Goal: Answer question/provide support: Share knowledge or assist other users

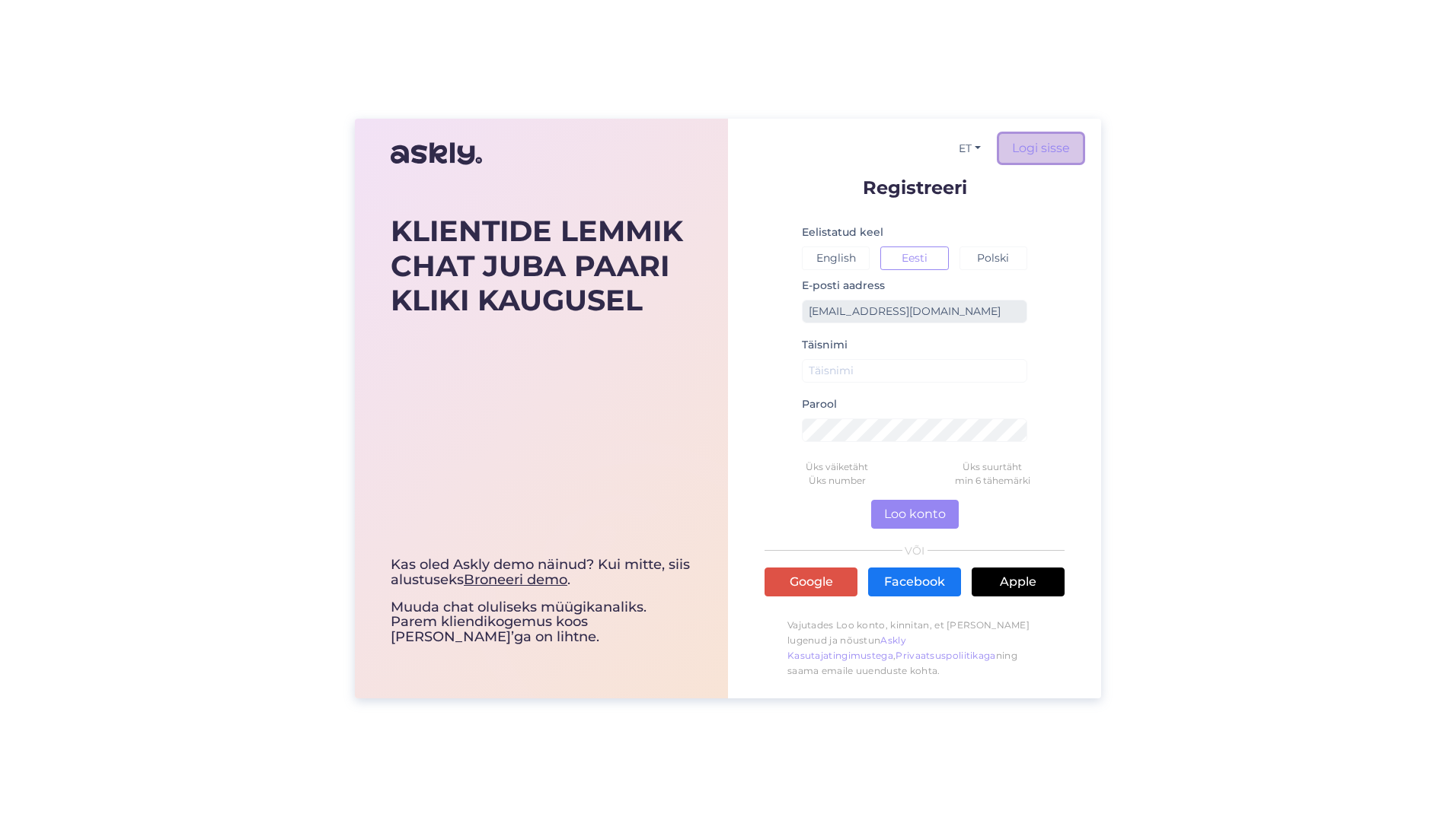
click at [1053, 149] on link "Logi sisse" at bounding box center [1040, 148] width 84 height 29
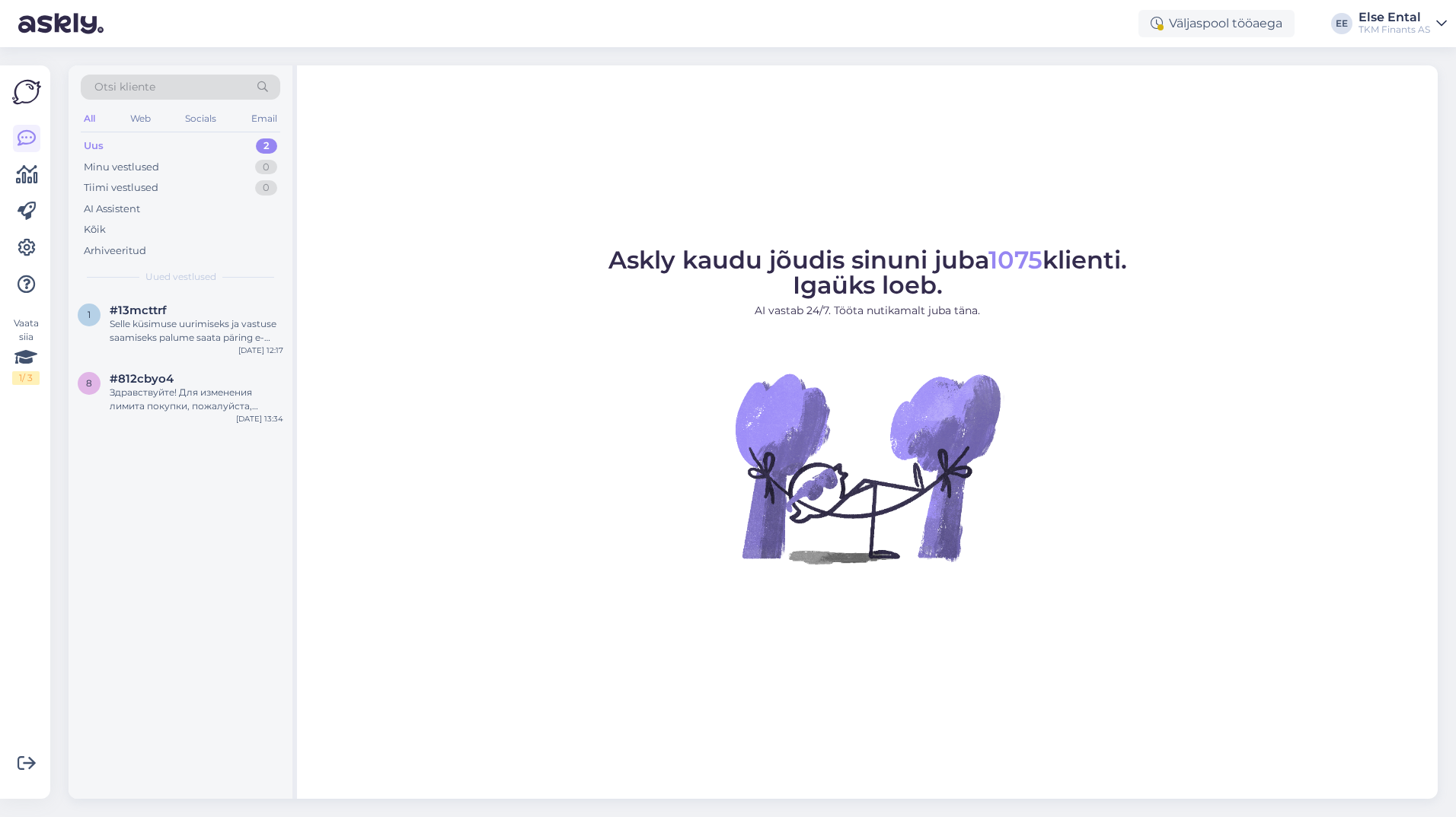
click at [141, 149] on div "Uus 2" at bounding box center [180, 145] width 199 height 21
click at [162, 419] on div "8 #812cbyo4 Здравствуйте! Для изменения лимита покупки, пожалуйста, подайте зая…" at bounding box center [181, 396] width 224 height 69
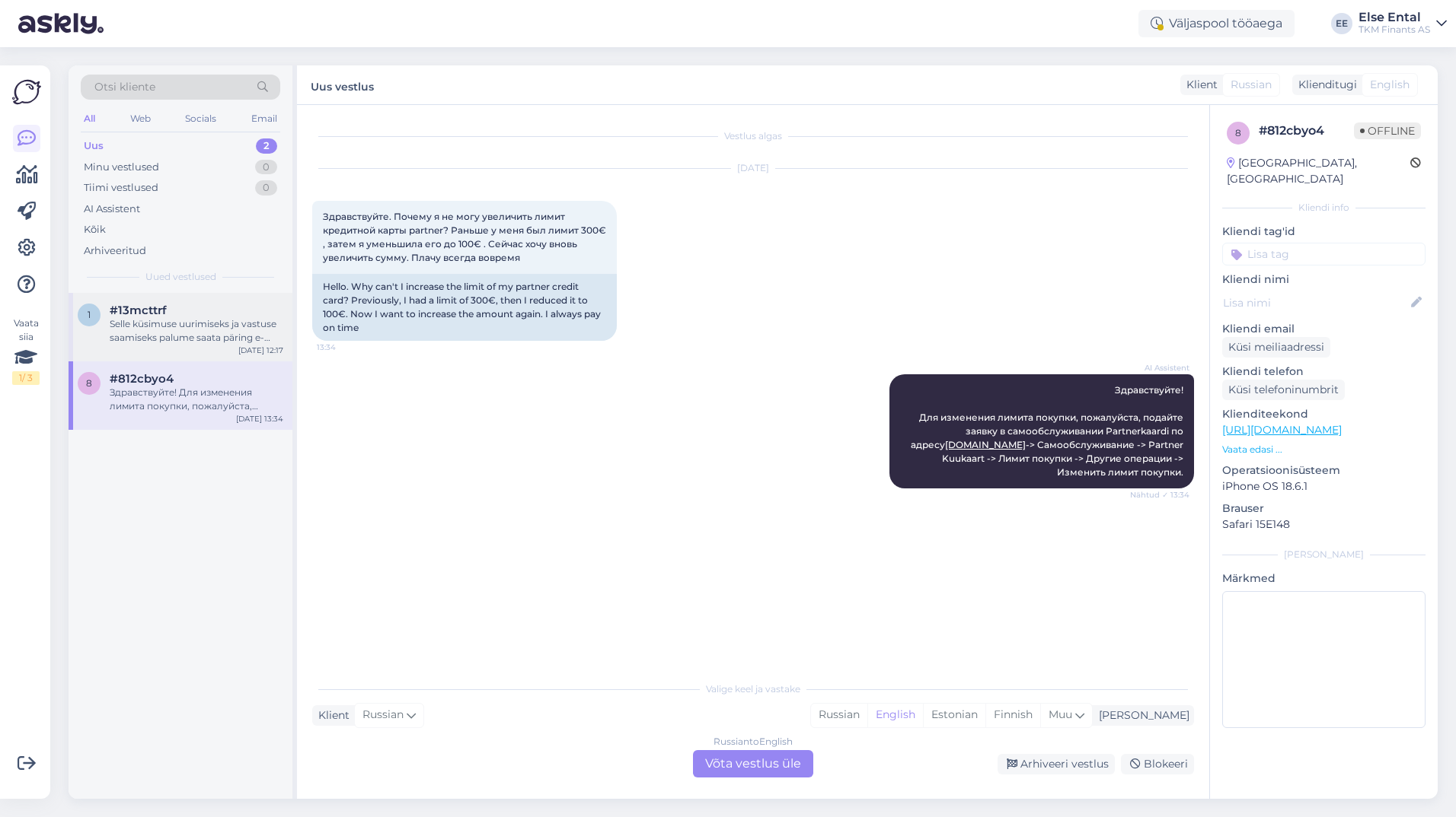
click at [156, 336] on div "Selle küsimuse uurimiseks ja vastuse saamiseks palume saata päring e-posti aadr…" at bounding box center [196, 330] width 174 height 27
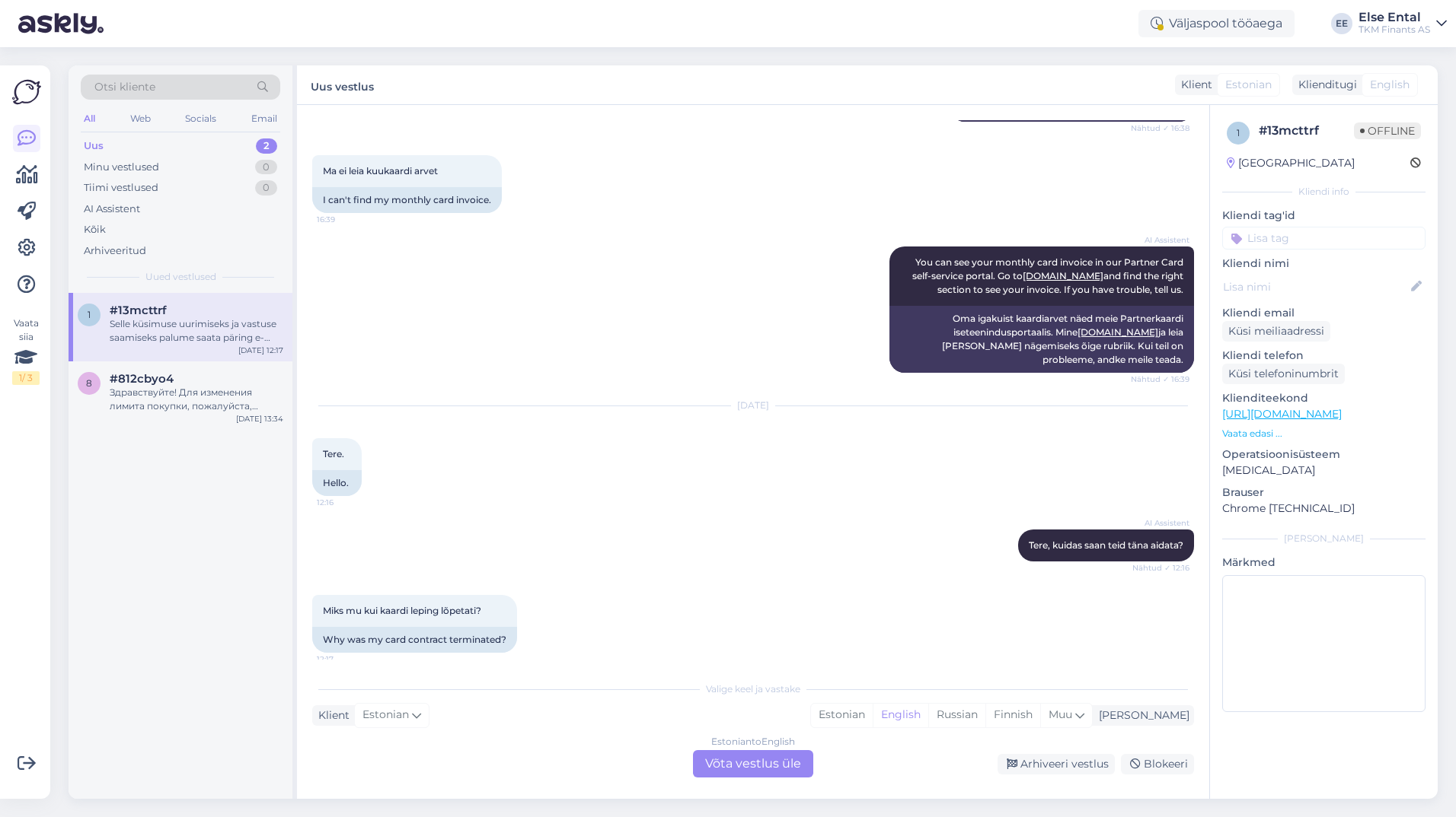
scroll to position [317, 0]
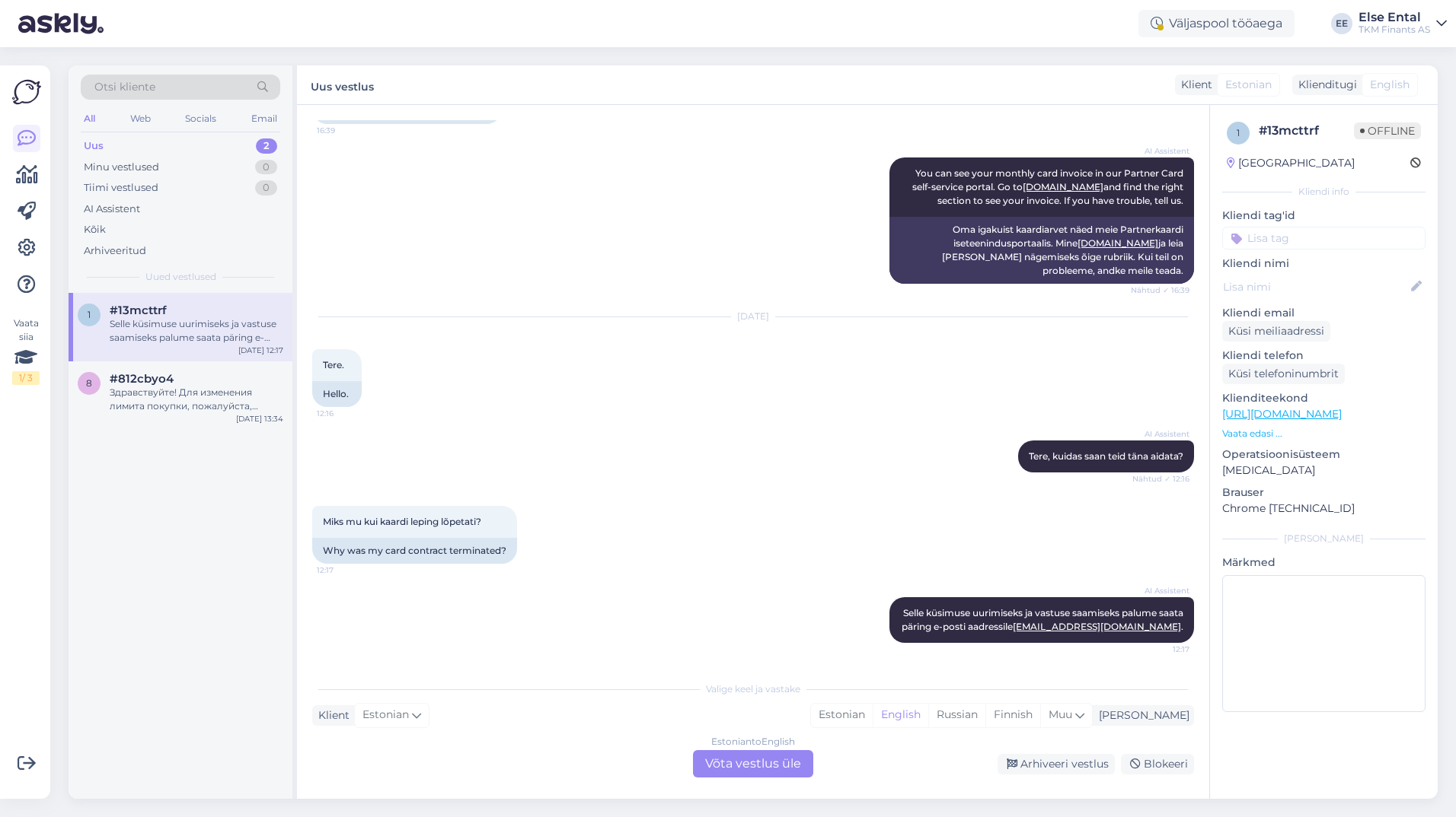
click at [732, 761] on div "Estonian to English Võta vestlus üle" at bounding box center [753, 764] width 120 height 27
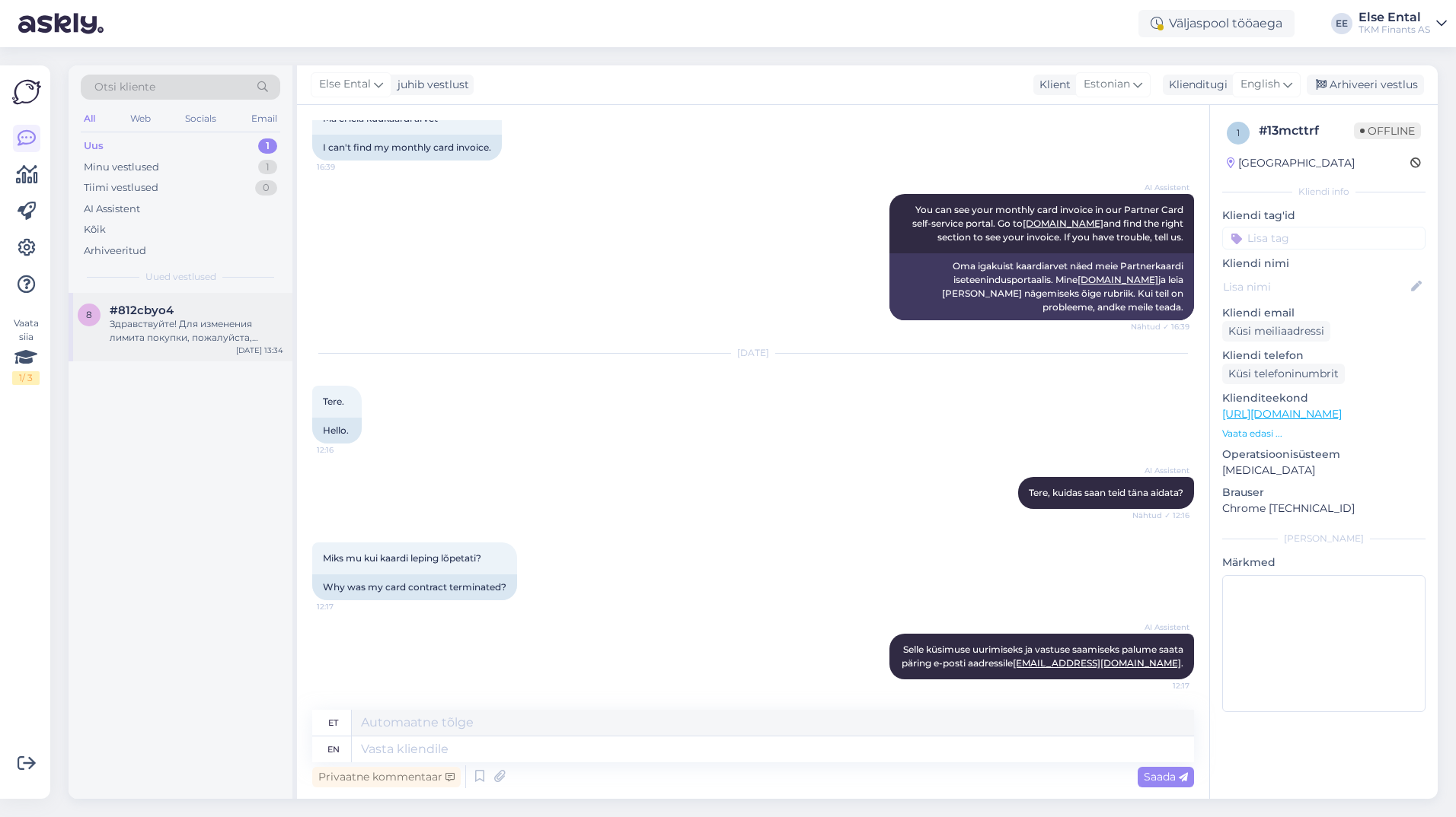
click at [143, 342] on div "Здравствуйте! Для изменения лимита покупки, пожалуйста, подайте заявку в самооб…" at bounding box center [196, 330] width 174 height 27
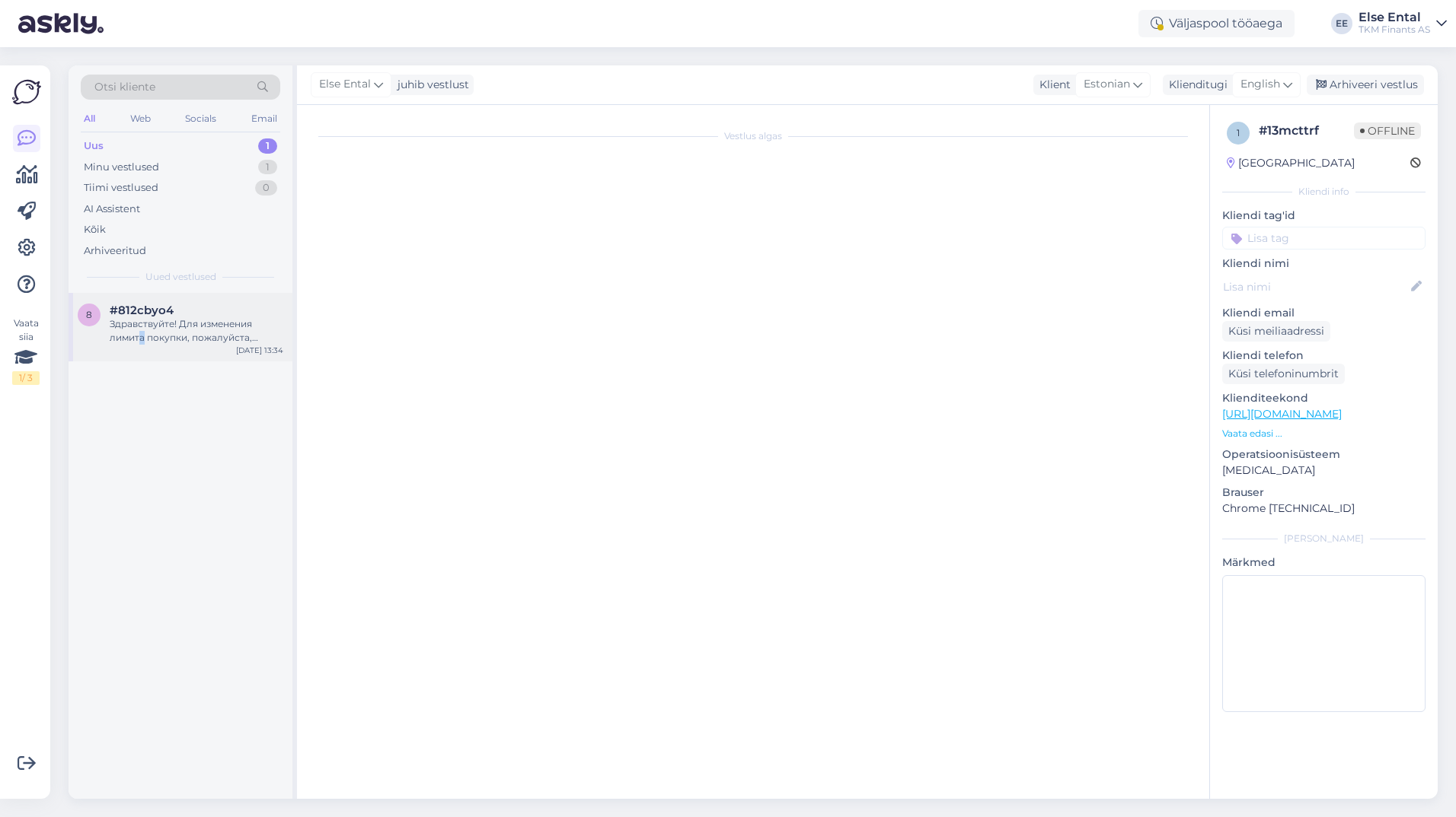
scroll to position [0, 0]
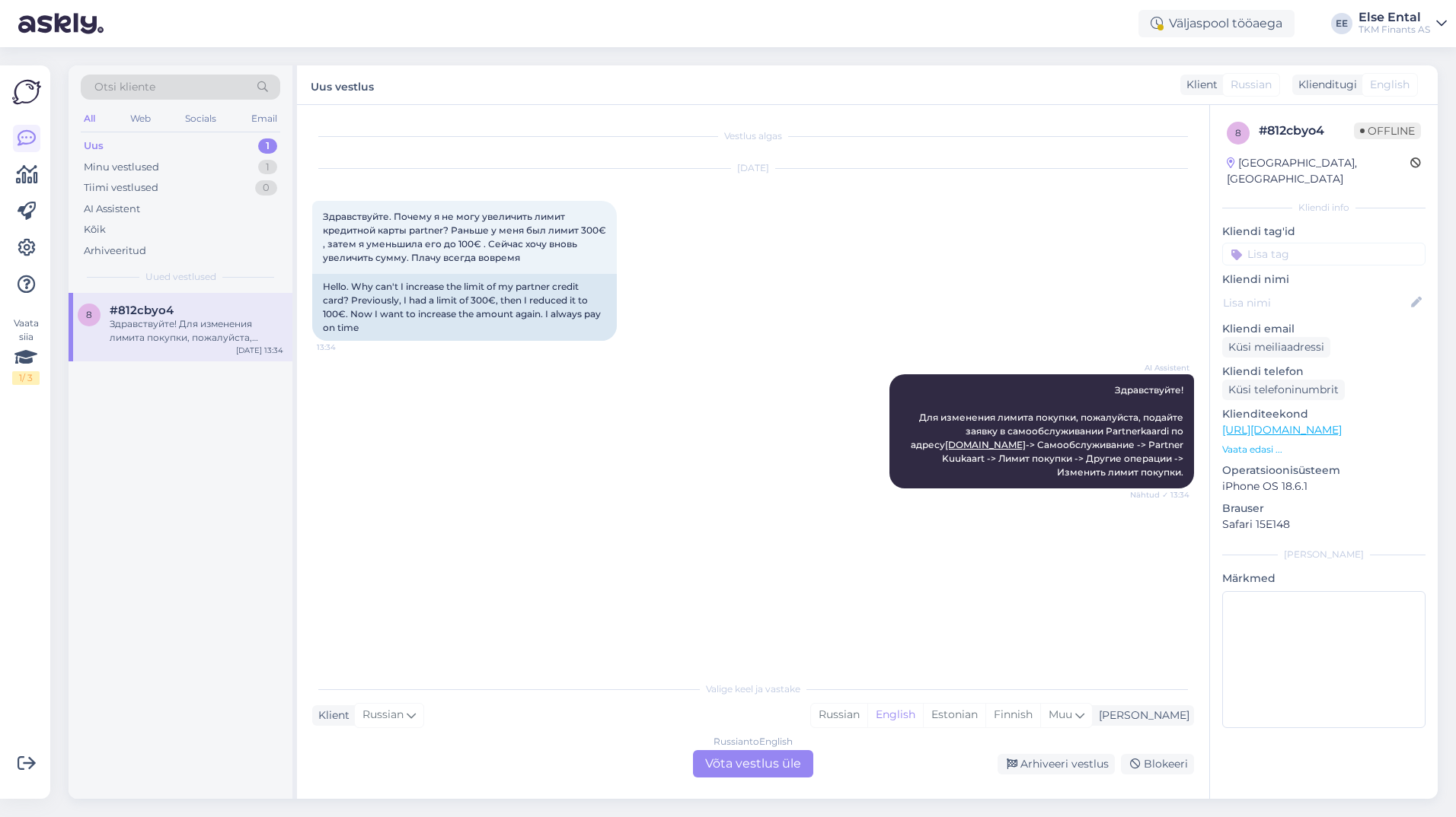
click at [743, 772] on div "Russian to English Võta vestlus üle" at bounding box center [753, 764] width 120 height 27
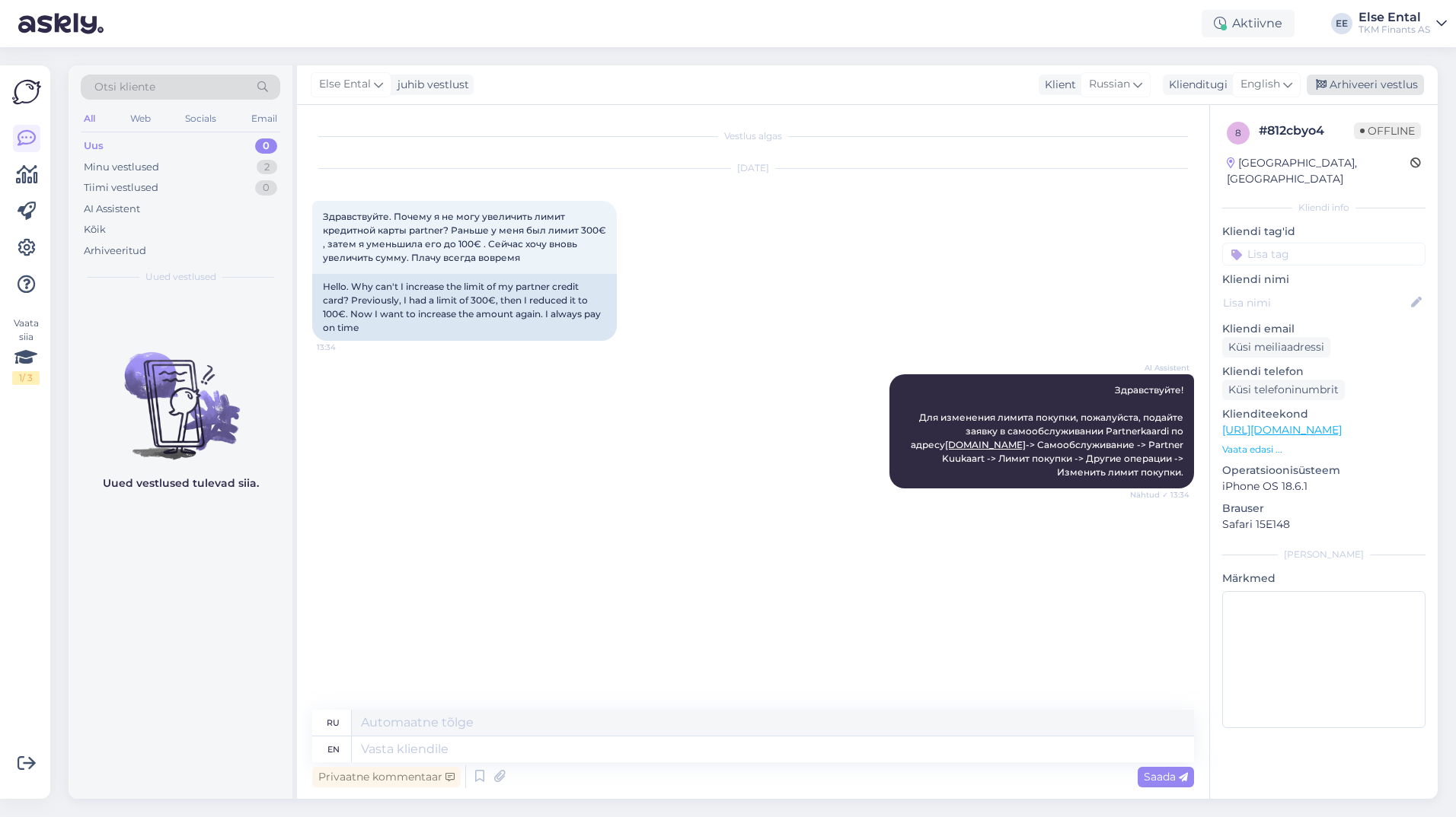
click at [1367, 91] on div "Arhiveeri vestlus" at bounding box center [1365, 84] width 117 height 20
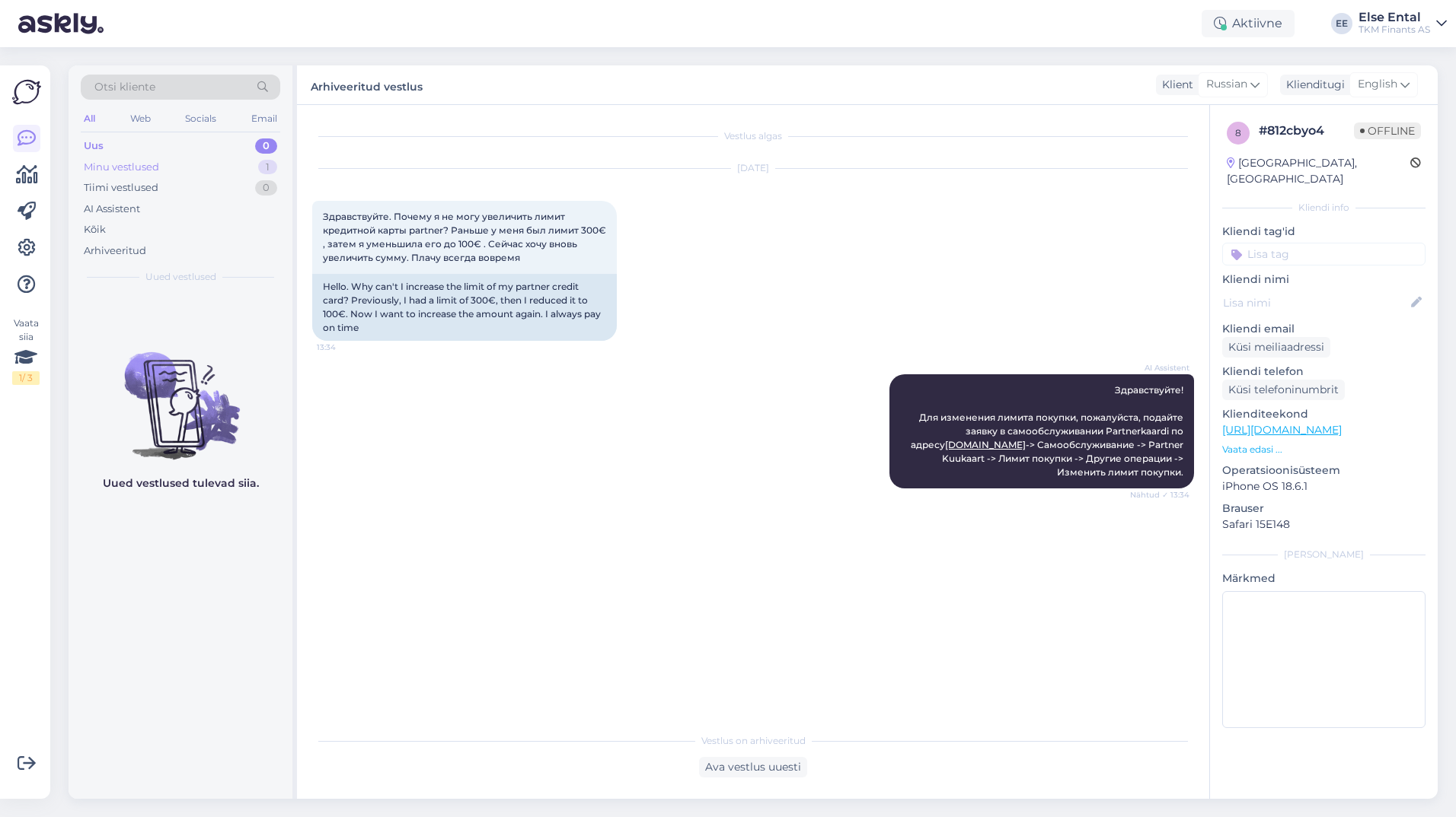
click at [165, 170] on div "Minu vestlused 1" at bounding box center [180, 167] width 199 height 21
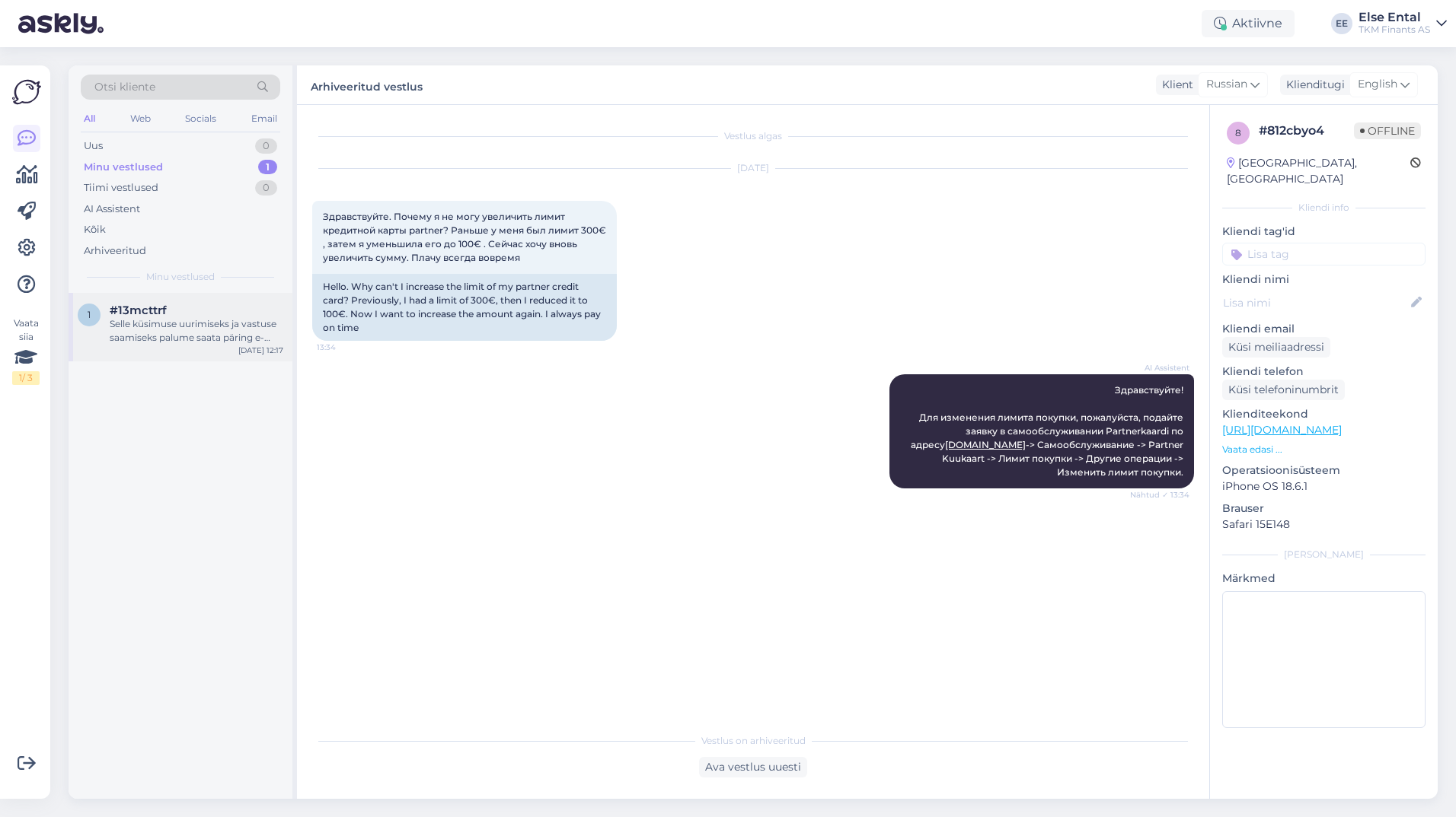
click at [184, 317] on div "Selle küsimuse uurimiseks ja vastuse saamiseks palume saata päring e-posti aadr…" at bounding box center [196, 330] width 174 height 27
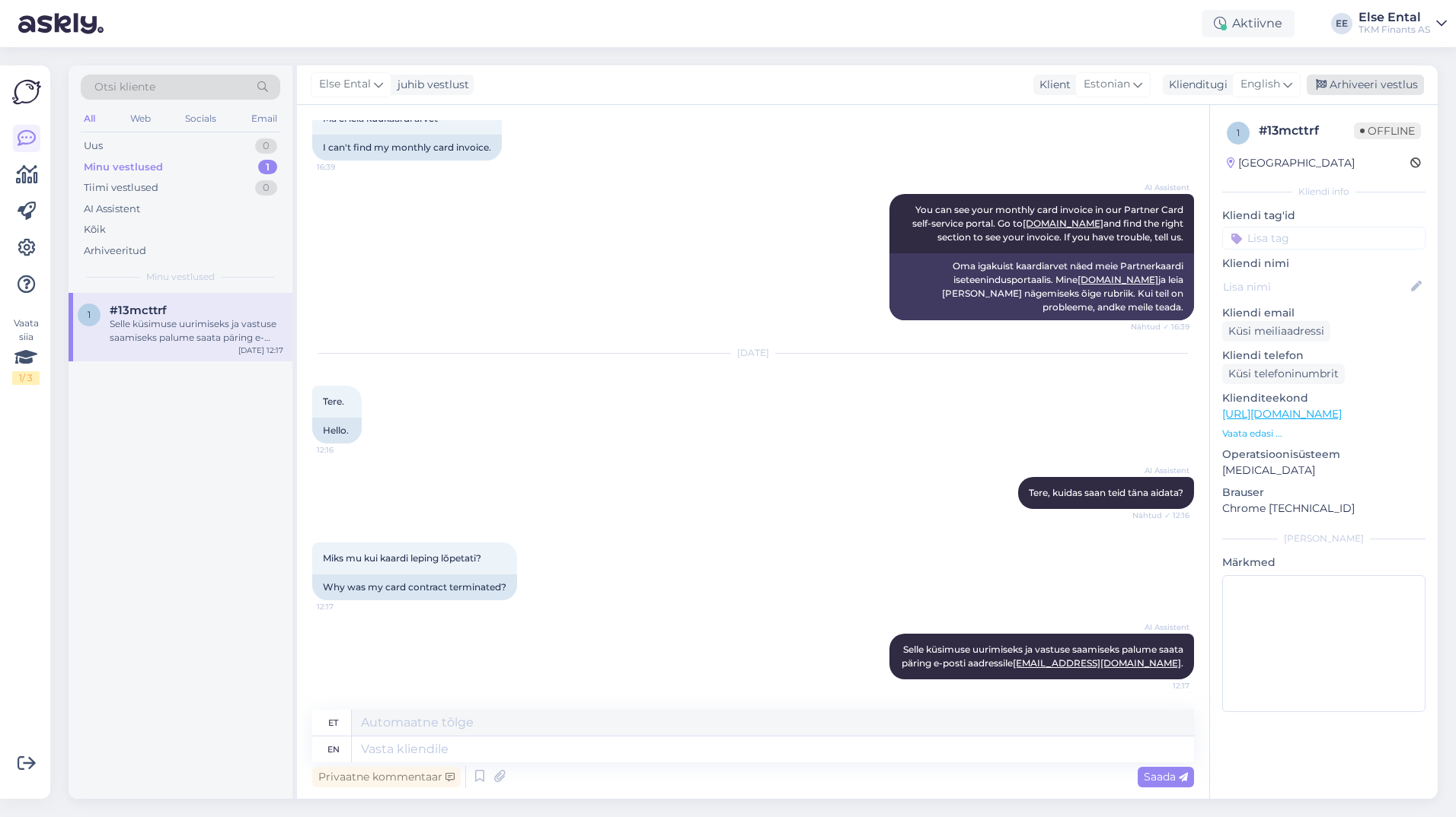
click at [1365, 91] on div "Arhiveeri vestlus" at bounding box center [1365, 84] width 117 height 20
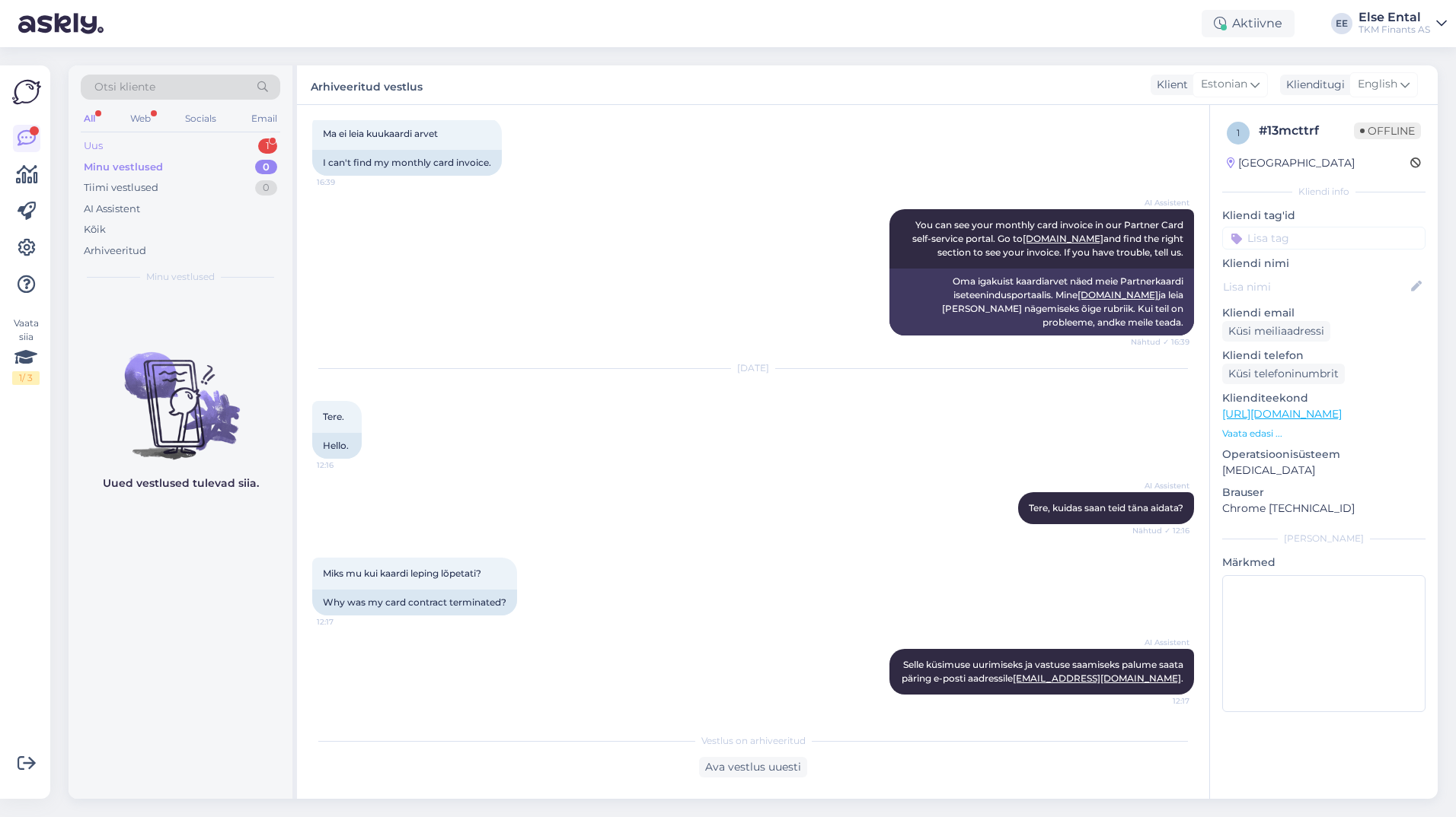
click at [123, 143] on div "Uus 1" at bounding box center [180, 145] width 199 height 21
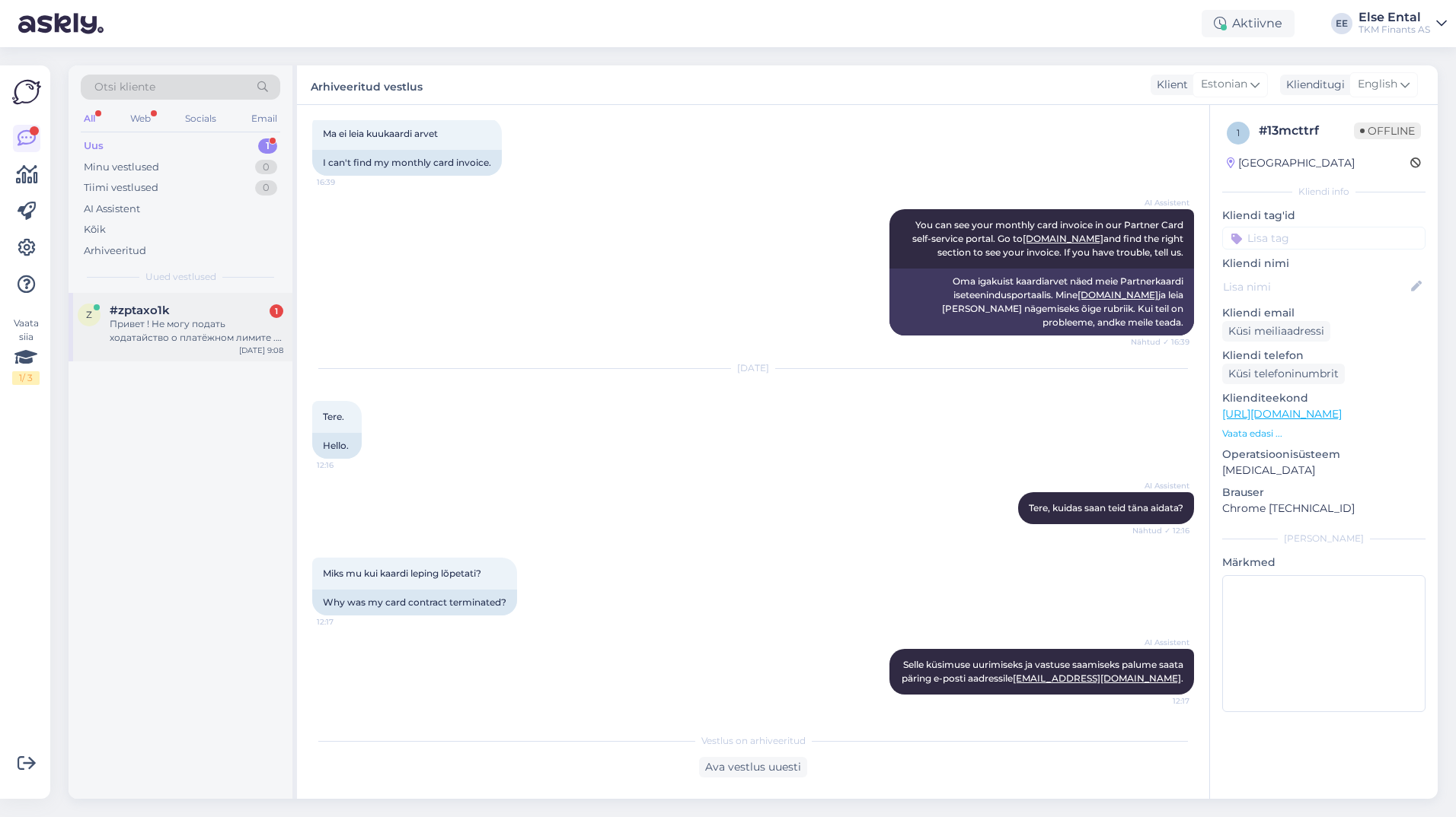
click at [159, 326] on div "Привет ! Не могу подать ходатайство о платёжном лимите . Страница выглядит вот …" at bounding box center [196, 330] width 174 height 27
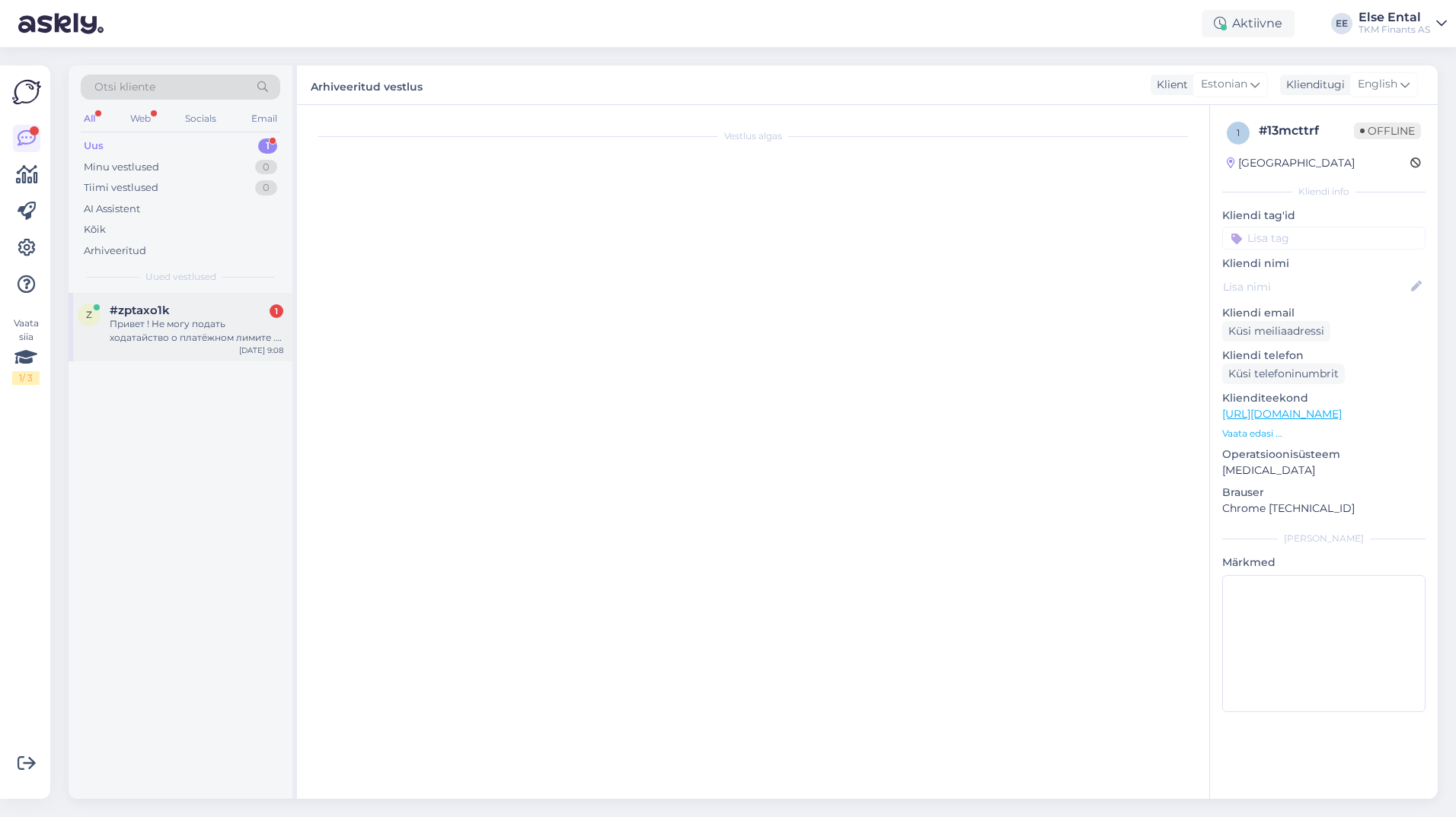
scroll to position [0, 0]
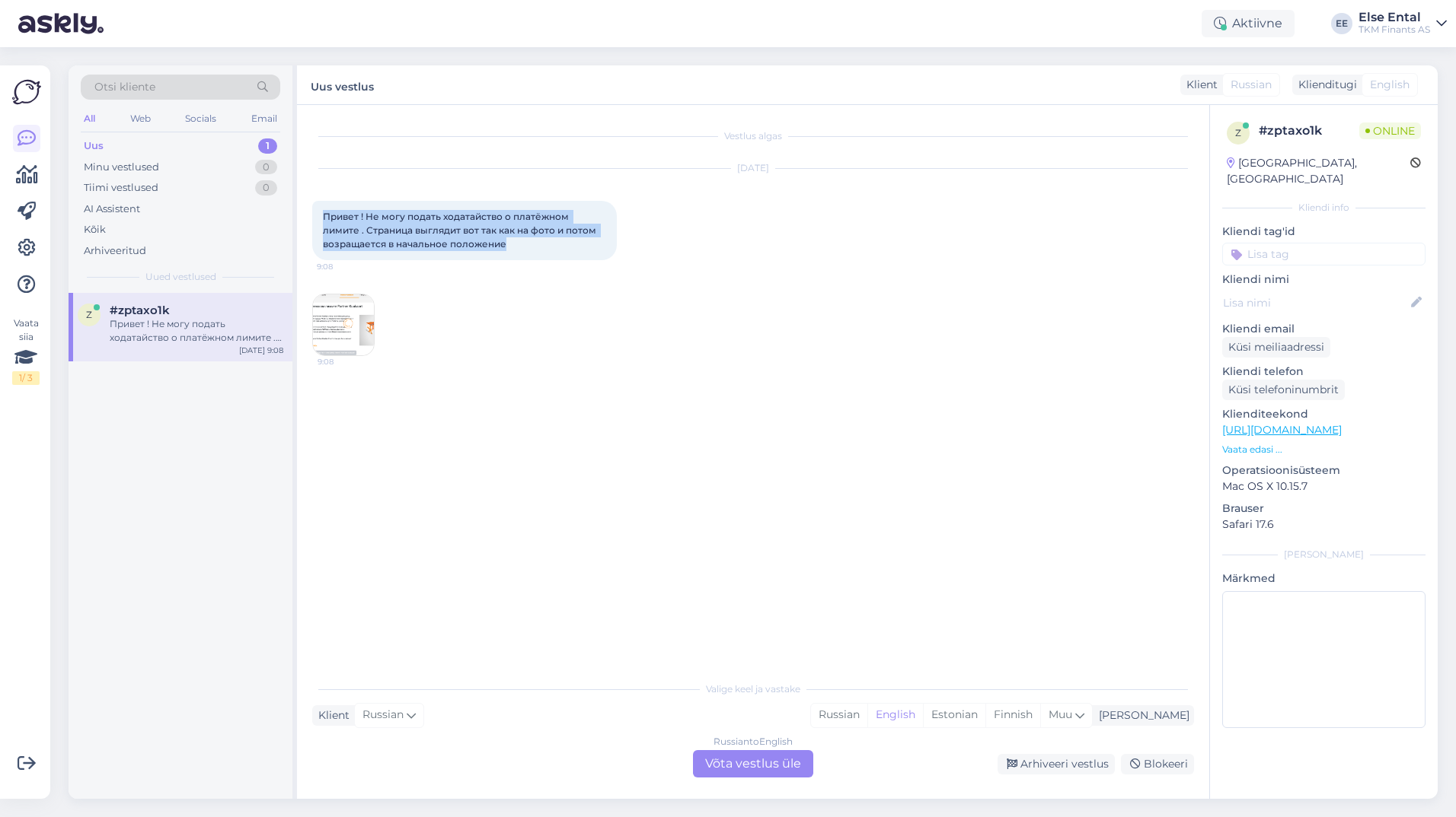
drag, startPoint x: 535, startPoint y: 251, endPoint x: 317, endPoint y: 218, distance: 220.5
click at [317, 218] on div "Привет ! Не могу подать ходатайство о платёжном лимите . Страница выглядит вот …" at bounding box center [464, 230] width 305 height 59
copy span "Привет ! Не могу подать ходатайство о платёжном лимите . Страница выглядит вот …"
click at [749, 759] on div "Russian to English Võta vestlus üle" at bounding box center [753, 764] width 120 height 27
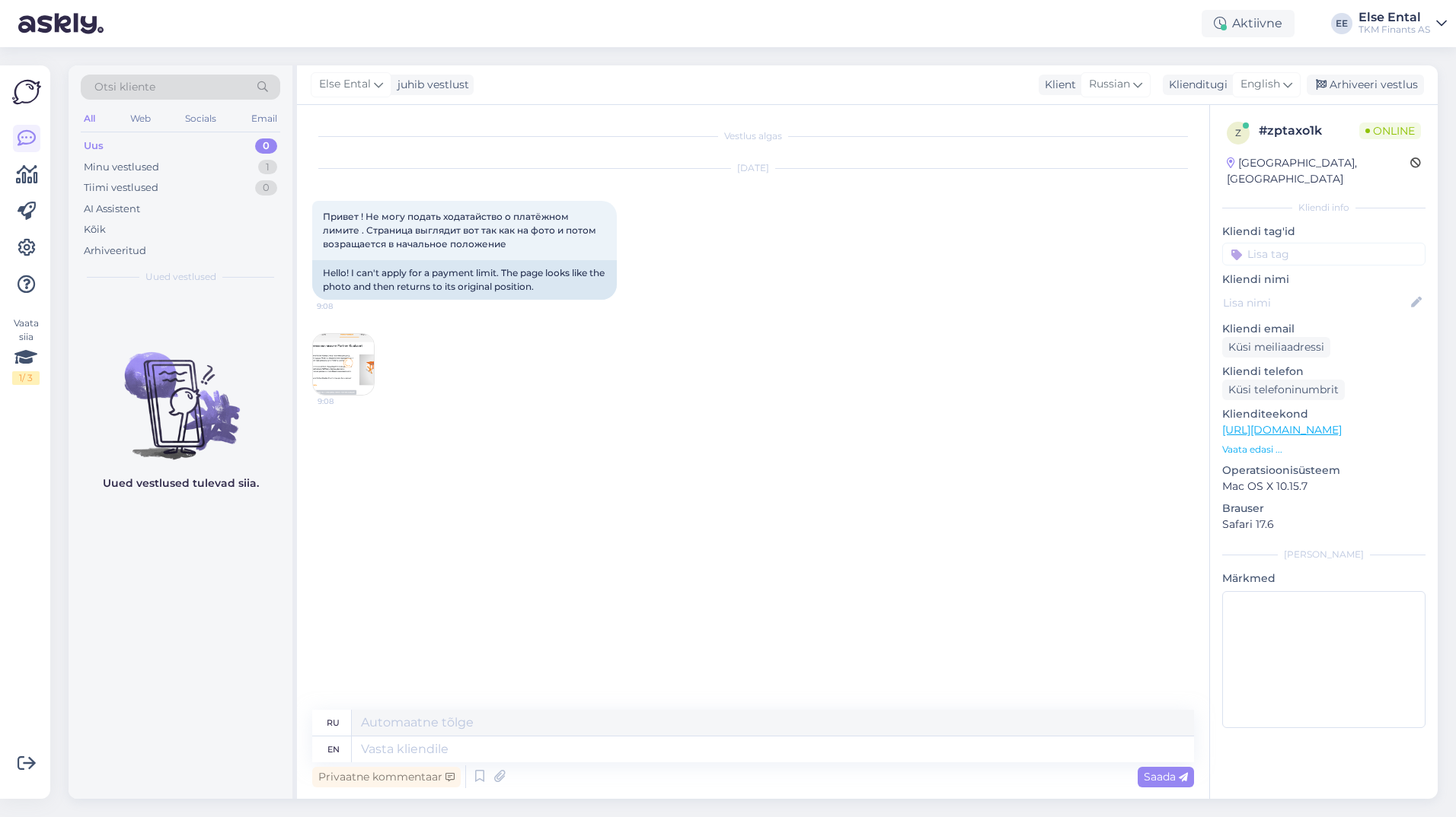
click at [342, 348] on img at bounding box center [343, 365] width 61 height 61
click at [1257, 77] on span "English" at bounding box center [1260, 84] width 40 height 16
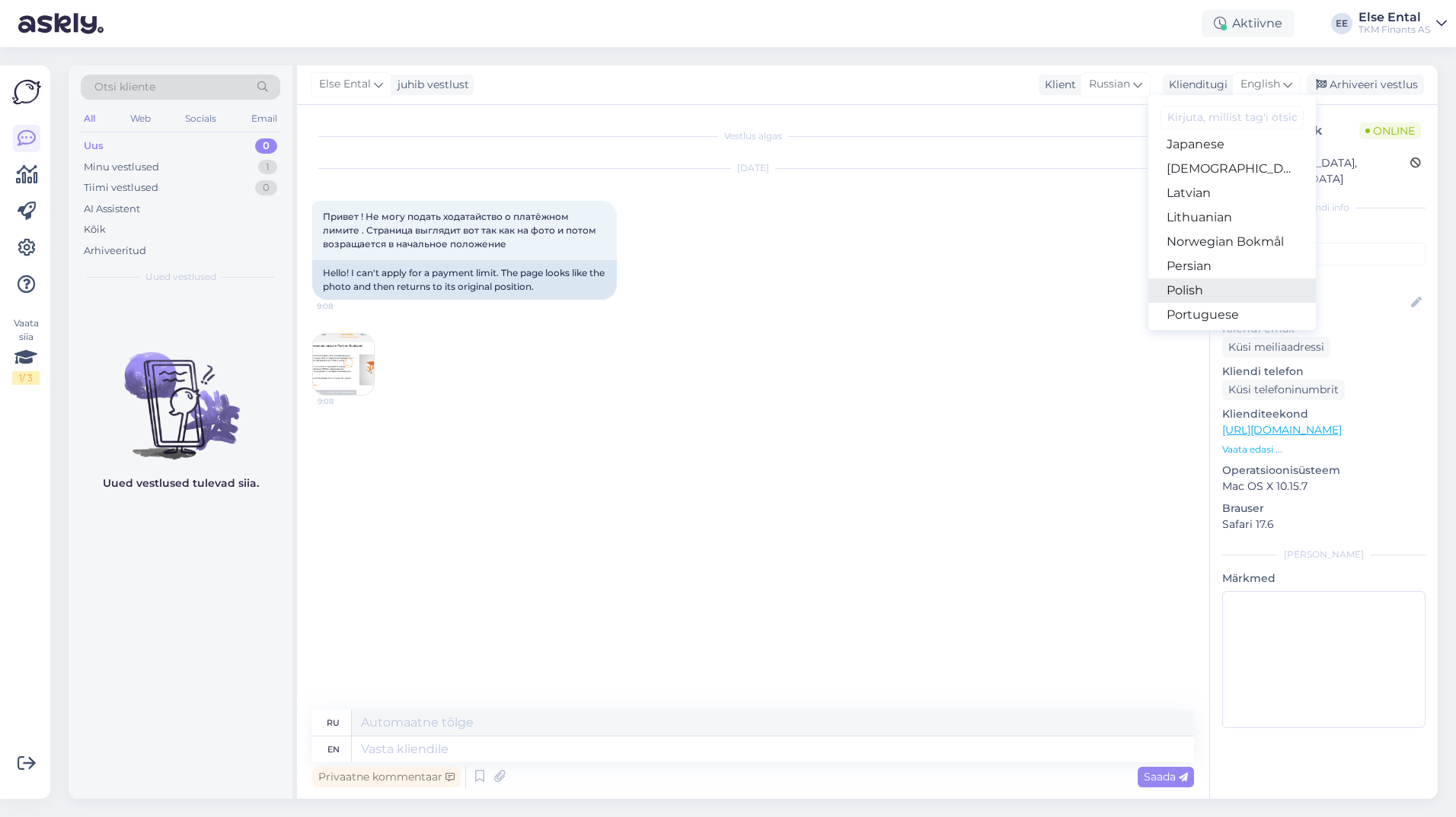
scroll to position [473, 0]
click at [1210, 291] on link "Russian" at bounding box center [1232, 287] width 167 height 24
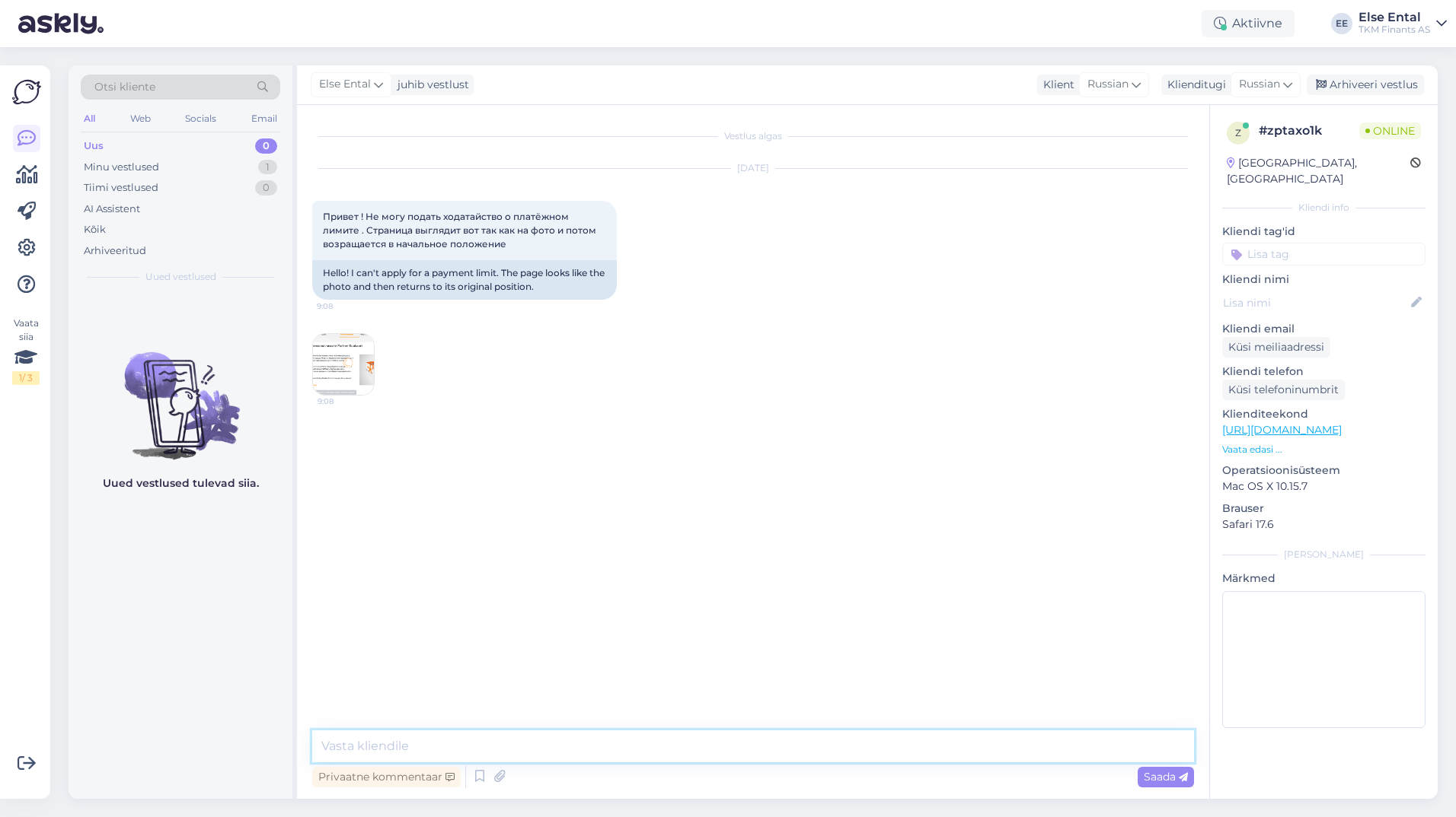
click at [384, 744] on textarea at bounding box center [753, 746] width 882 height 32
click at [111, 251] on div "Arhiveeritud" at bounding box center [115, 251] width 63 height 15
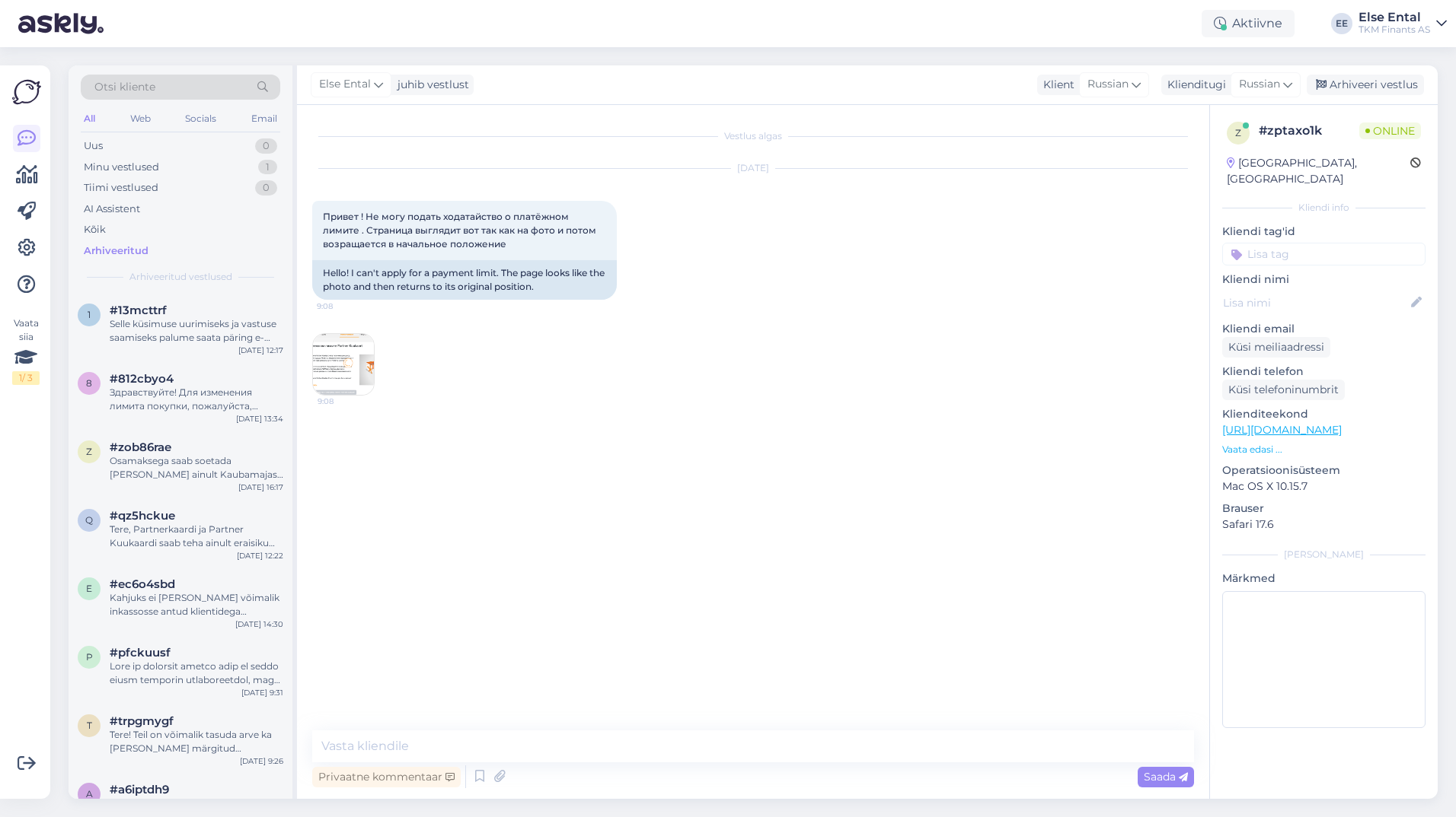
drag, startPoint x: 135, startPoint y: 98, endPoint x: 137, endPoint y: 90, distance: 8.2
click at [135, 97] on div "Otsi kliente" at bounding box center [180, 87] width 199 height 25
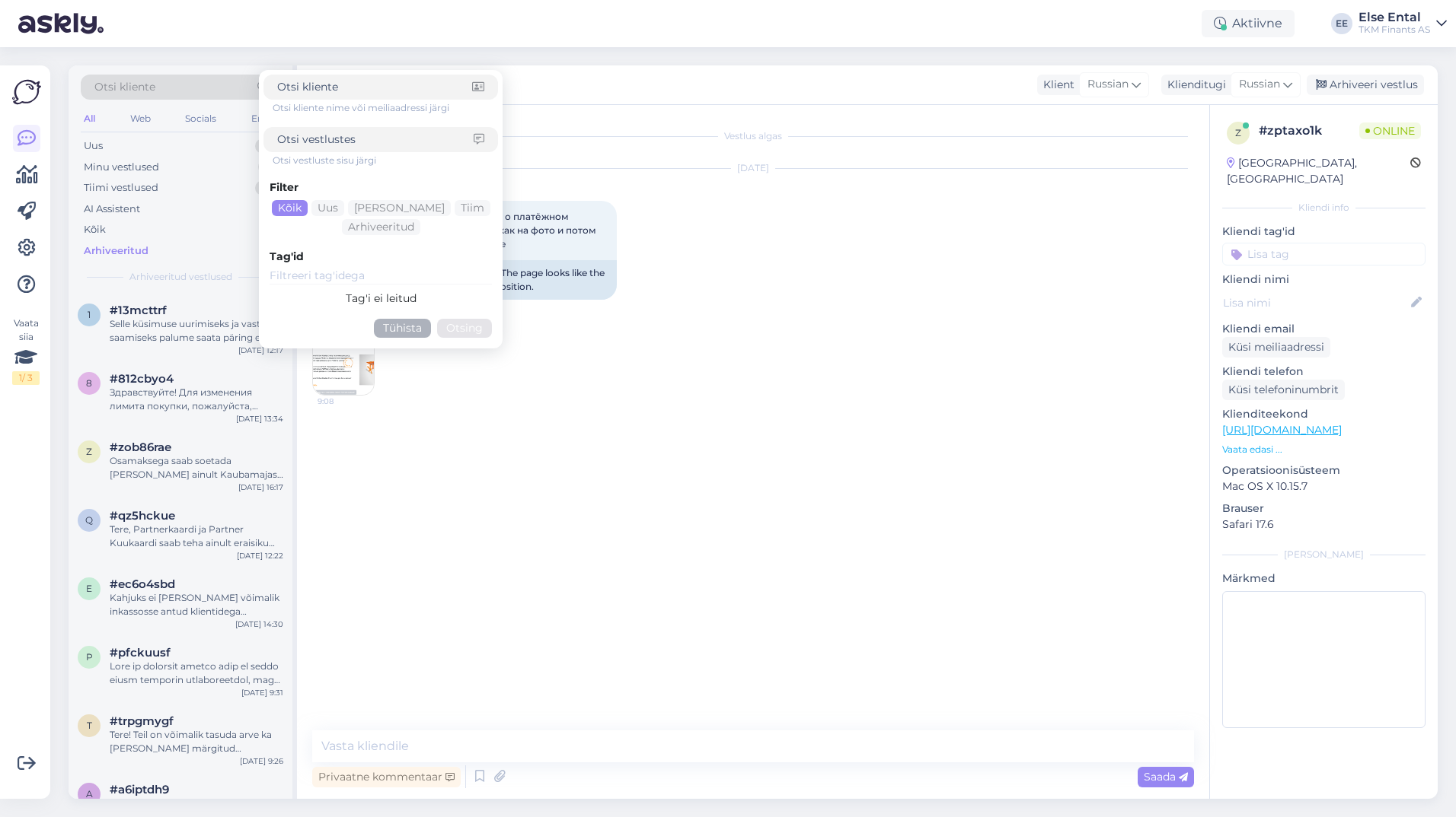
click at [350, 142] on input at bounding box center [375, 140] width 196 height 16
type input "[PERSON_NAME]"
click button "Otsing" at bounding box center [464, 328] width 55 height 19
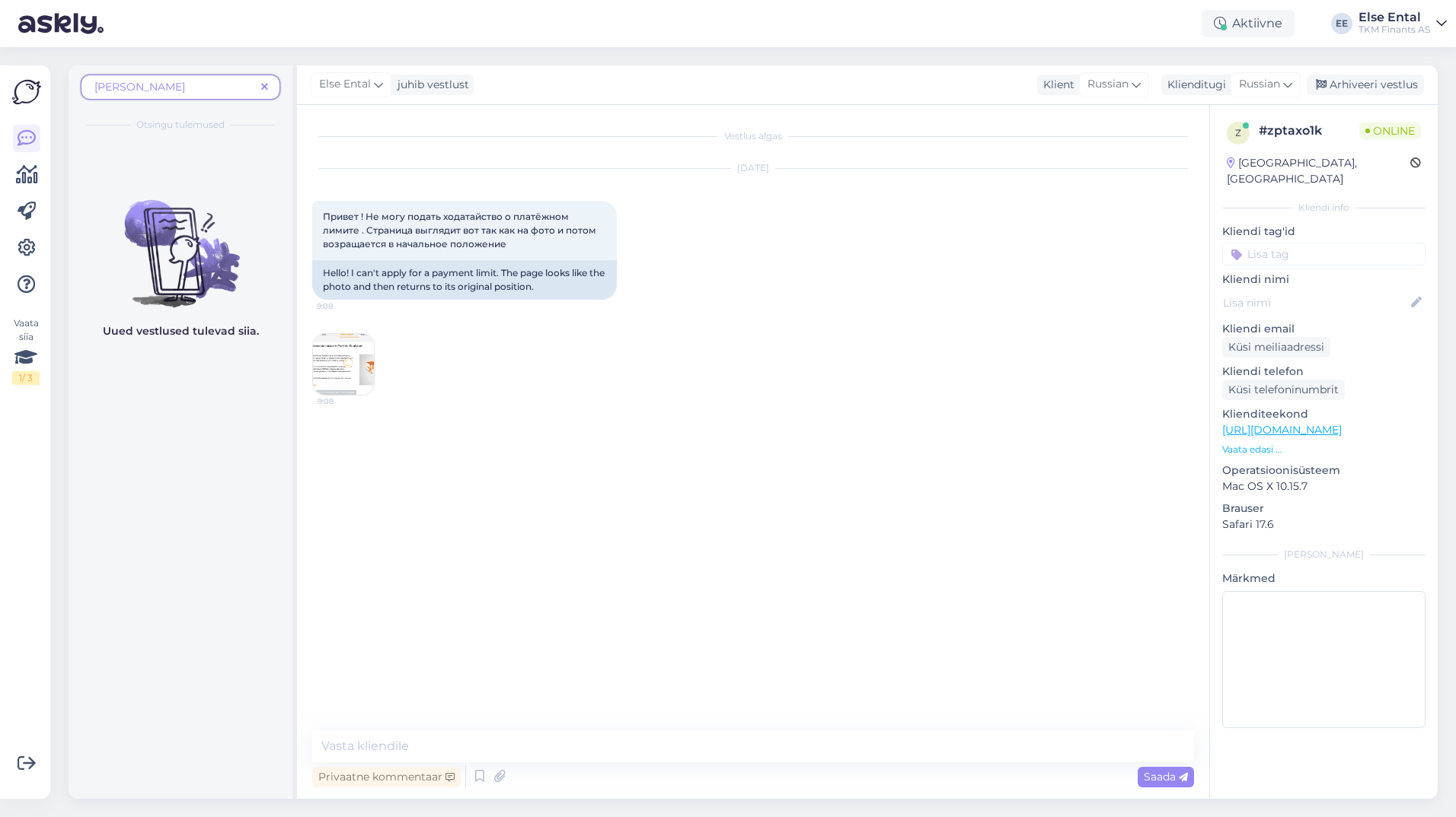
click at [267, 90] on icon at bounding box center [264, 87] width 7 height 11
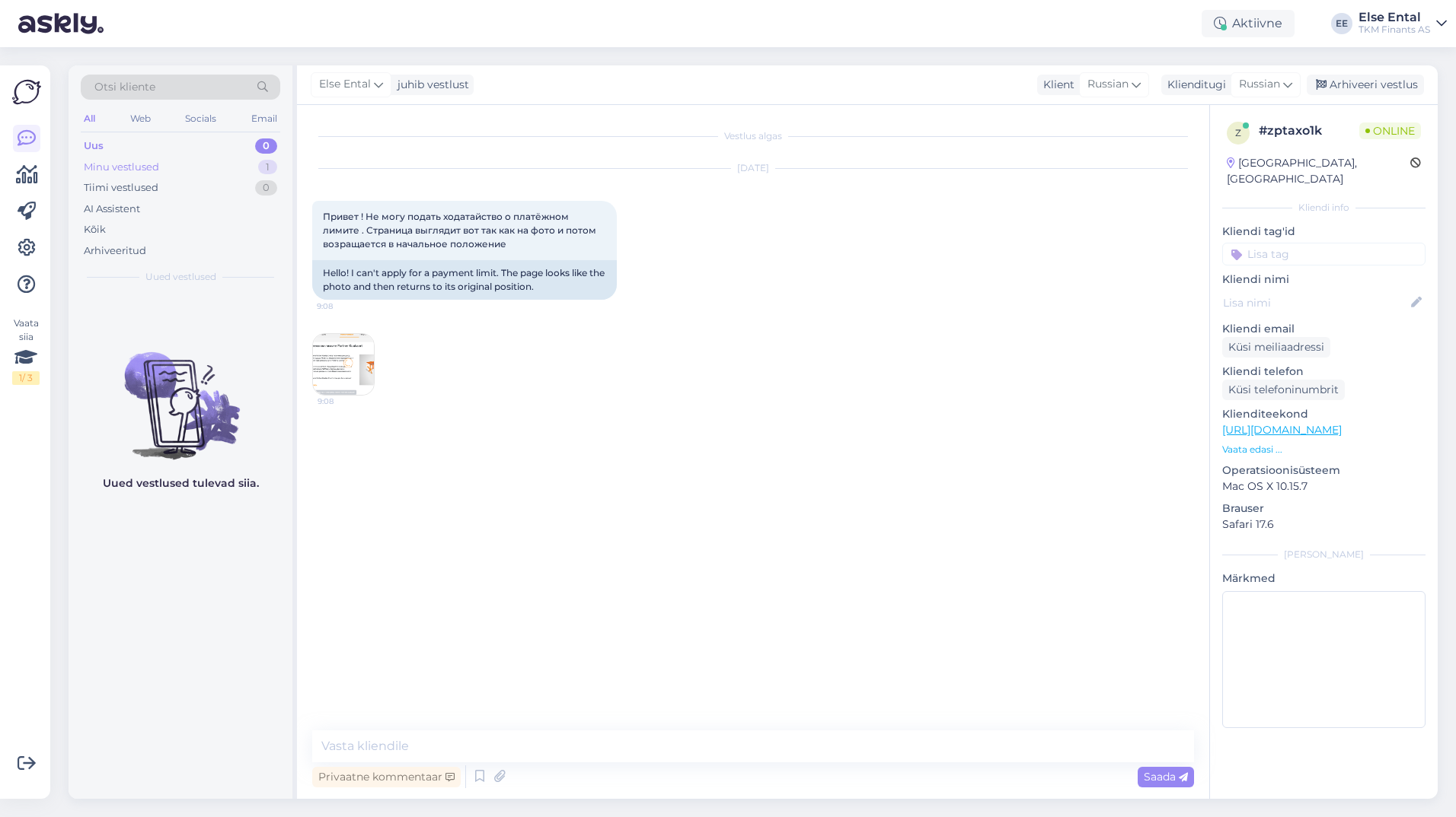
click at [137, 165] on div "Minu vestlused" at bounding box center [121, 167] width 75 height 15
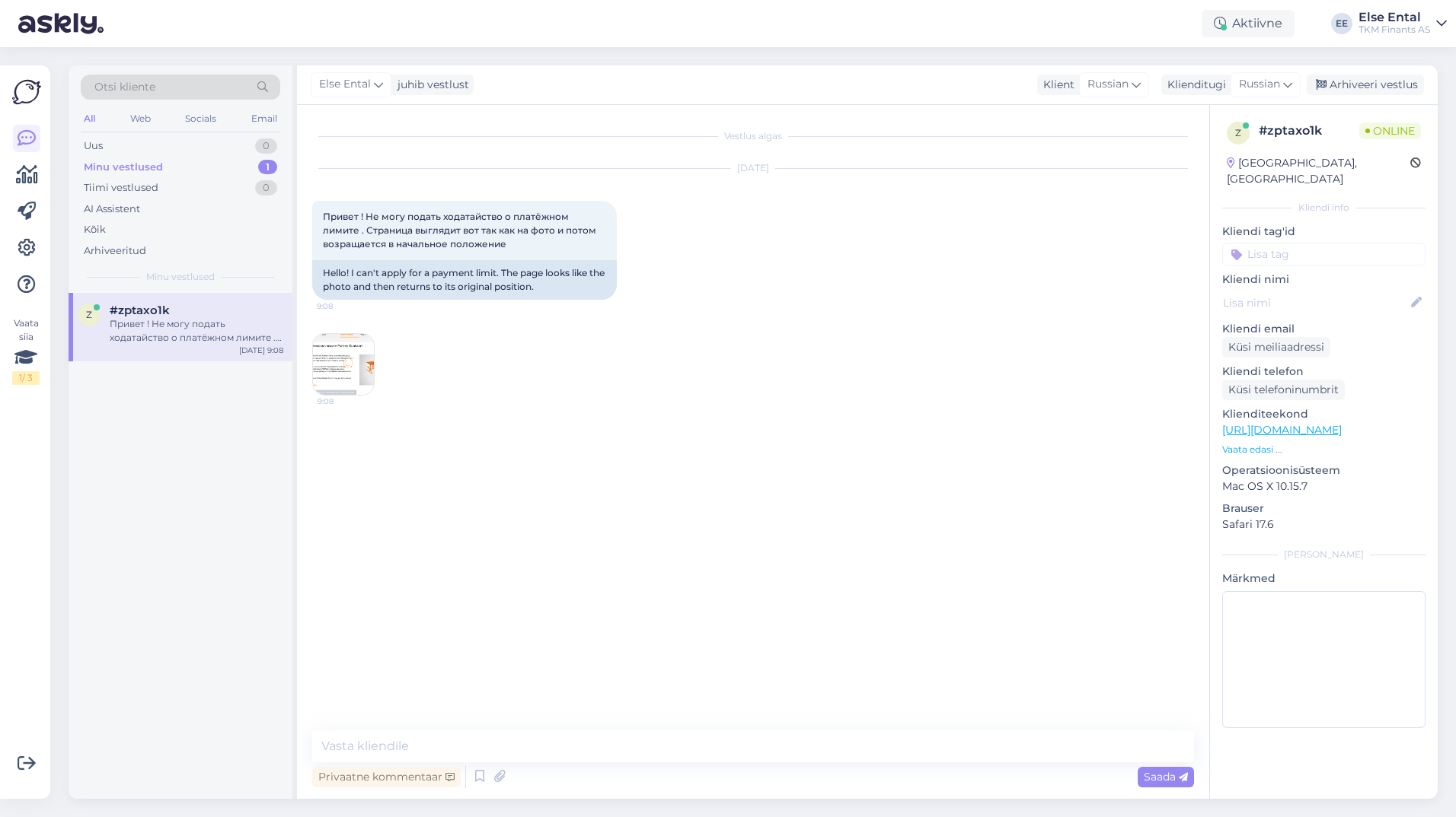
click at [144, 336] on div "Привет ! Не могу подать ходатайство о платёжном лимите . Страница выглядит вот …" at bounding box center [196, 330] width 174 height 27
click at [393, 760] on textarea at bounding box center [753, 746] width 882 height 32
click at [352, 746] on textarea "Tere! Palun proovige kasutada teist brauserit või teist seadet." at bounding box center [753, 746] width 882 height 32
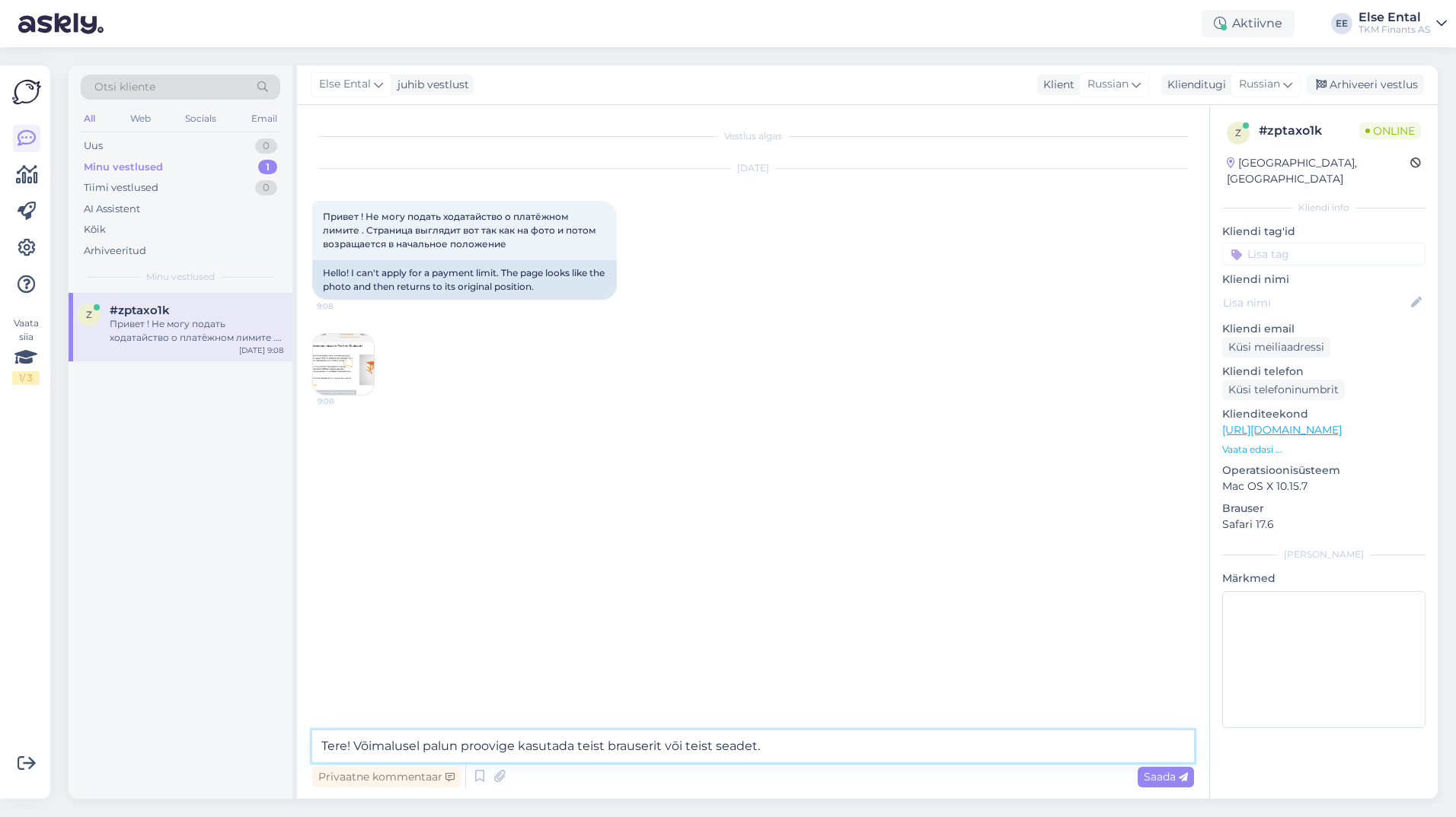
click at [835, 751] on textarea "Tere! Võimalusel palun proovige kasutada teist brauserit või teist seadet." at bounding box center [753, 746] width 882 height 32
click at [802, 747] on textarea "Tere! Võimalusel palun proovige kasutada teist brauserit või teist seadet." at bounding box center [753, 746] width 882 height 32
type textarea "Tere! Võimalusel palun proovige kasutada teist brauserit või teist seadet."
click at [1161, 780] on span "Saada" at bounding box center [1165, 777] width 45 height 14
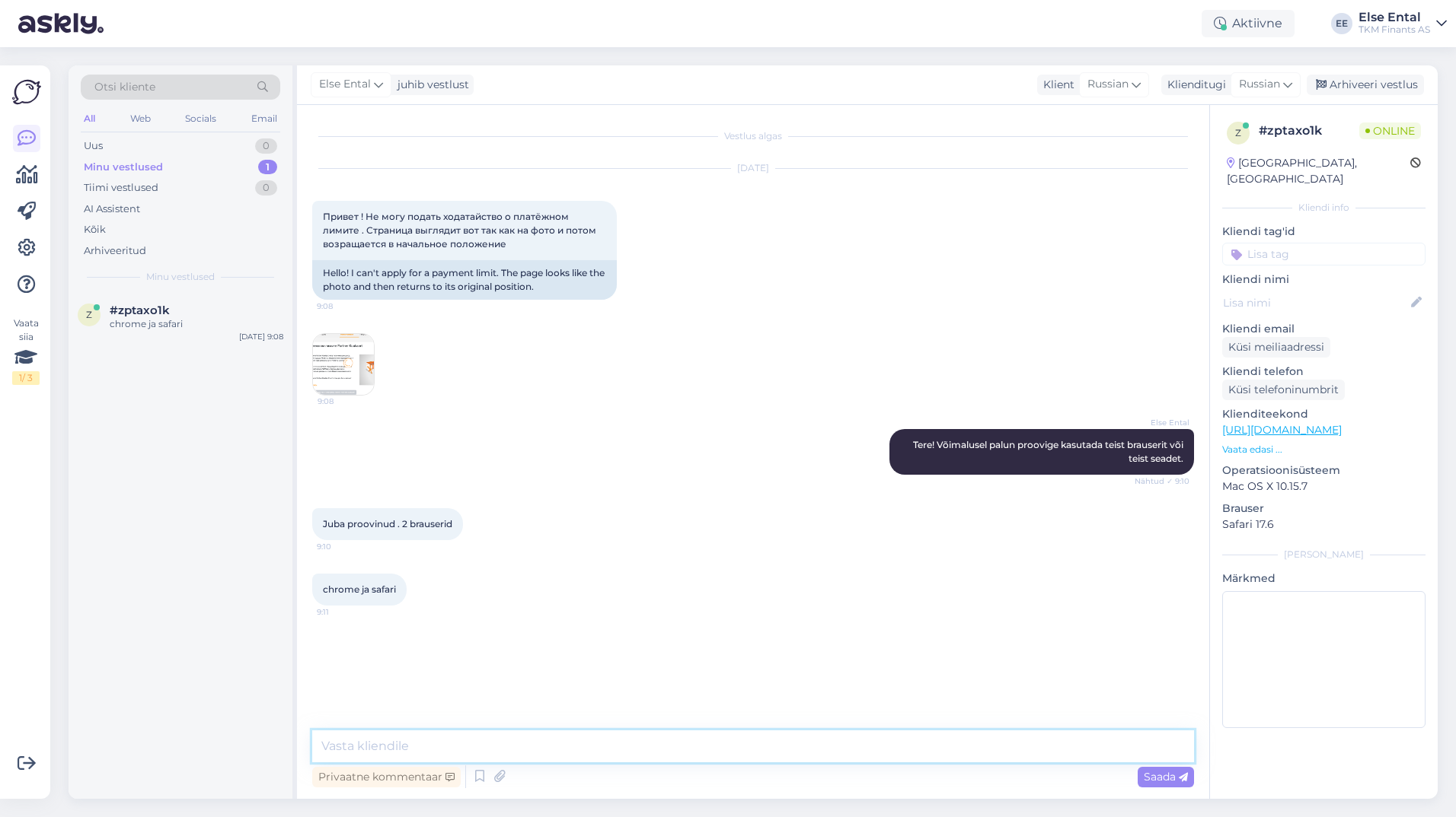
click at [491, 742] on textarea at bounding box center [753, 746] width 882 height 32
click at [322, 358] on img at bounding box center [343, 365] width 61 height 61
click at [195, 731] on div "z #zptaxo1k chrome ja safari [DATE] 9:08" at bounding box center [181, 546] width 224 height 506
click at [145, 737] on div "z #zptaxo1k chrome ja safari [DATE] 9:08" at bounding box center [181, 546] width 224 height 506
click at [486, 747] on textarea at bounding box center [753, 746] width 882 height 32
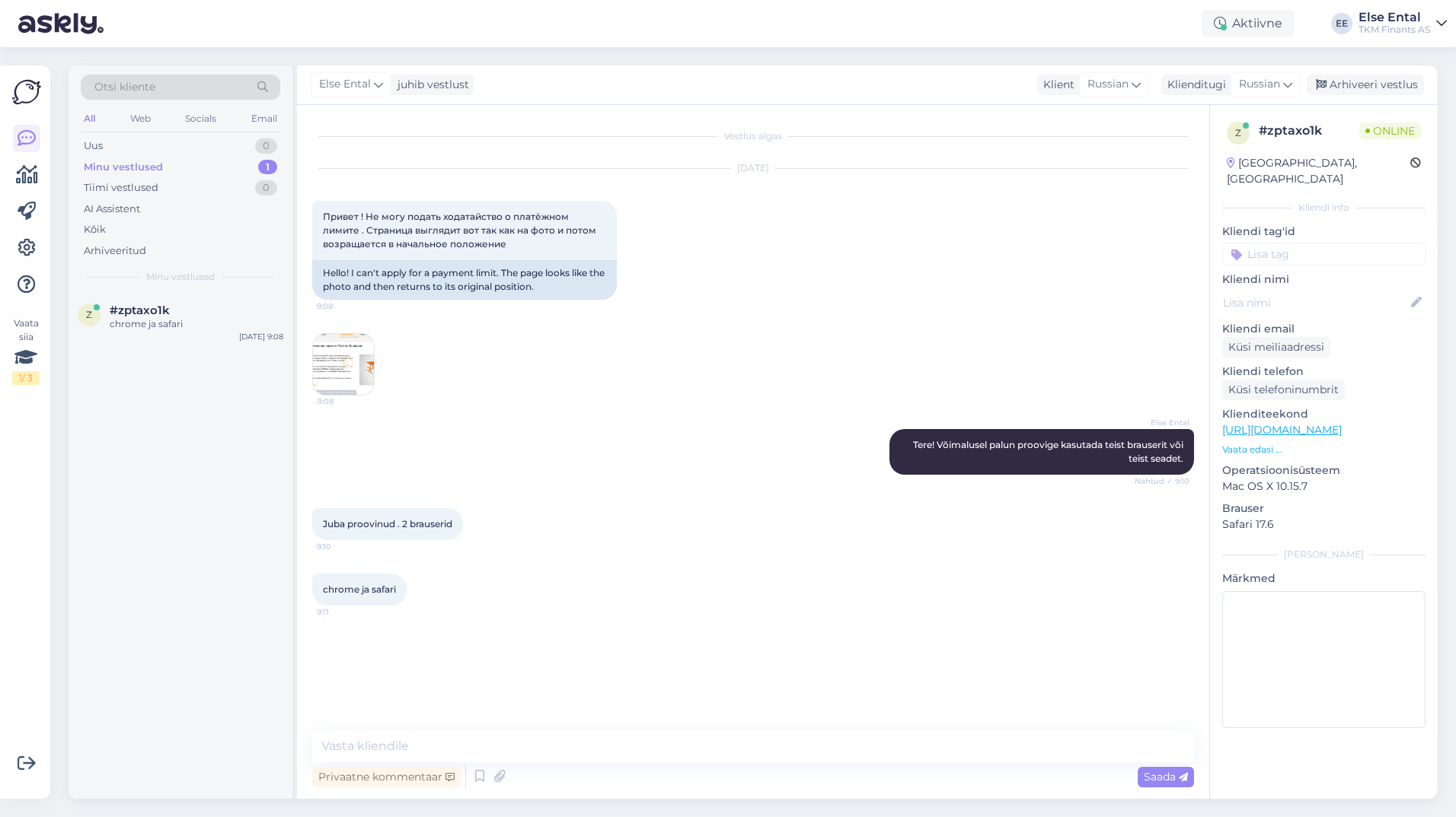
click at [345, 352] on img at bounding box center [343, 365] width 61 height 61
click at [122, 739] on div "z #zptaxo1k chrome ja safari [DATE] 9:08" at bounding box center [181, 546] width 224 height 506
click at [388, 749] on textarea at bounding box center [753, 746] width 882 height 32
drag, startPoint x: 552, startPoint y: 749, endPoint x: 468, endPoint y: 746, distance: 84.1
click at [468, 746] on textarea "Veel soovitame vaadata üle küpsiste" at bounding box center [753, 746] width 882 height 32
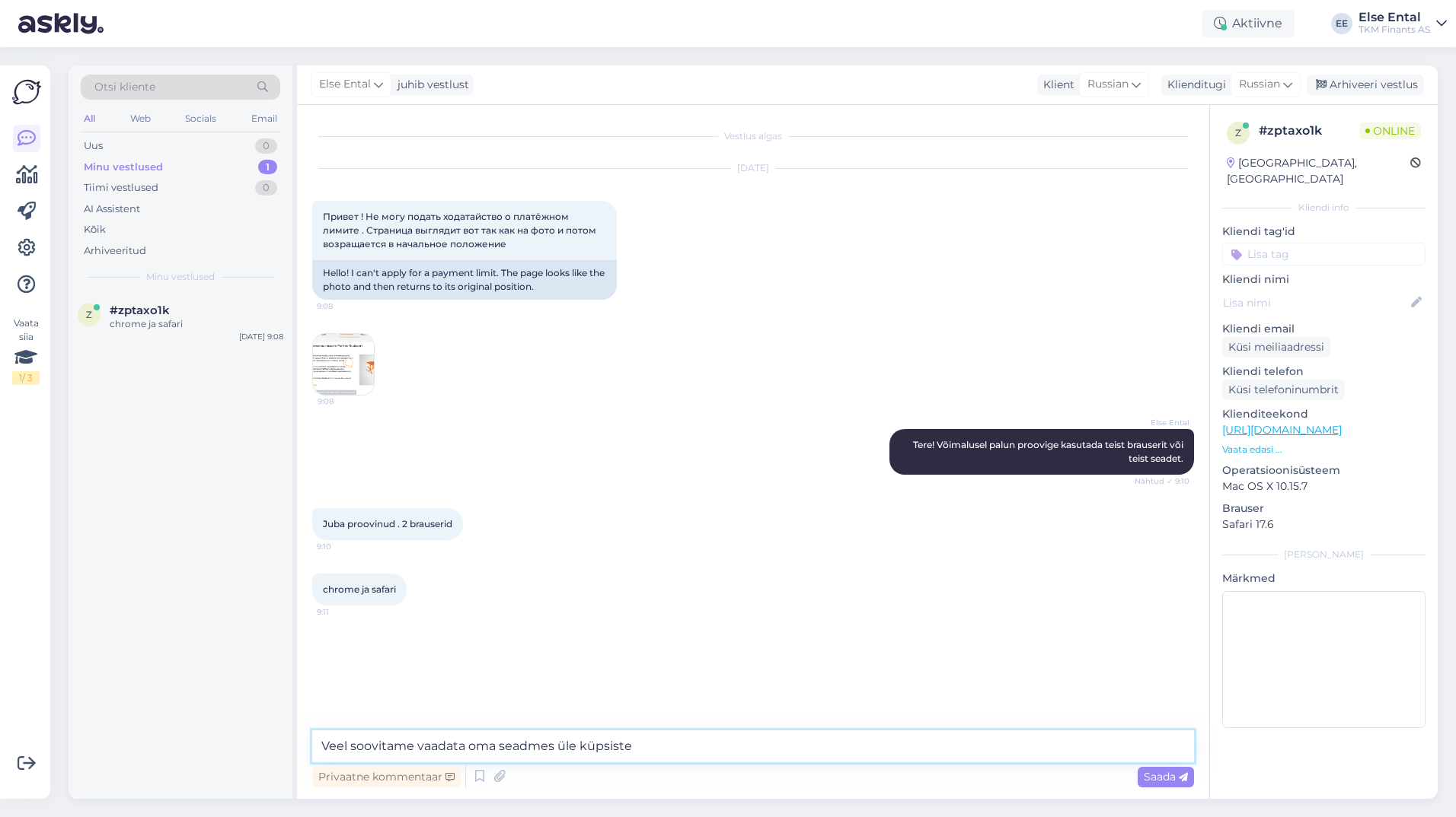
click at [664, 761] on textarea "Veel soovitame vaadata oma seadmes üle küpsiste" at bounding box center [753, 746] width 882 height 32
click at [939, 751] on textarea "Veel soovitame vaadata oma seadmes üle küpsiste seaded või teha seadmele/rakend…" at bounding box center [753, 746] width 882 height 32
click at [937, 745] on textarea "Veel soovitame vaadata oma seadmes üle küpsiste seaded või teha seadmele/rakend…" at bounding box center [753, 746] width 882 height 32
click at [978, 737] on textarea "Veel soovitame vaadata oma seadmes üle küpsiste seaded või teha seadmele/rakend…" at bounding box center [753, 746] width 882 height 32
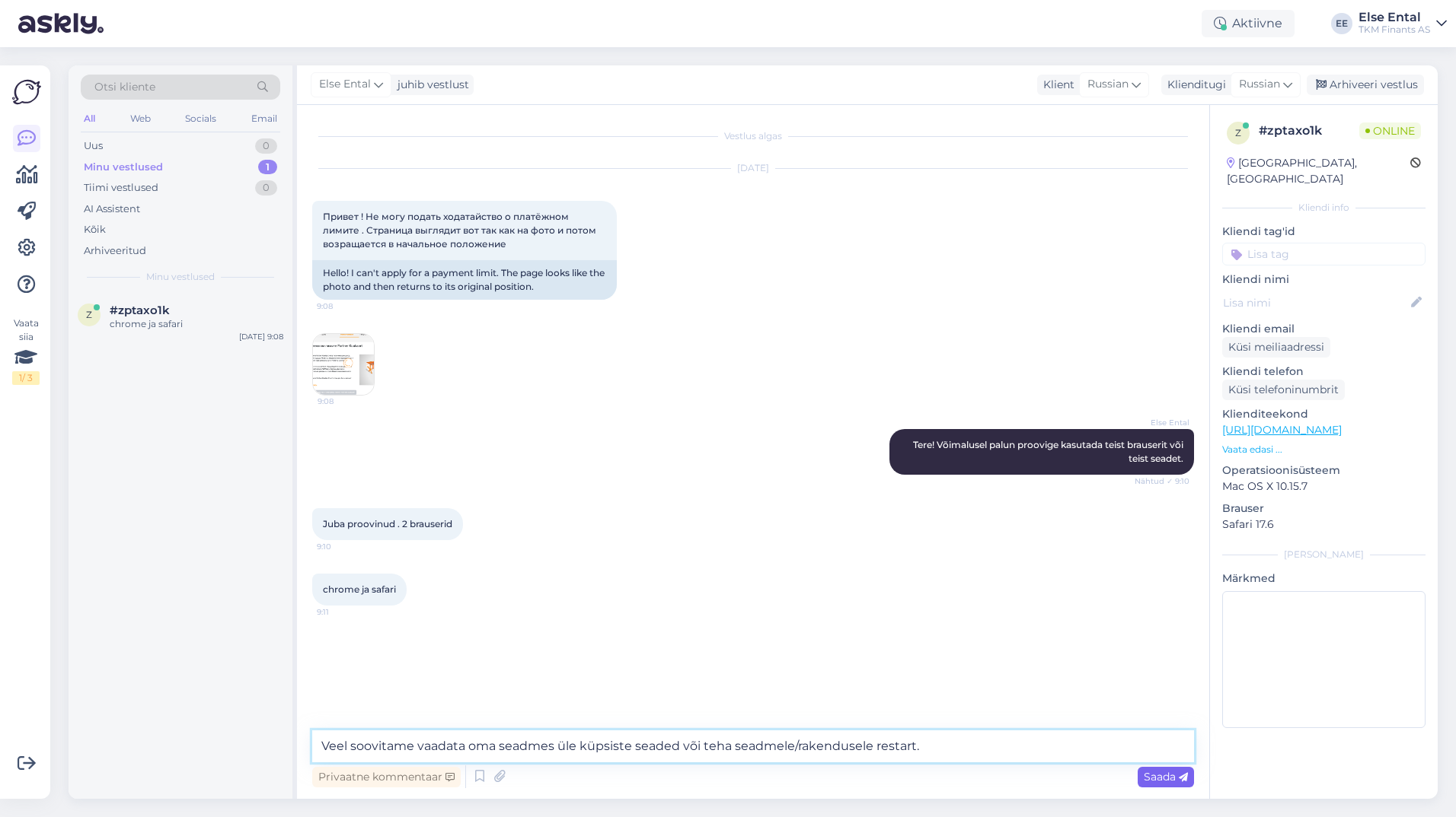
type textarea "Veel soovitame vaadata oma seadmes üle küpsiste seaded või teha seadmele/rakend…"
click at [1168, 780] on span "Saada" at bounding box center [1165, 777] width 45 height 14
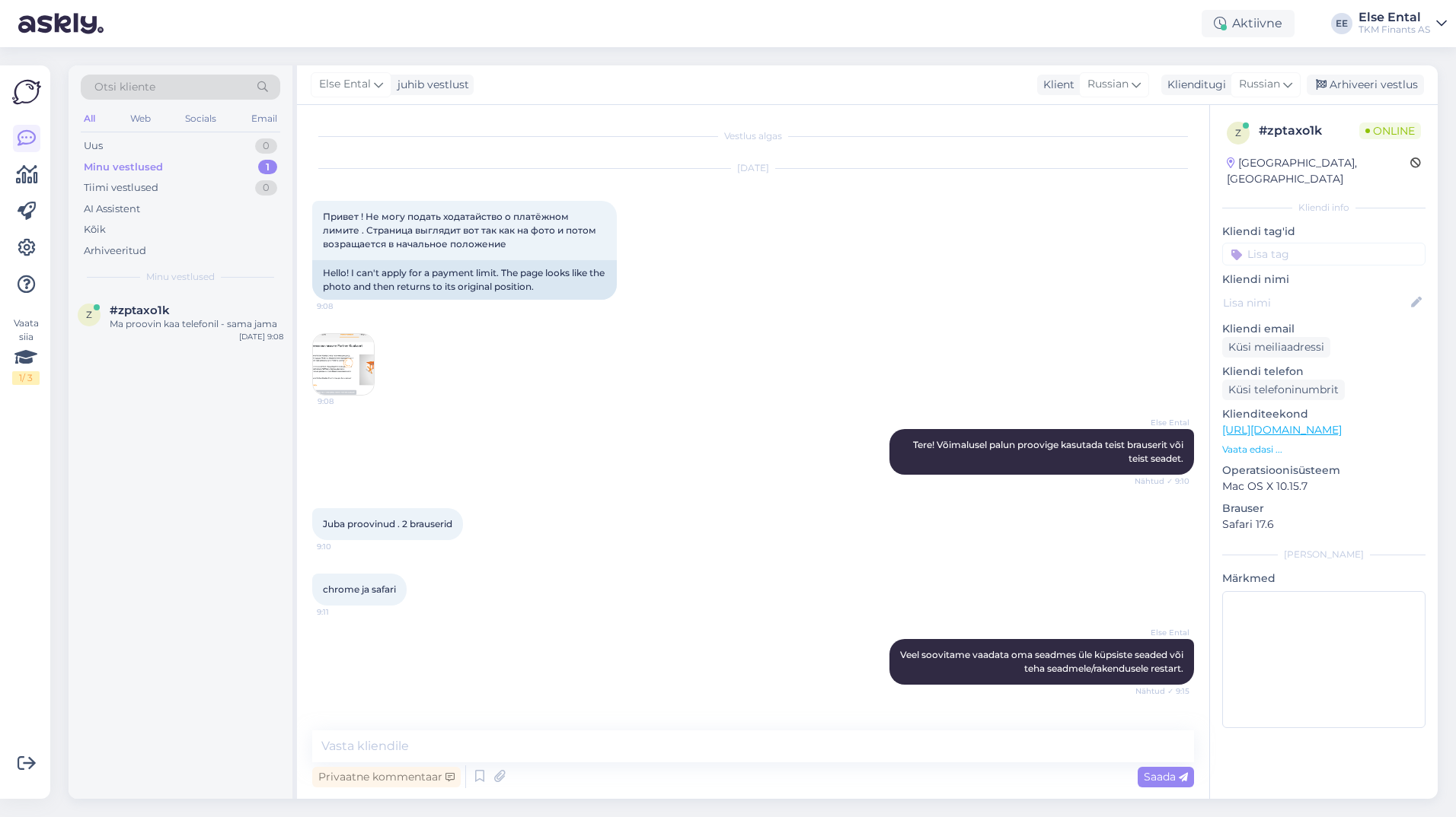
scroll to position [0, 0]
click at [593, 780] on div "Privaatne kommentaar Saada" at bounding box center [753, 776] width 882 height 29
click at [578, 752] on textarea at bounding box center [753, 746] width 882 height 32
click at [585, 747] on textarea at bounding box center [753, 746] width 882 height 32
click at [200, 338] on div "z #zptaxo1k Ma proovin kaa telefonil - sama jama [DATE] 9:08" at bounding box center [181, 320] width 224 height 55
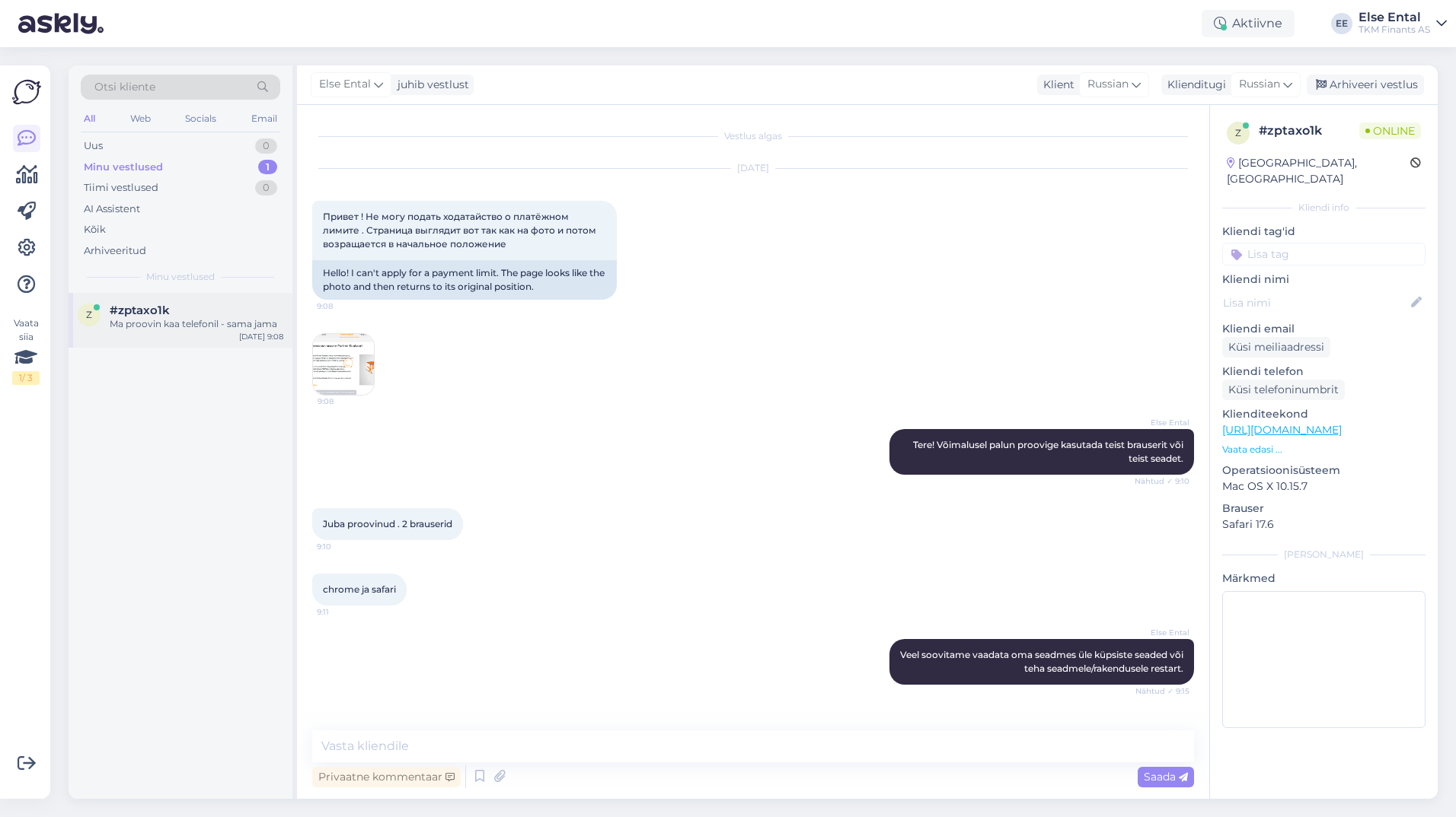
scroll to position [32, 0]
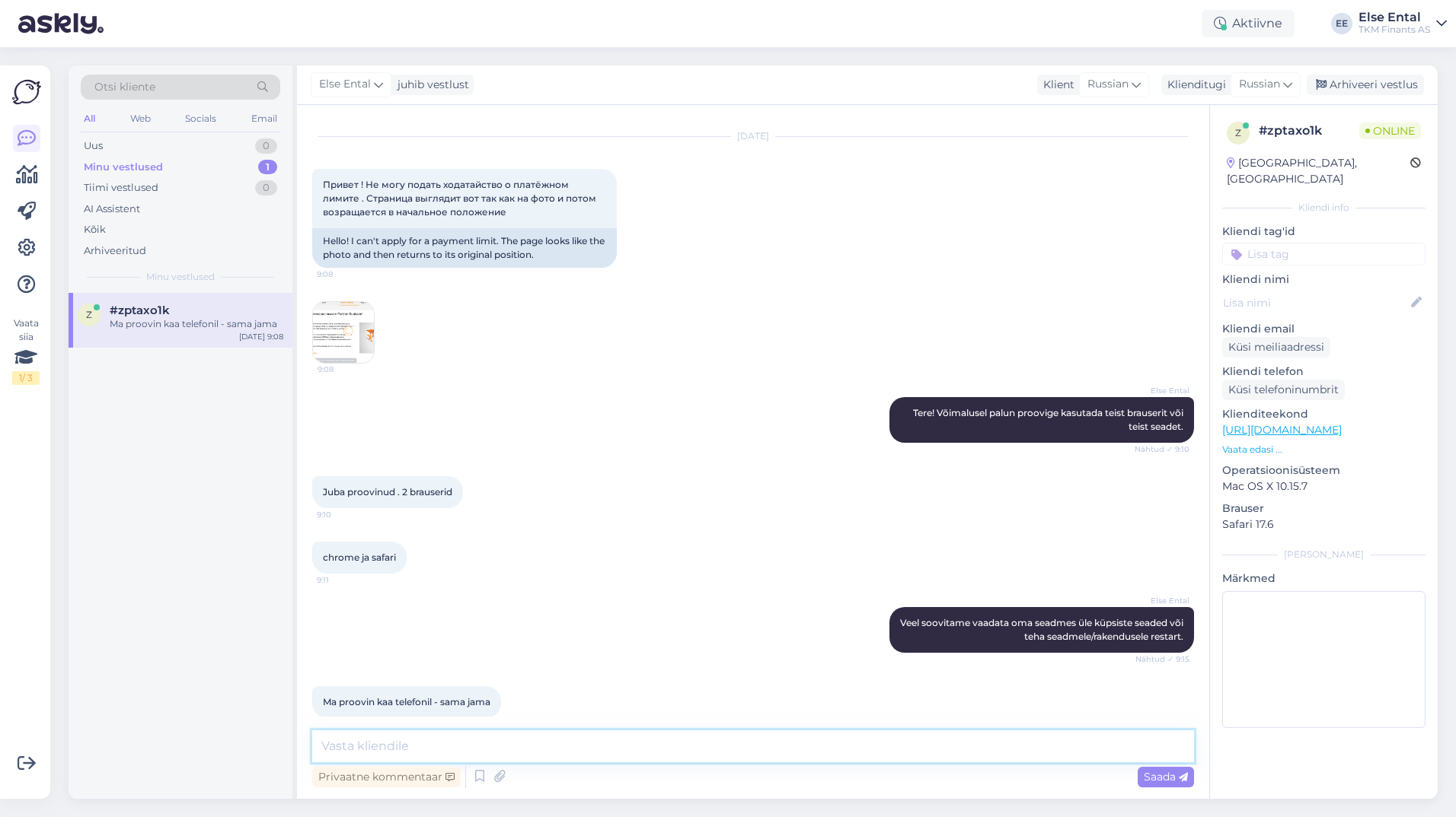
click at [504, 743] on textarea at bounding box center [753, 746] width 882 height 32
click at [143, 326] on div "Ma proovin kaa telefonil - sama jama" at bounding box center [196, 324] width 174 height 14
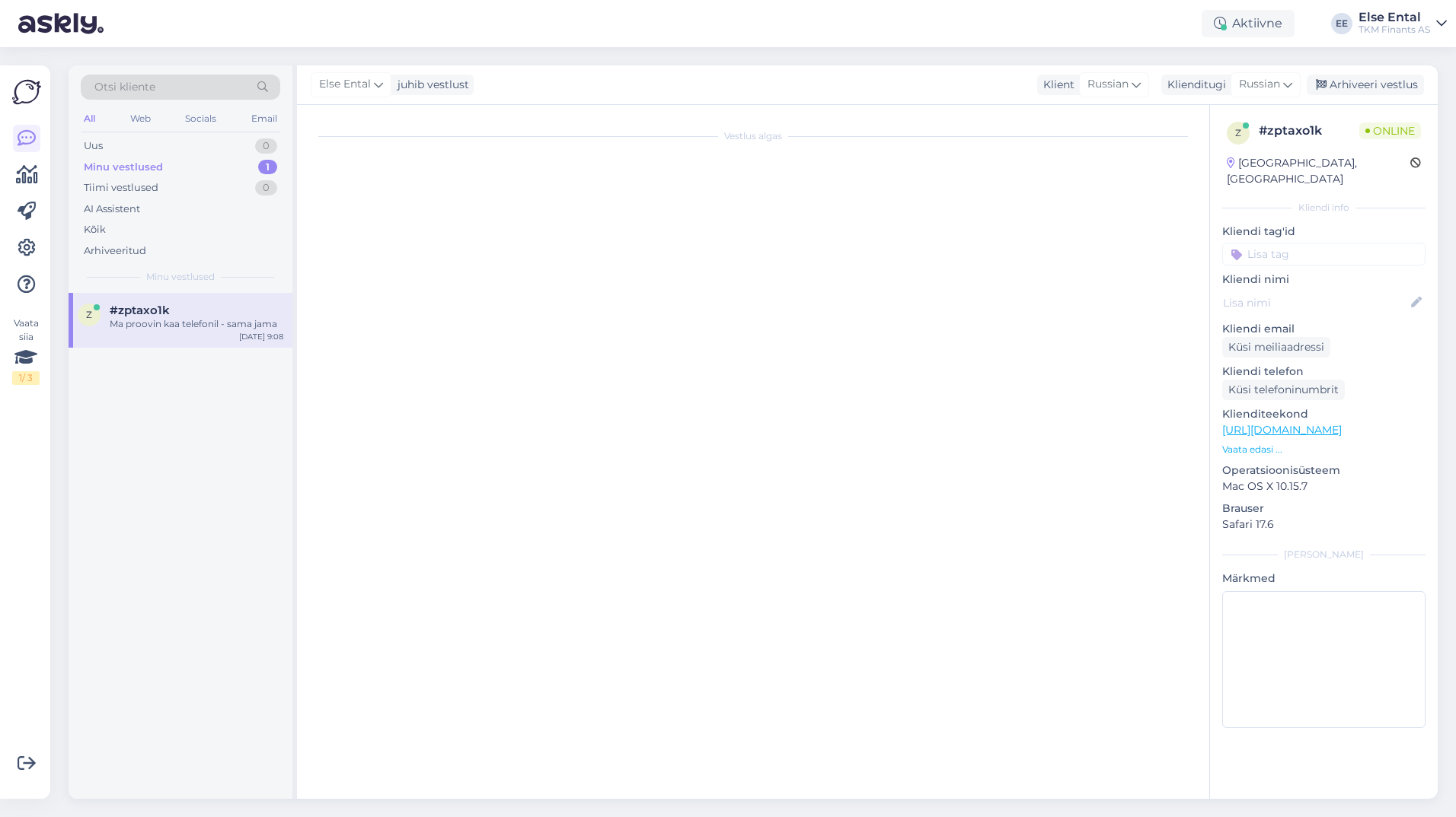
scroll to position [0, 0]
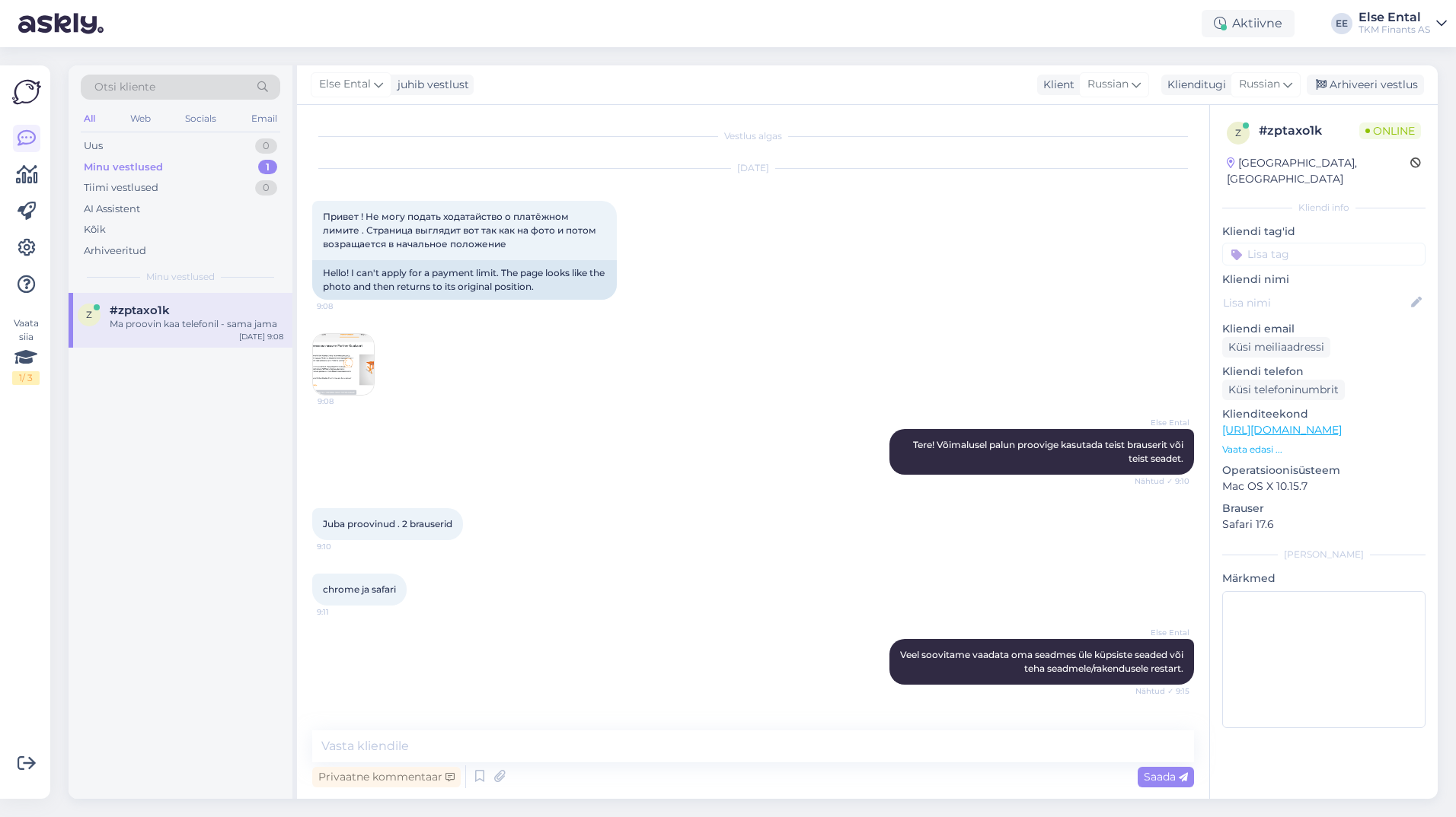
click at [173, 308] on div "#zptaxo1k" at bounding box center [196, 311] width 174 height 14
click at [143, 166] on div "Minu vestlused" at bounding box center [123, 167] width 79 height 15
click at [130, 316] on span "#zptaxo1k" at bounding box center [139, 311] width 60 height 14
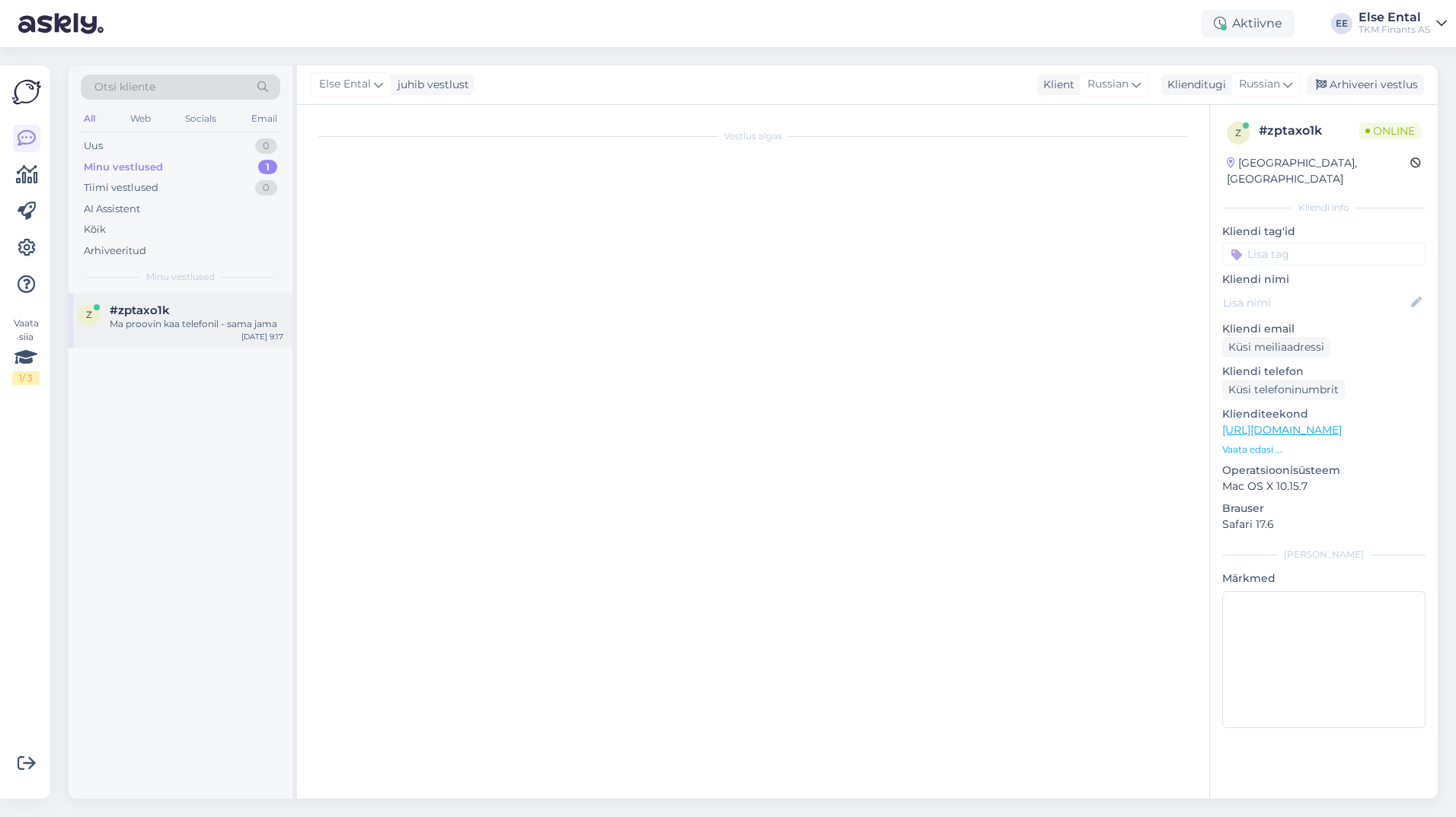
scroll to position [50, 0]
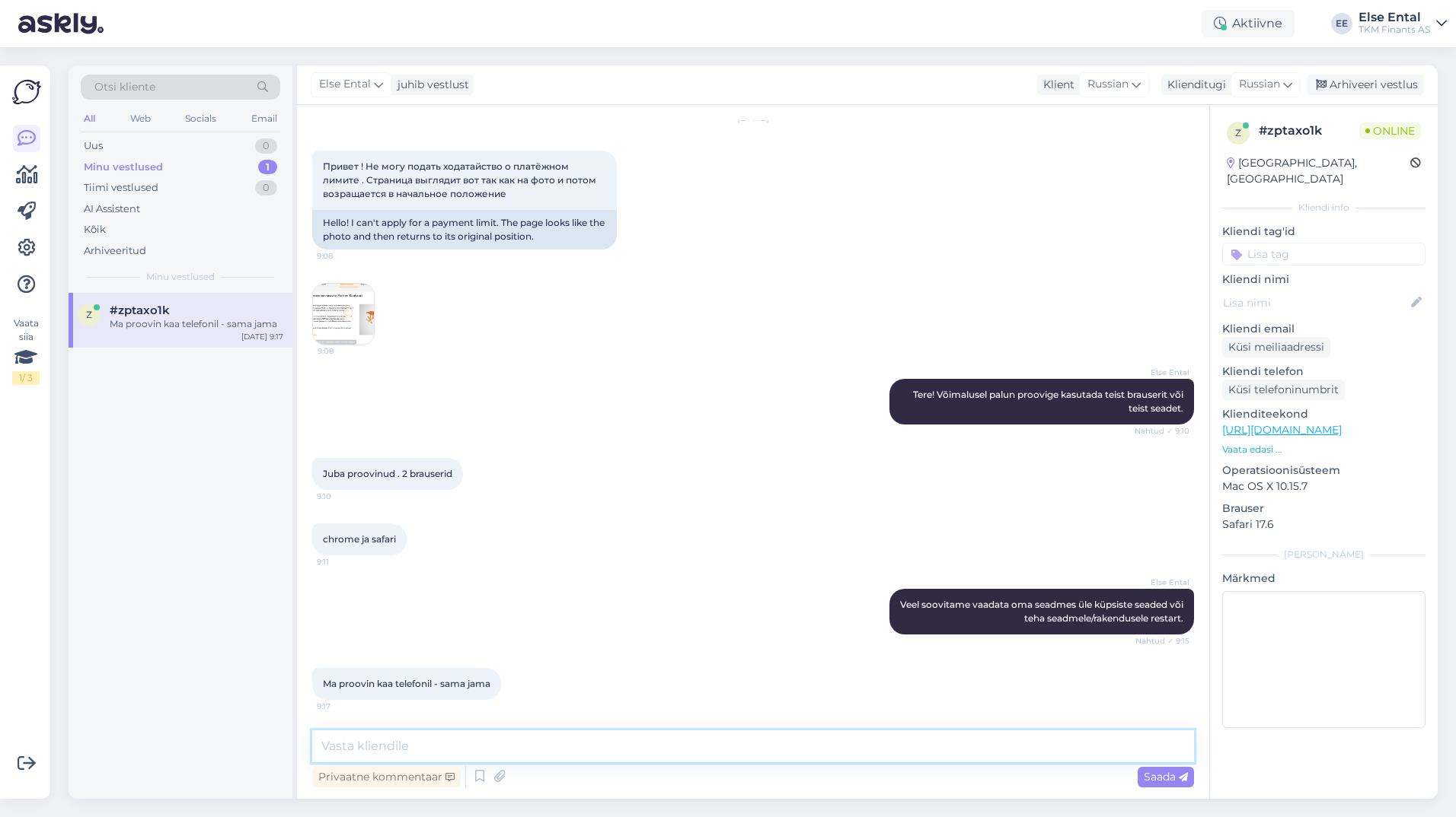
click at [495, 739] on textarea at bounding box center [753, 746] width 882 height 32
click at [503, 750] on textarea at bounding box center [753, 746] width 882 height 32
type textarea "Kas proovisite brauseri/rakenduse taustal sulgeda ja uuesti avada?"
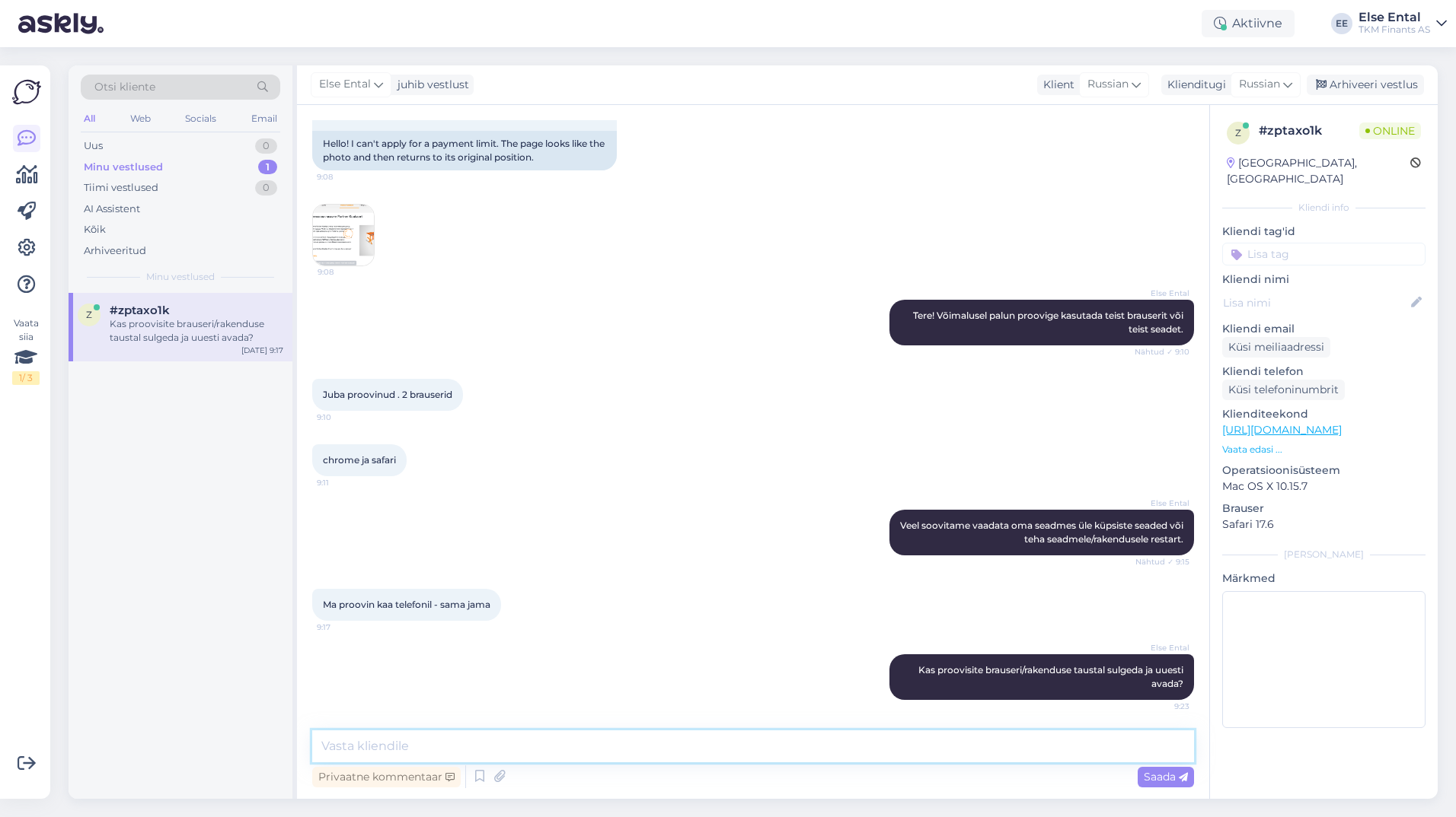
scroll to position [145, 0]
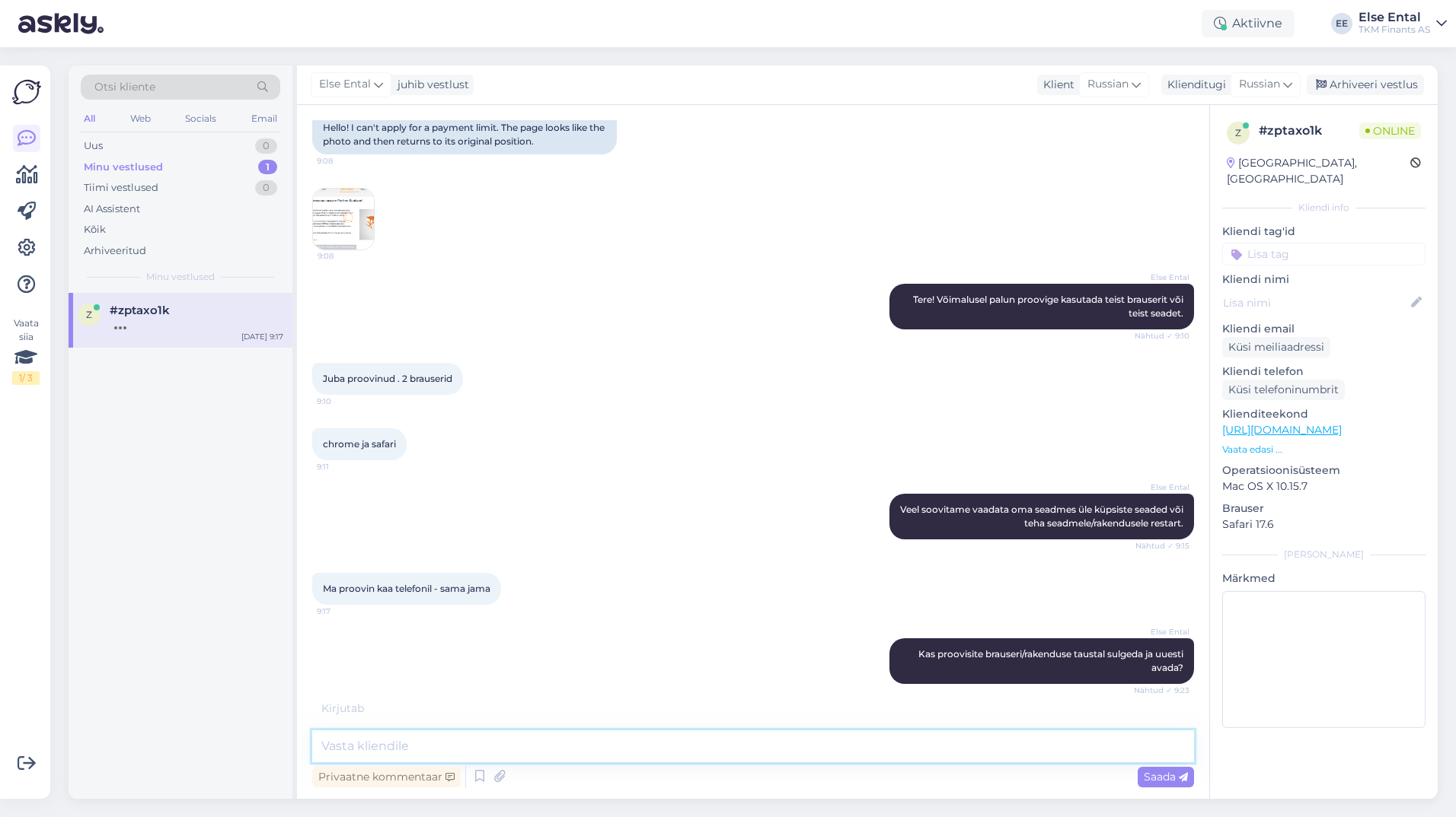
click at [480, 759] on textarea at bounding box center [753, 746] width 882 height 32
click at [486, 750] on textarea at bounding box center [753, 746] width 882 height 32
click at [486, 749] on textarea at bounding box center [753, 746] width 882 height 32
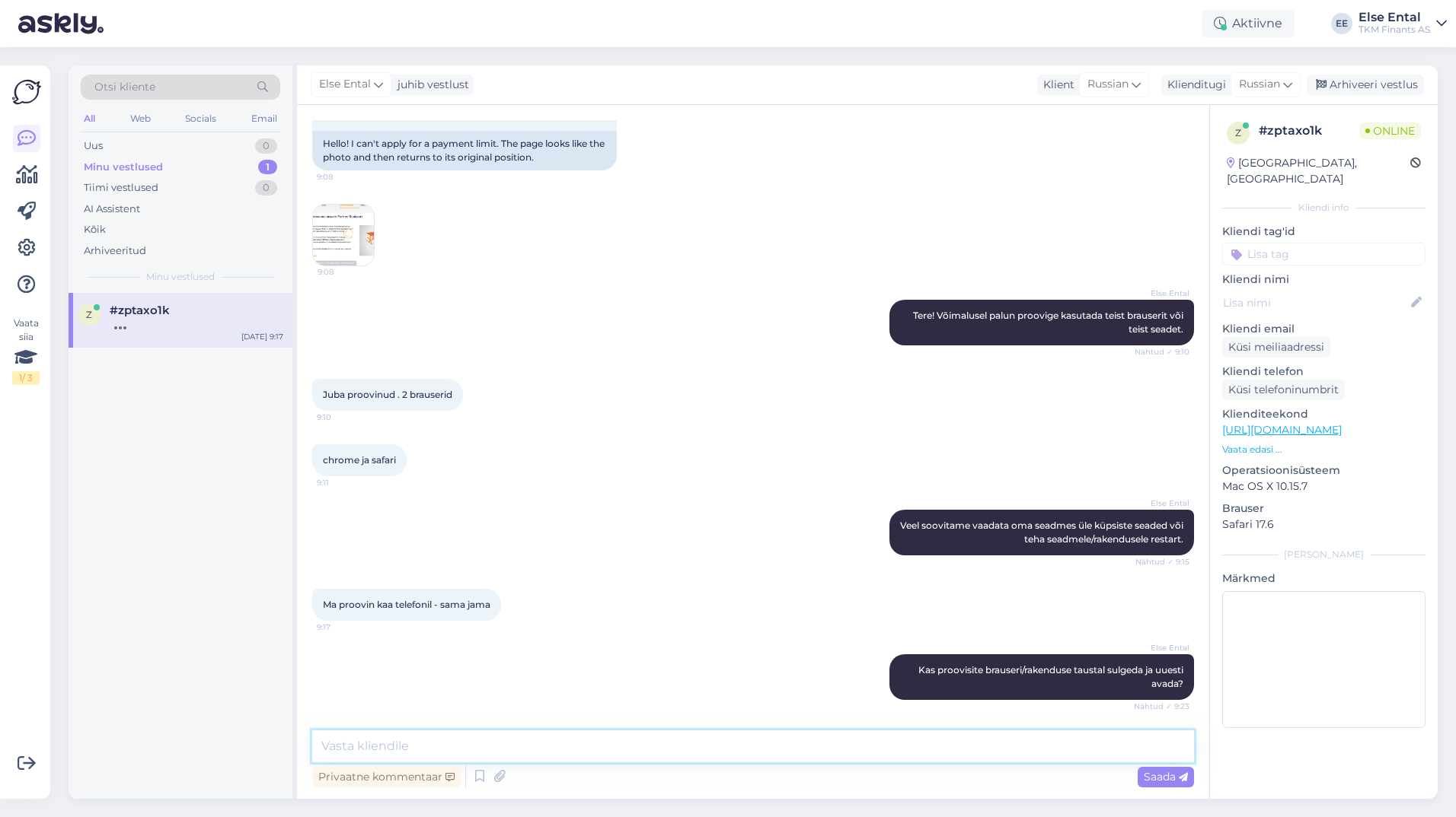
scroll to position [130, 0]
click at [510, 741] on textarea at bounding box center [753, 746] width 882 height 32
click at [508, 741] on textarea at bounding box center [753, 746] width 882 height 32
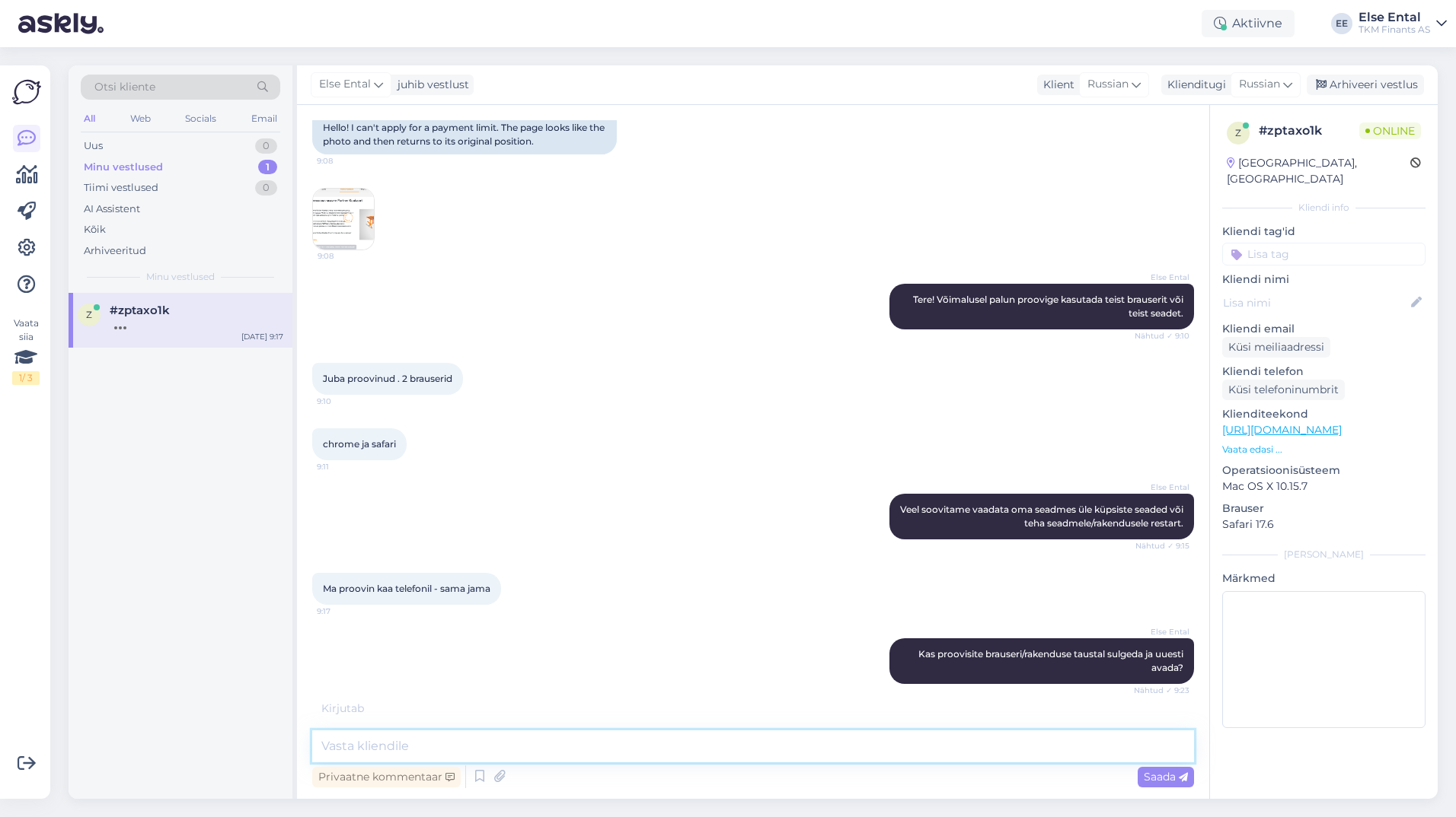
click at [437, 745] on textarea at bounding box center [753, 746] width 882 height 32
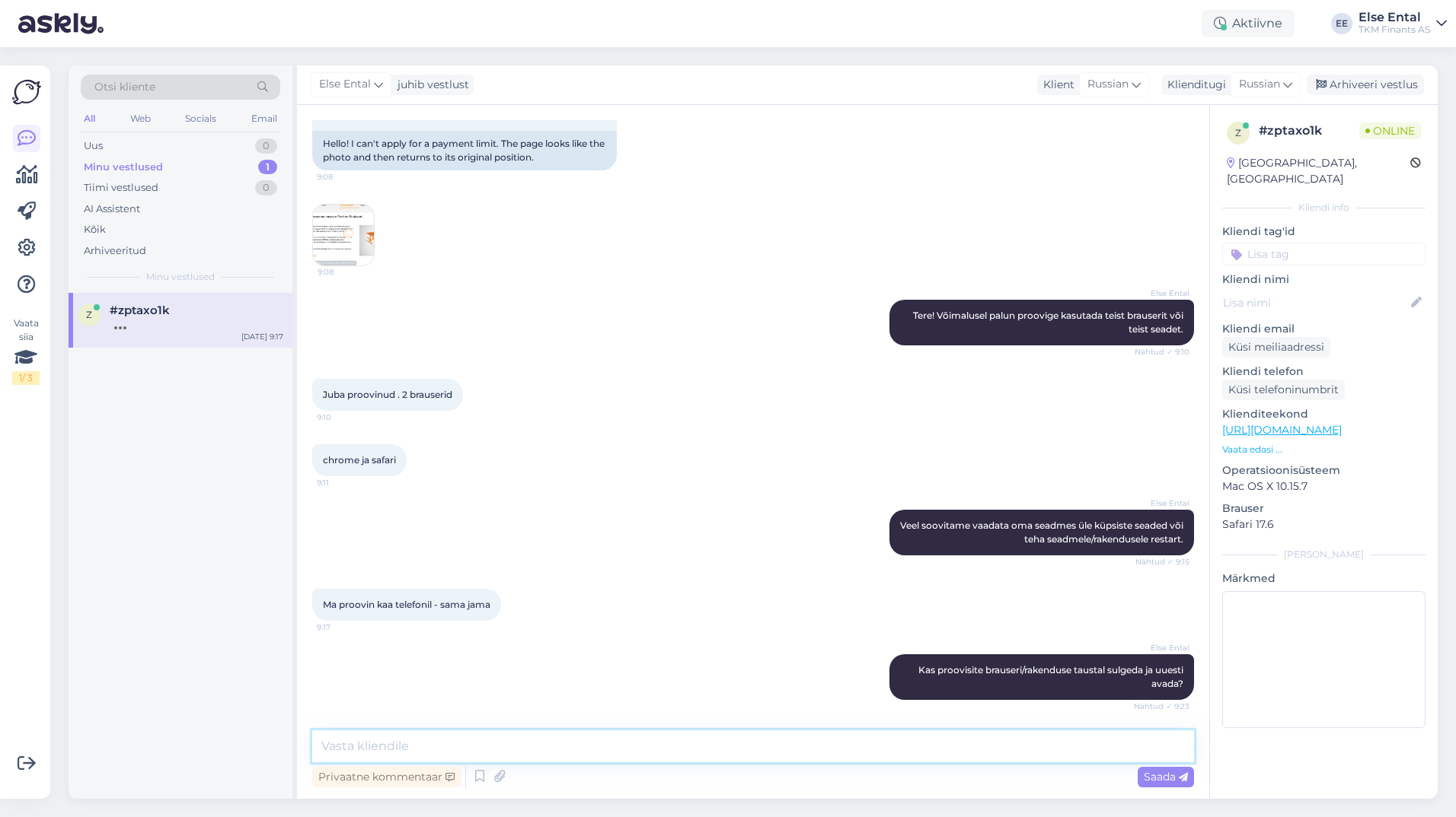
click at [448, 741] on textarea at bounding box center [753, 746] width 882 height 32
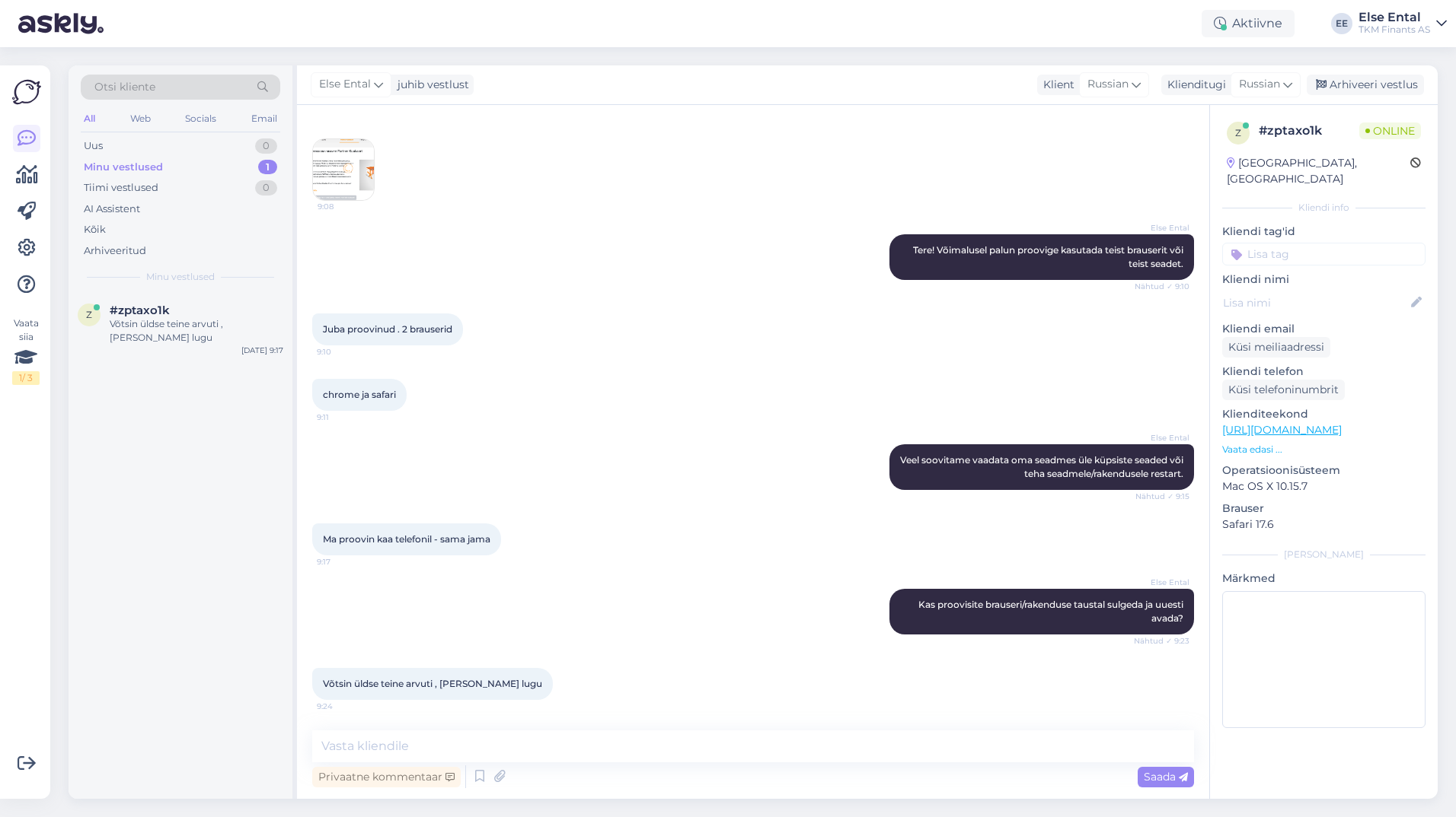
scroll to position [0, 0]
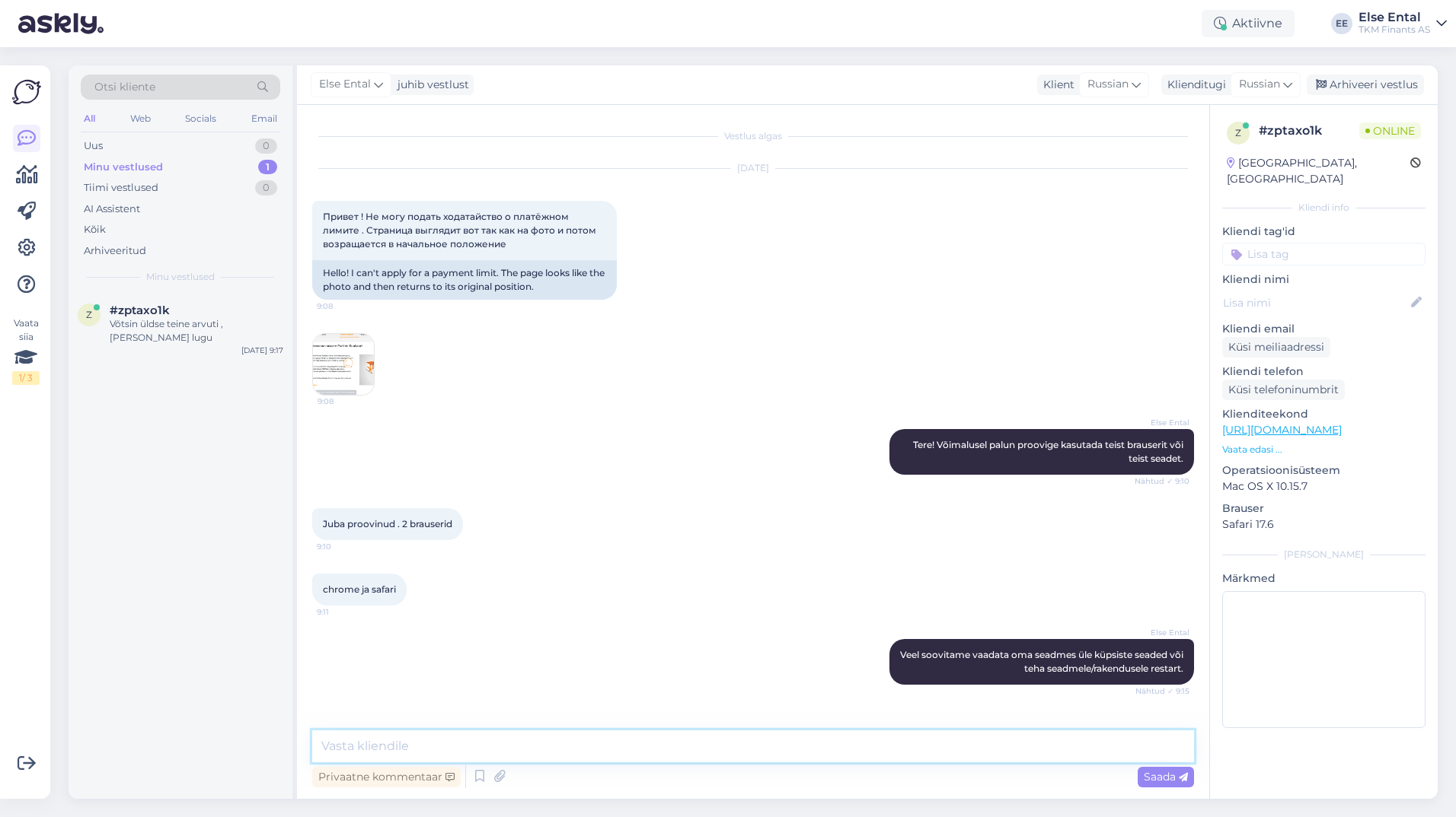
click at [530, 753] on textarea at bounding box center [753, 746] width 882 height 32
click at [531, 751] on textarea at bounding box center [753, 746] width 882 height 32
click at [143, 320] on div "Võtsin üldse teine arvuti , [PERSON_NAME] lugu" at bounding box center [196, 330] width 174 height 27
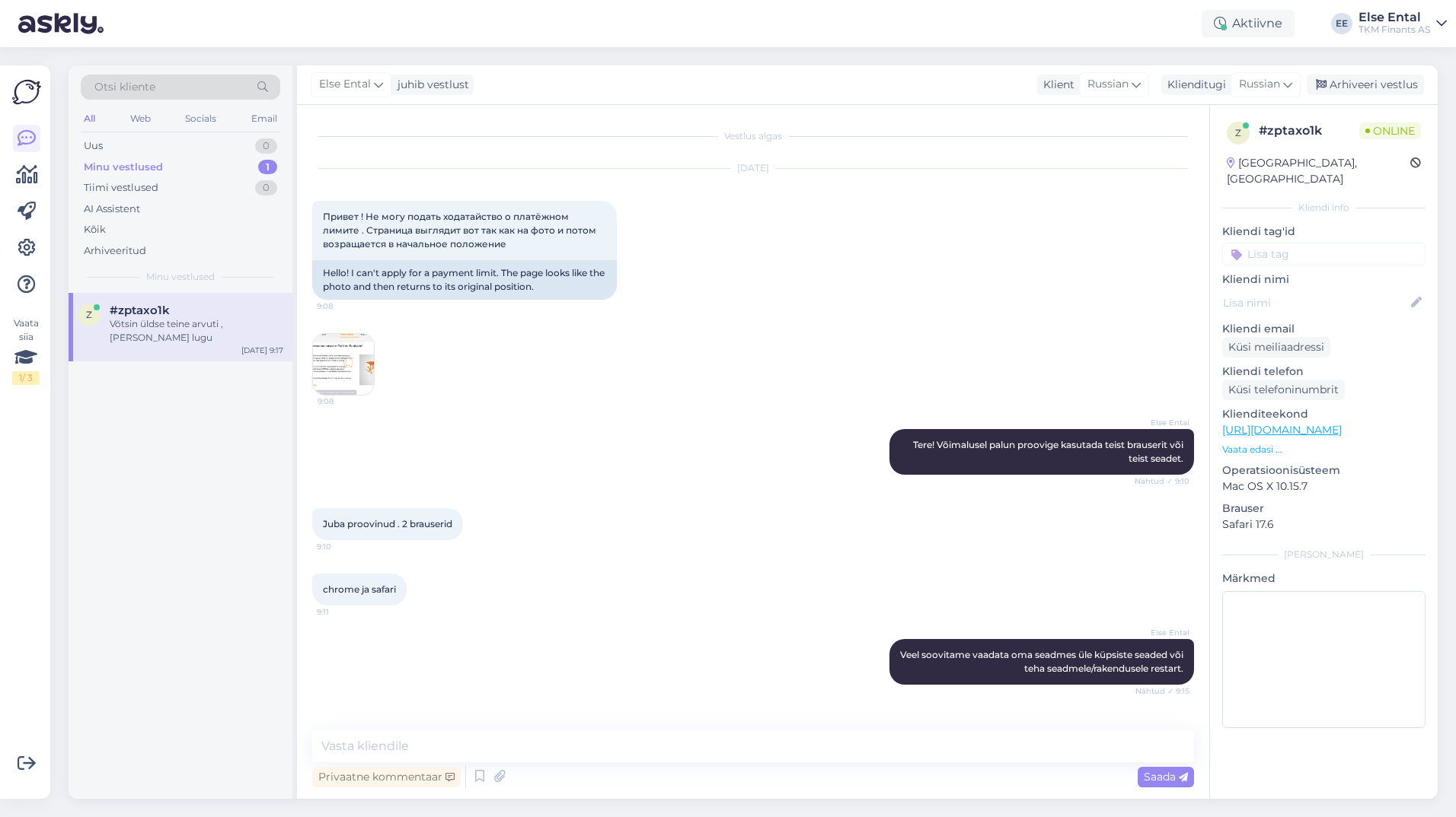
scroll to position [194, 0]
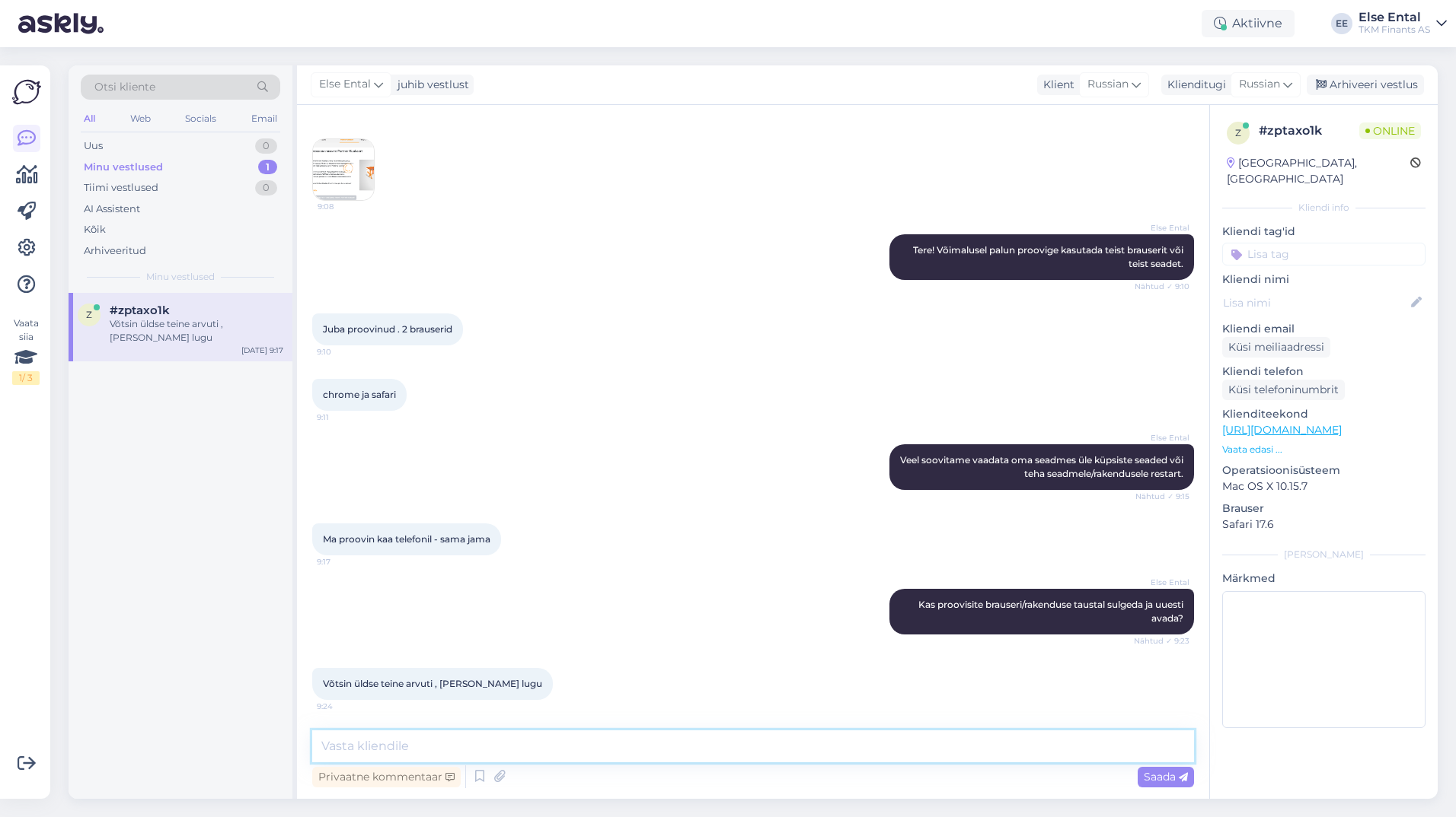
click at [473, 744] on textarea at bounding box center [753, 746] width 882 height 32
click at [530, 753] on textarea at bounding box center [753, 746] width 882 height 32
click at [444, 745] on textarea "Palun saatke [PERSON_NAME] tuvastamiseks" at bounding box center [753, 746] width 882 height 32
click at [580, 746] on textarea "Palun saatke [PERSON_NAME] tuvastamiseks" at bounding box center [753, 746] width 882 height 32
type textarea "Palun saatke [PERSON_NAME] tuvastamiseks Teie Partnerkaardi number."
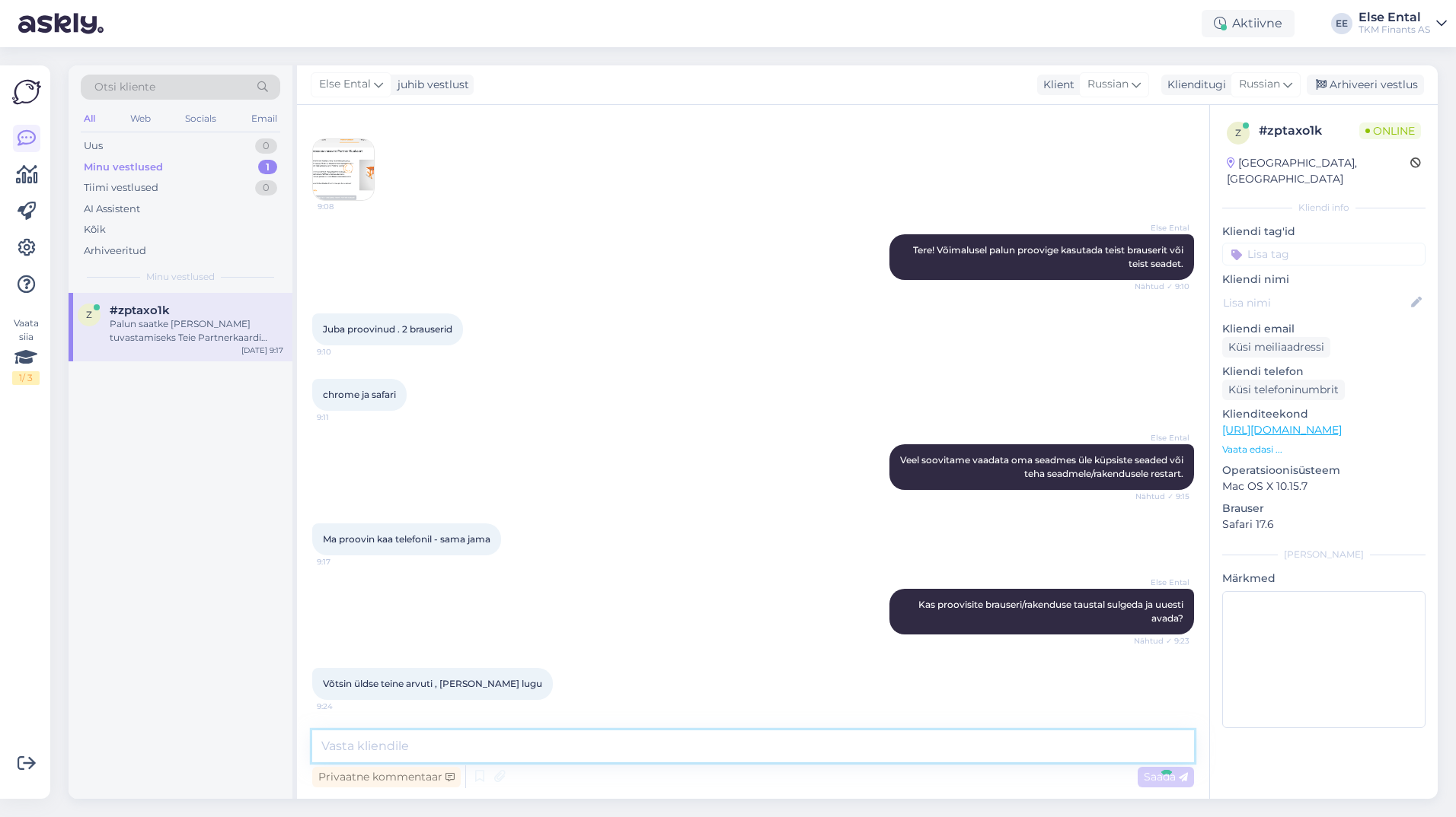
scroll to position [274, 0]
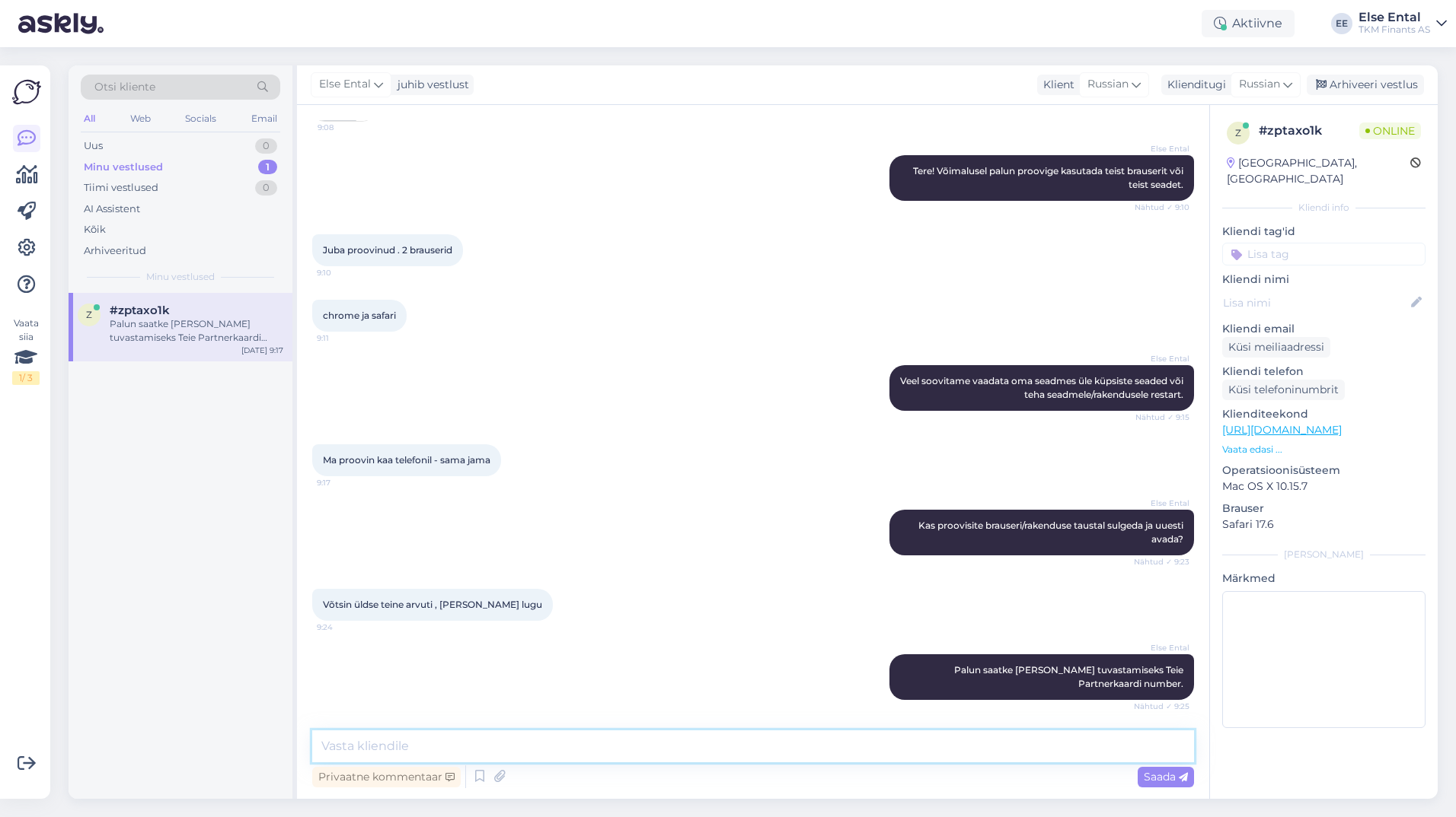
click at [580, 746] on textarea at bounding box center [753, 746] width 882 height 32
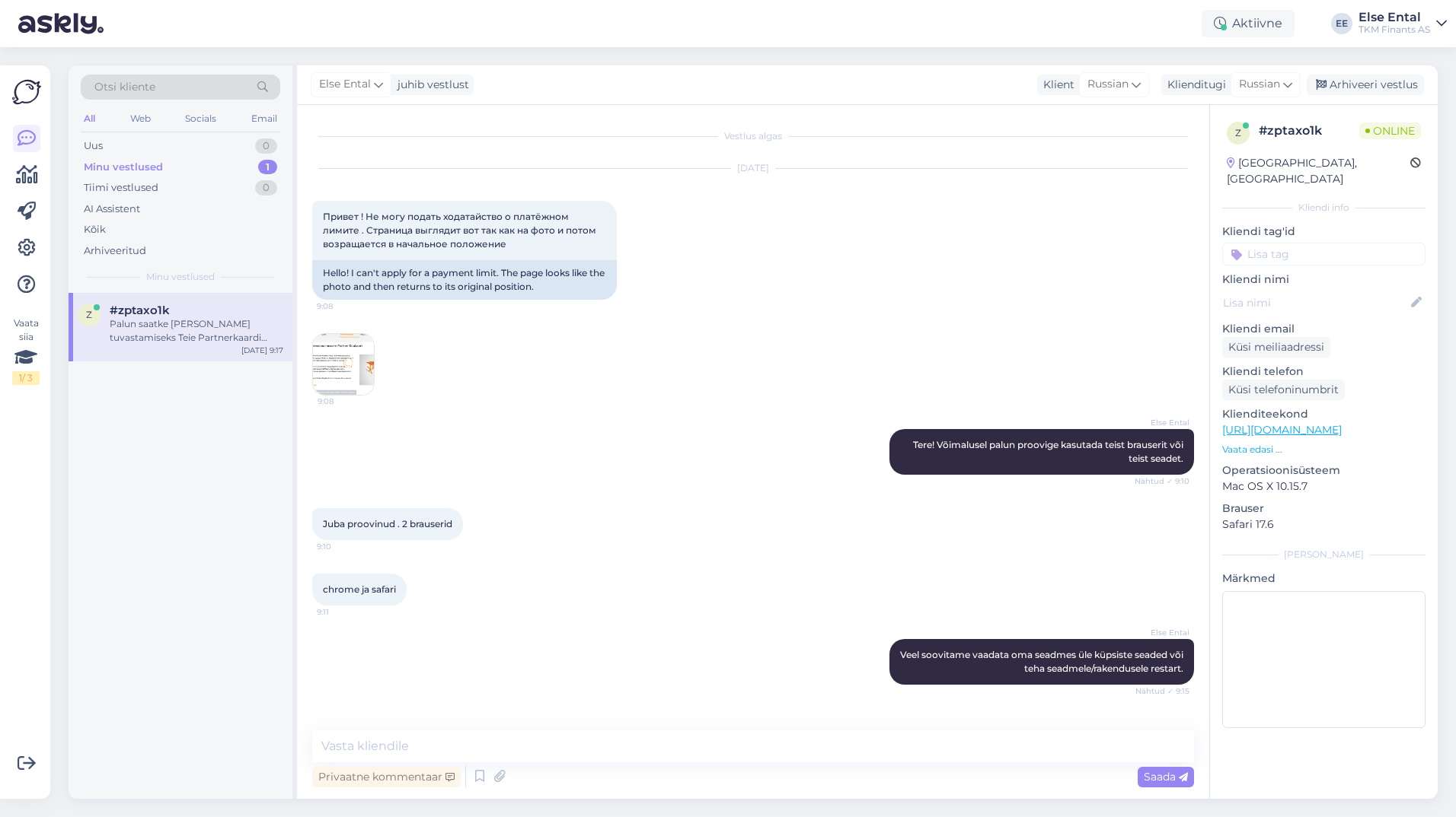
click at [341, 360] on img at bounding box center [343, 365] width 61 height 61
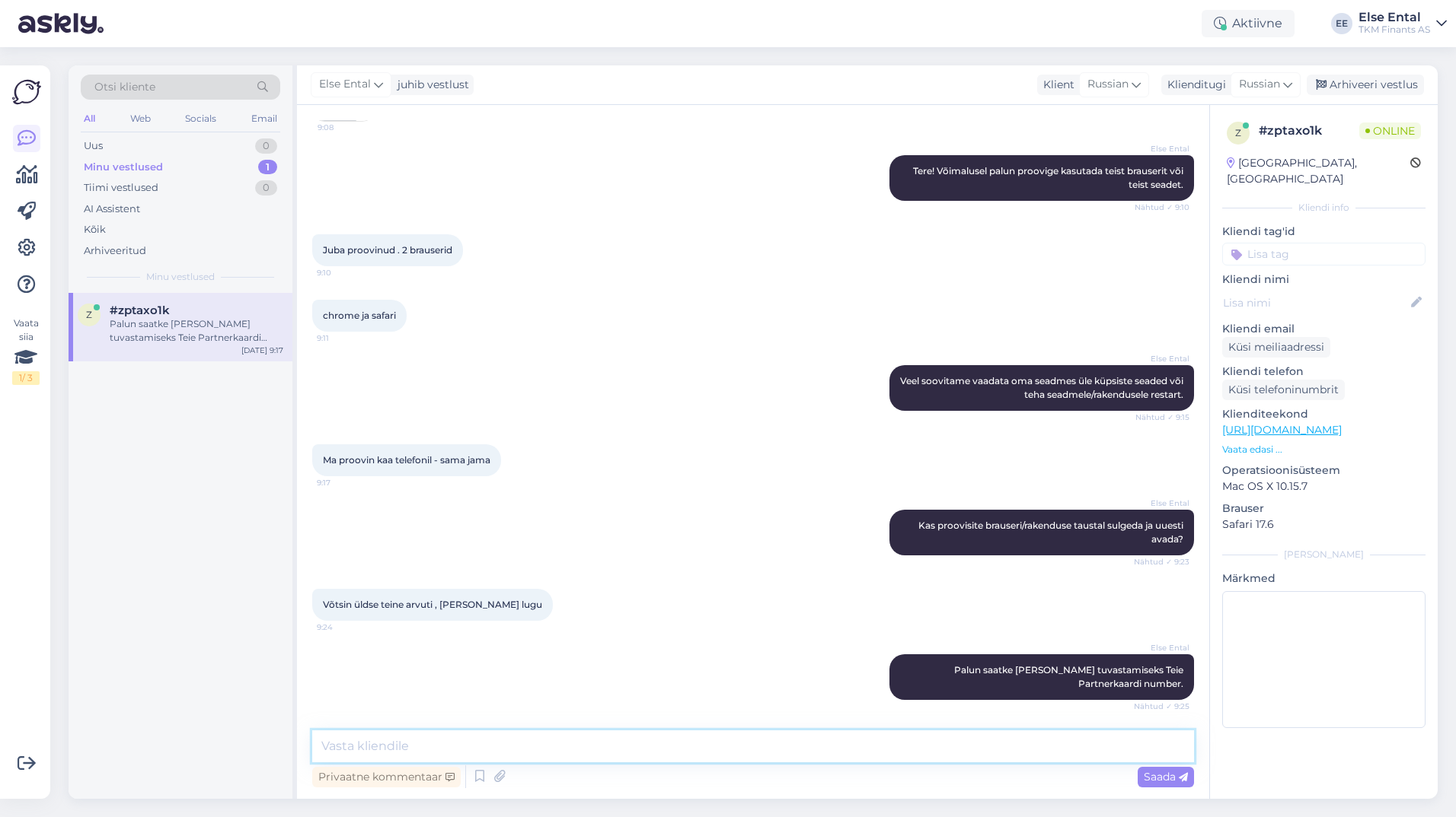
click at [611, 747] on textarea at bounding box center [753, 746] width 882 height 32
click at [465, 751] on textarea at bounding box center [753, 746] width 882 height 32
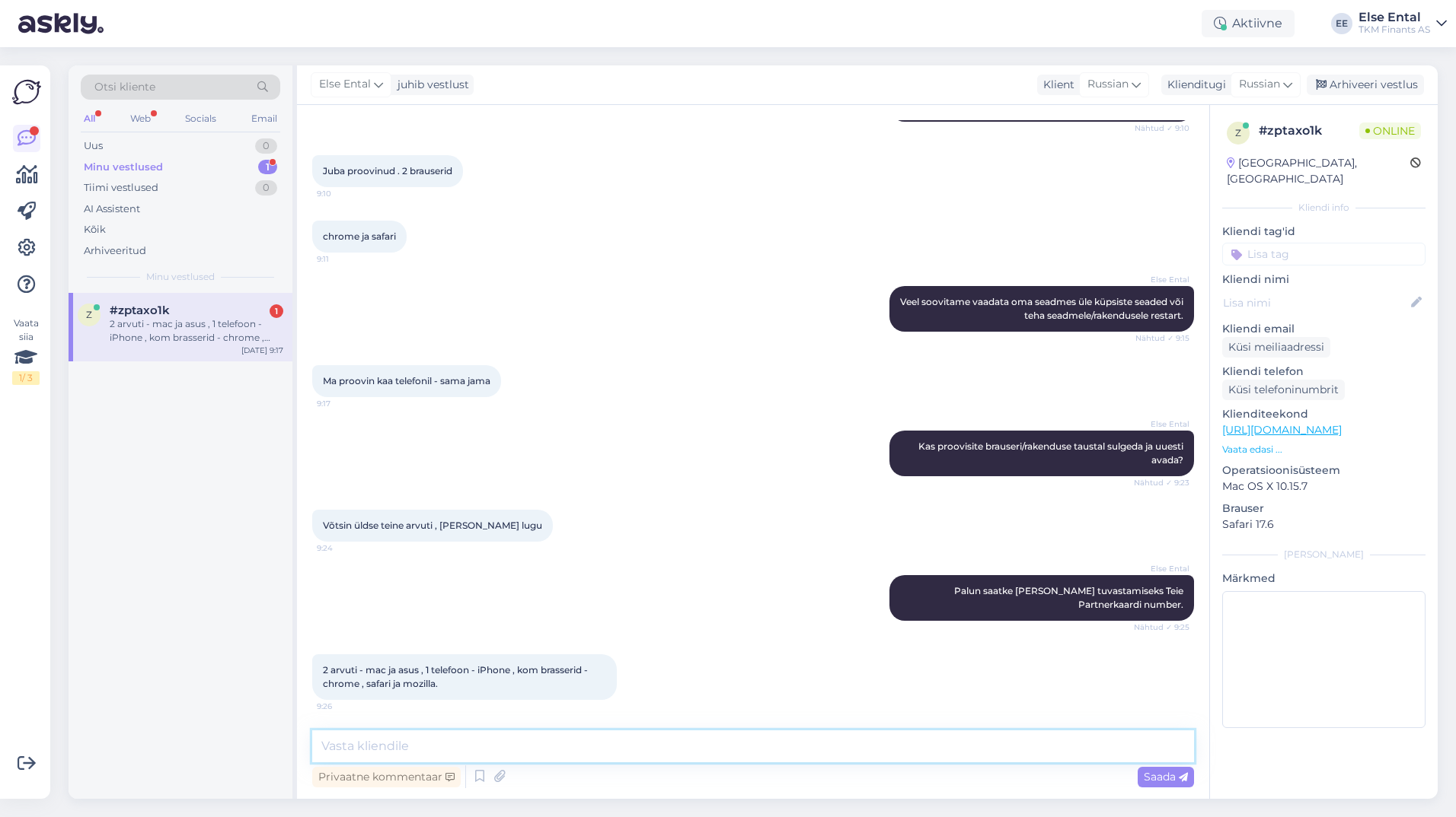
click at [481, 740] on textarea at bounding box center [753, 746] width 882 height 32
click at [182, 322] on div "2 arvuti - mac ja asus , 1 telefoon - iPhone , kom brasserid - chrome , safari …" at bounding box center [196, 330] width 174 height 27
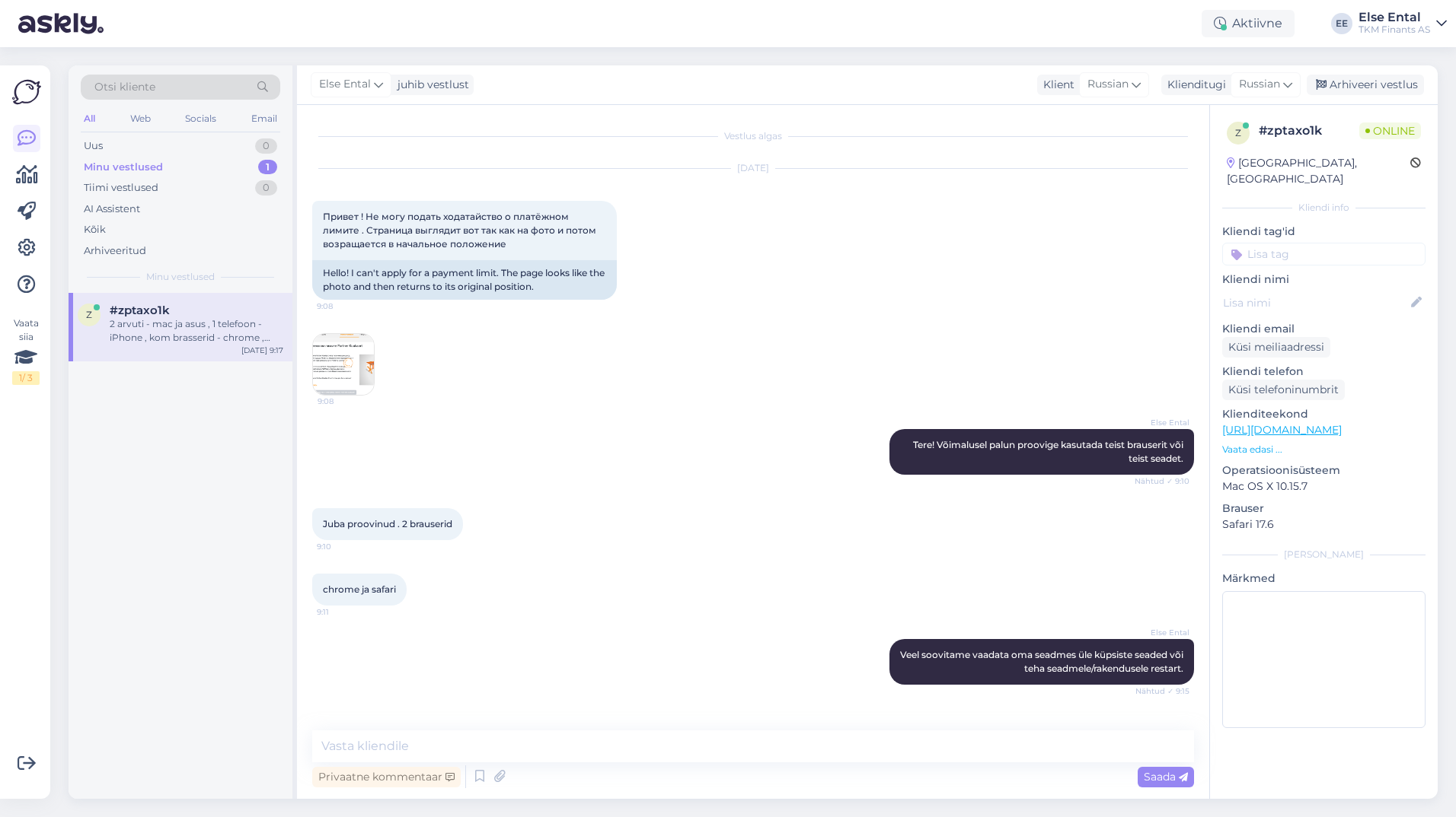
click at [196, 340] on div "2 arvuti - mac ja asus , 1 telefoon - iPhone , kom brasserid - chrome , safari …" at bounding box center [196, 330] width 174 height 27
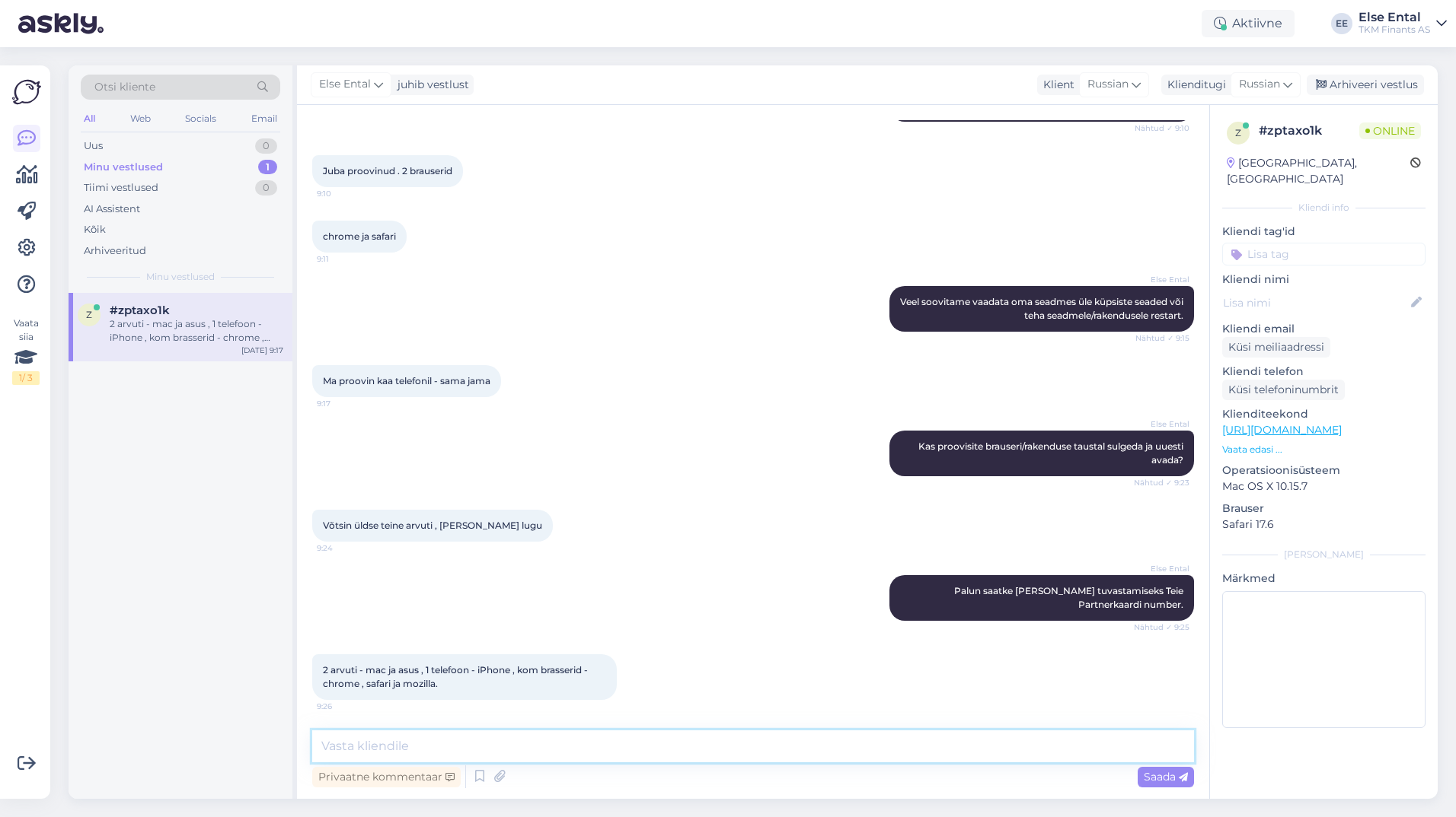
click at [467, 744] on textarea at bounding box center [753, 746] width 882 height 32
click at [466, 741] on textarea at bounding box center [753, 746] width 882 height 32
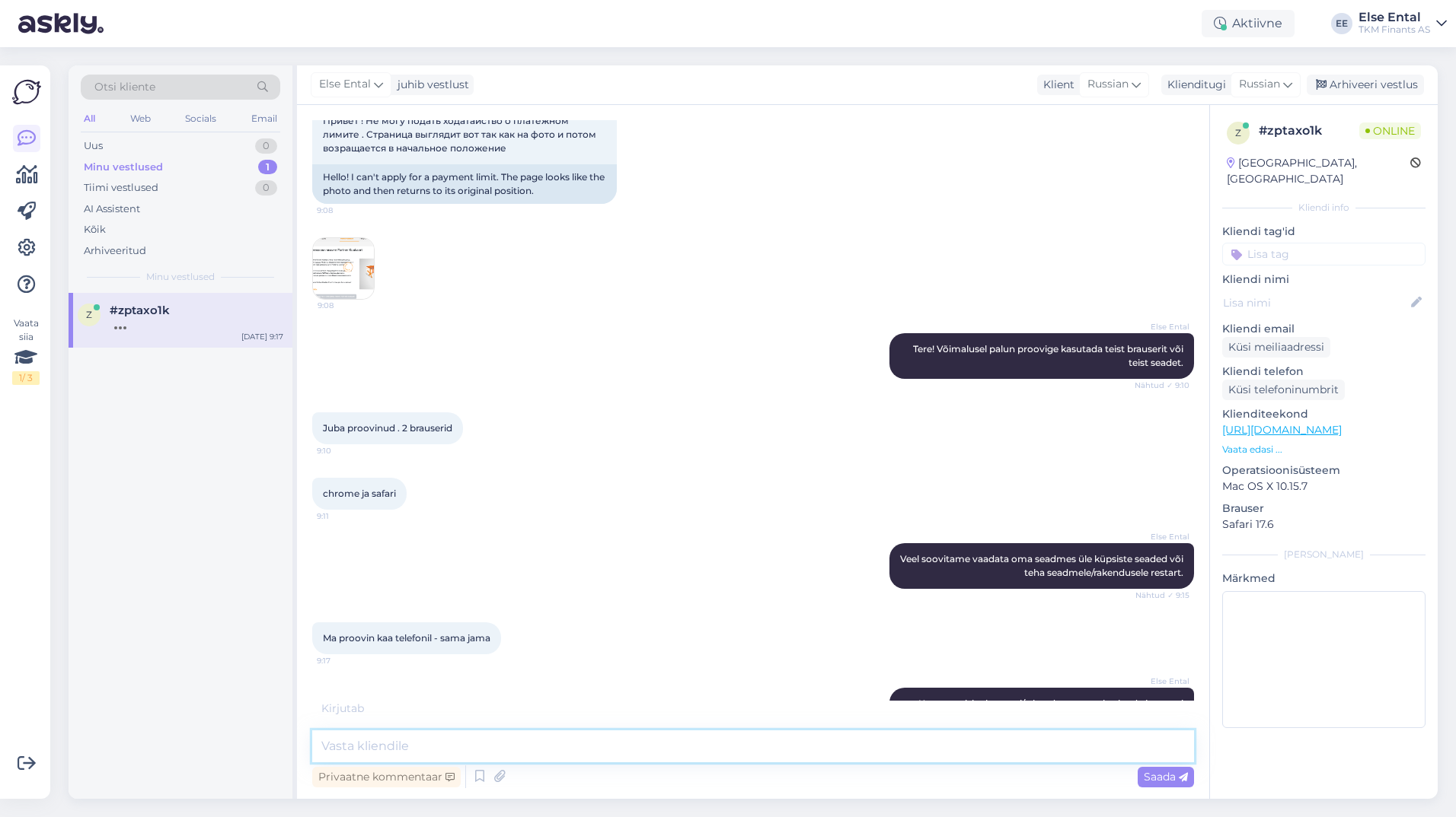
scroll to position [99, 0]
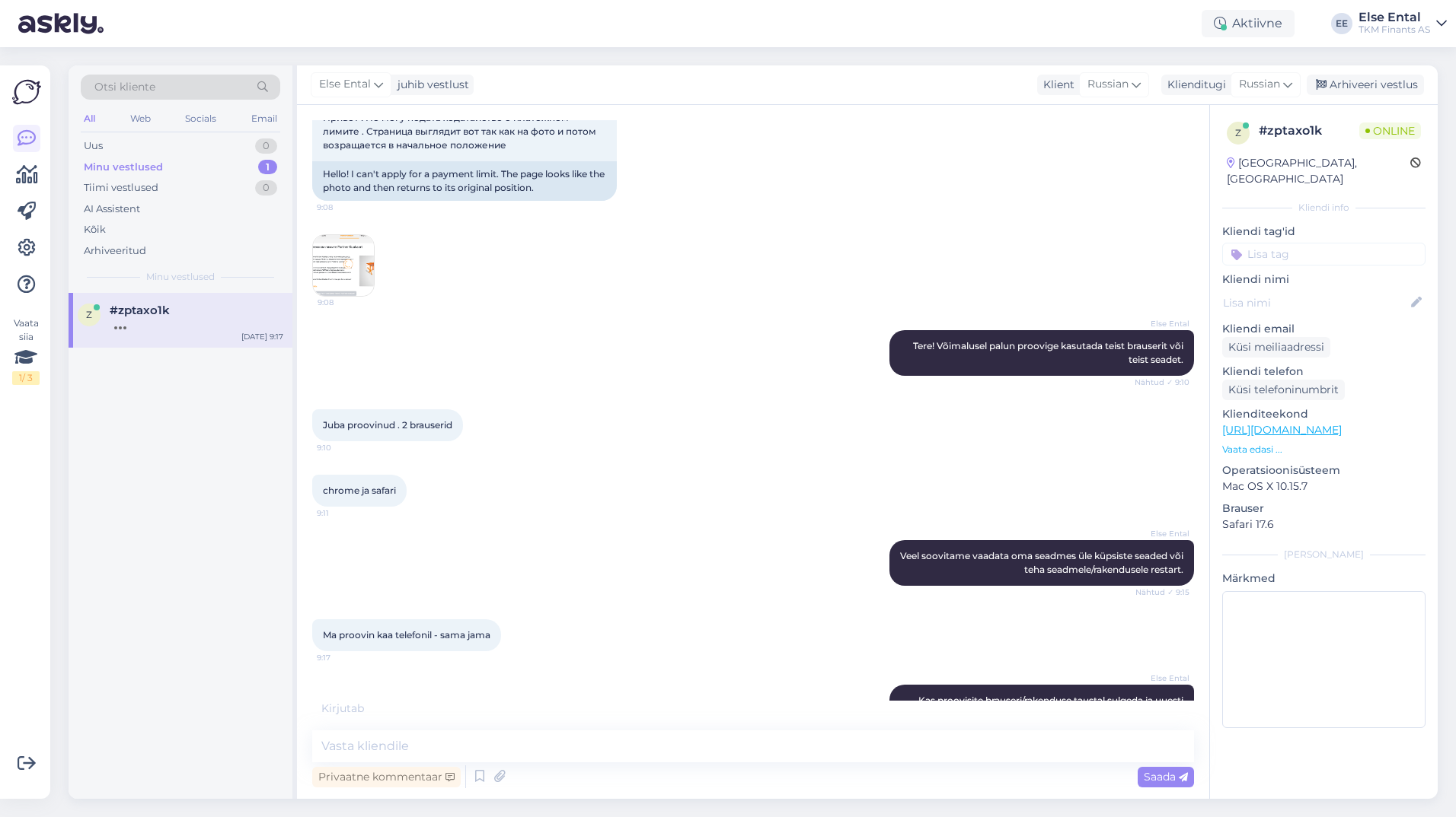
click at [349, 276] on img at bounding box center [343, 266] width 61 height 61
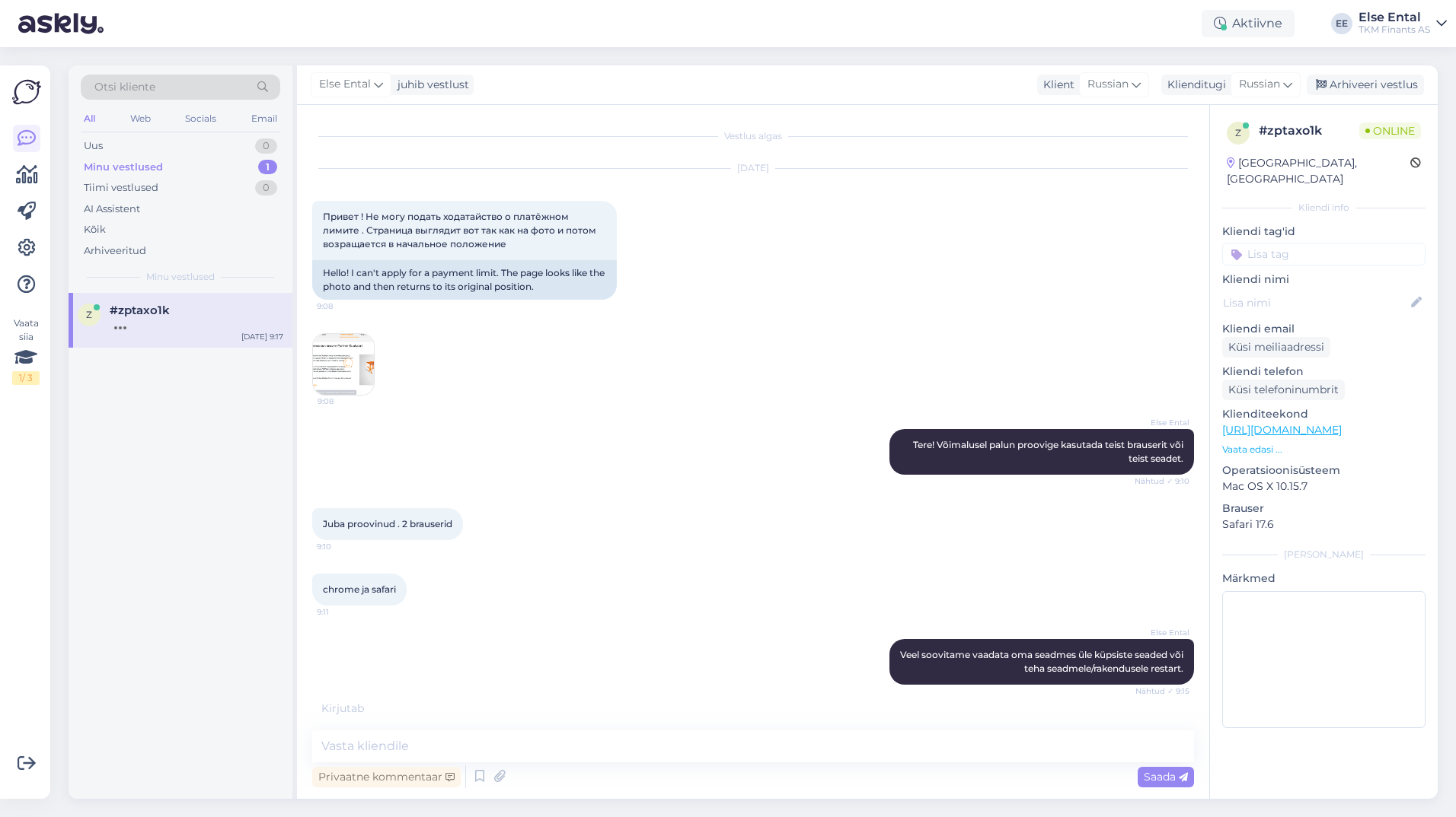
scroll to position [369, 0]
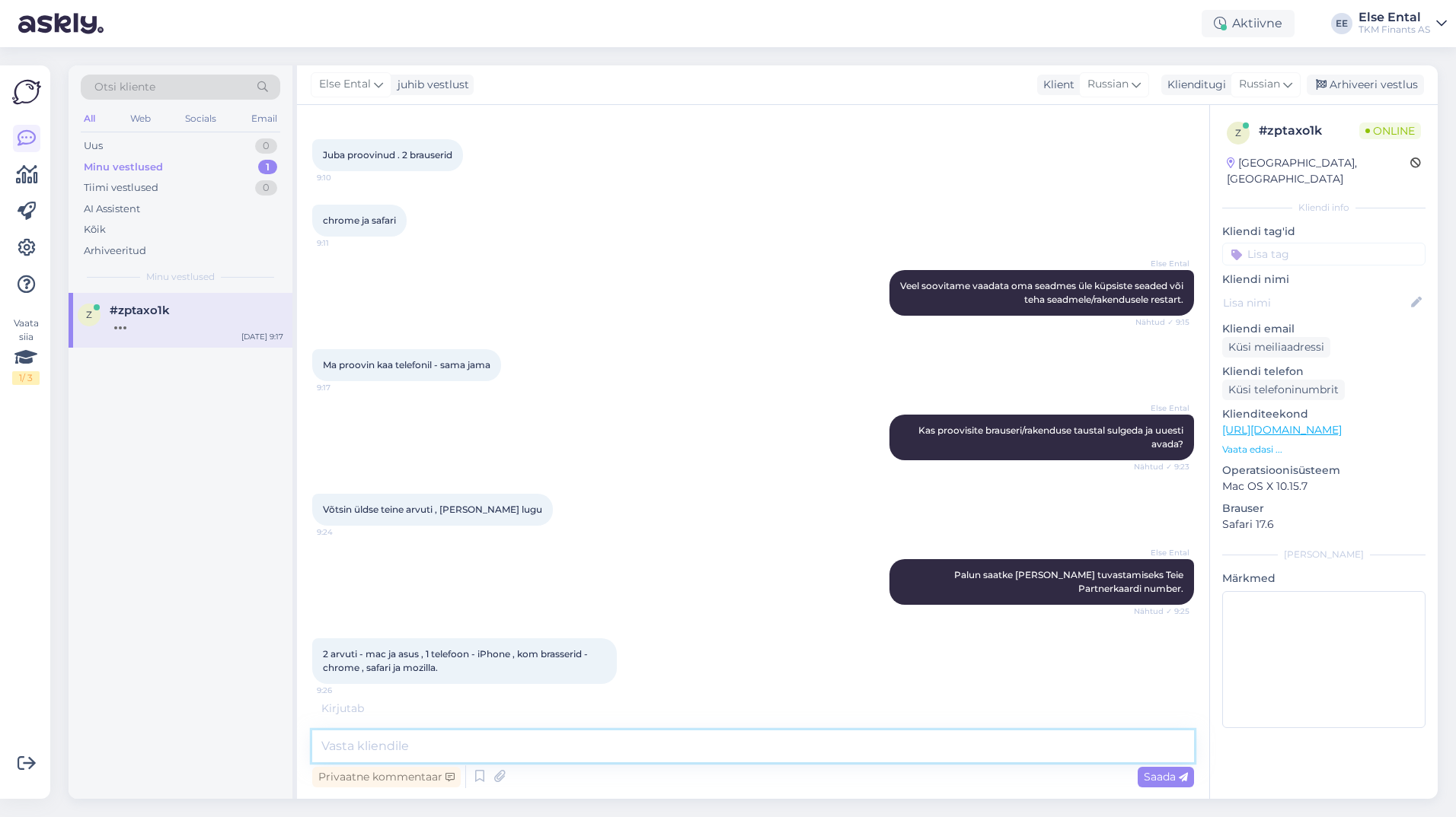
click at [487, 753] on textarea at bounding box center [753, 746] width 882 height 32
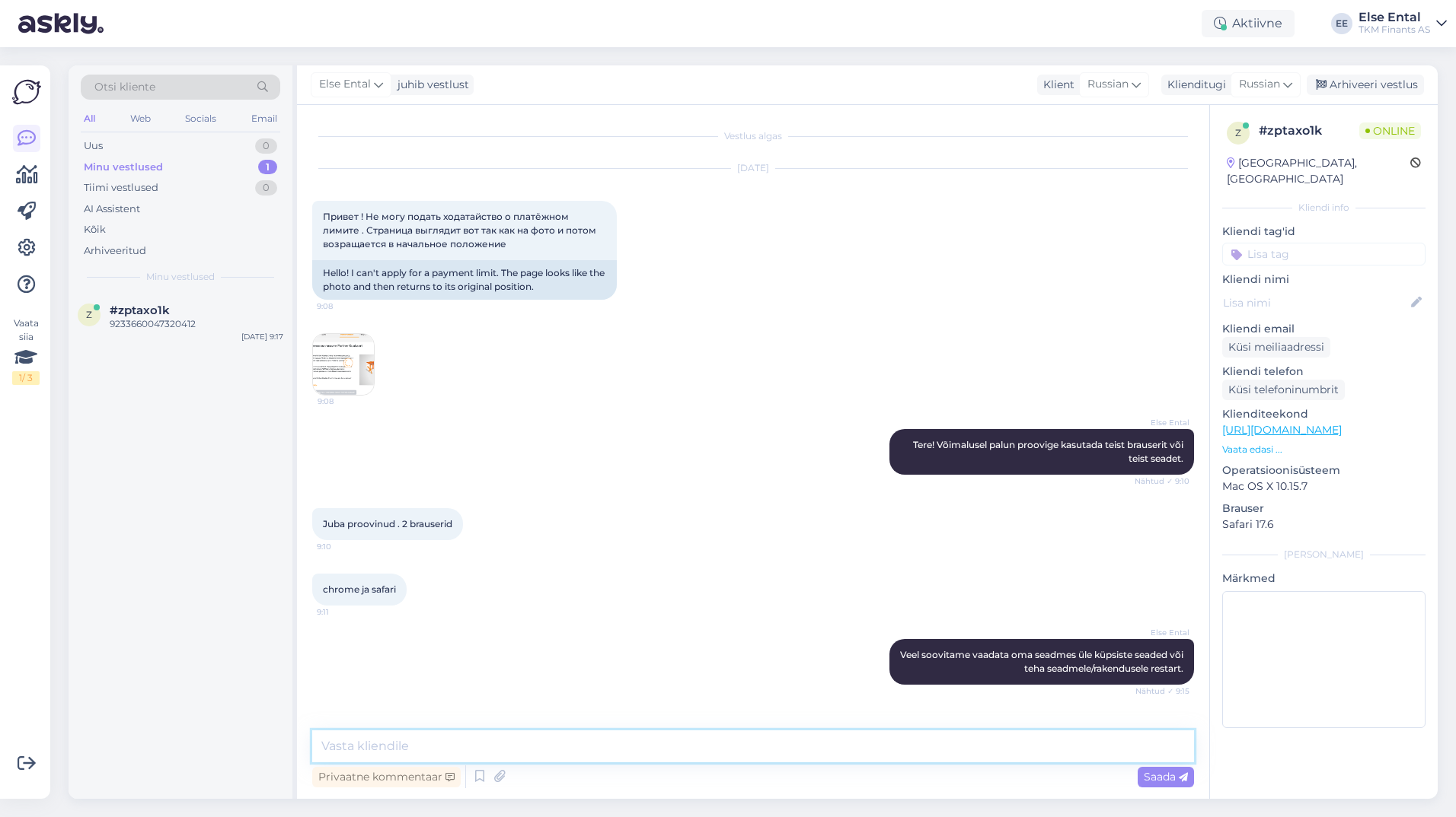
click at [453, 752] on textarea at bounding box center [753, 746] width 882 height 32
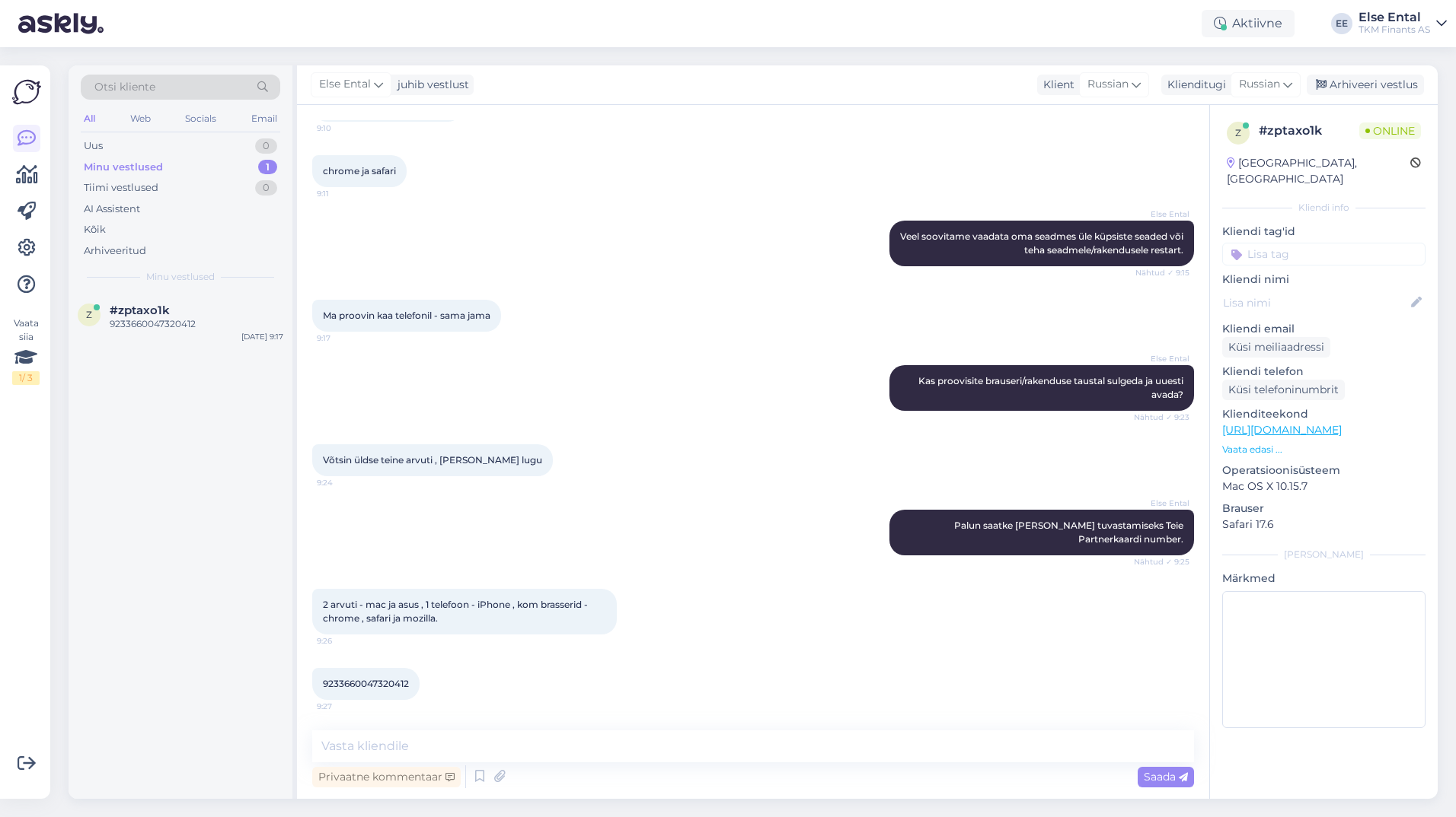
click at [369, 688] on span "9233660047320412" at bounding box center [366, 683] width 86 height 12
copy div "9233660047320412 9:27"
click at [402, 733] on textarea at bounding box center [753, 746] width 882 height 32
type textarea "Aitäh."
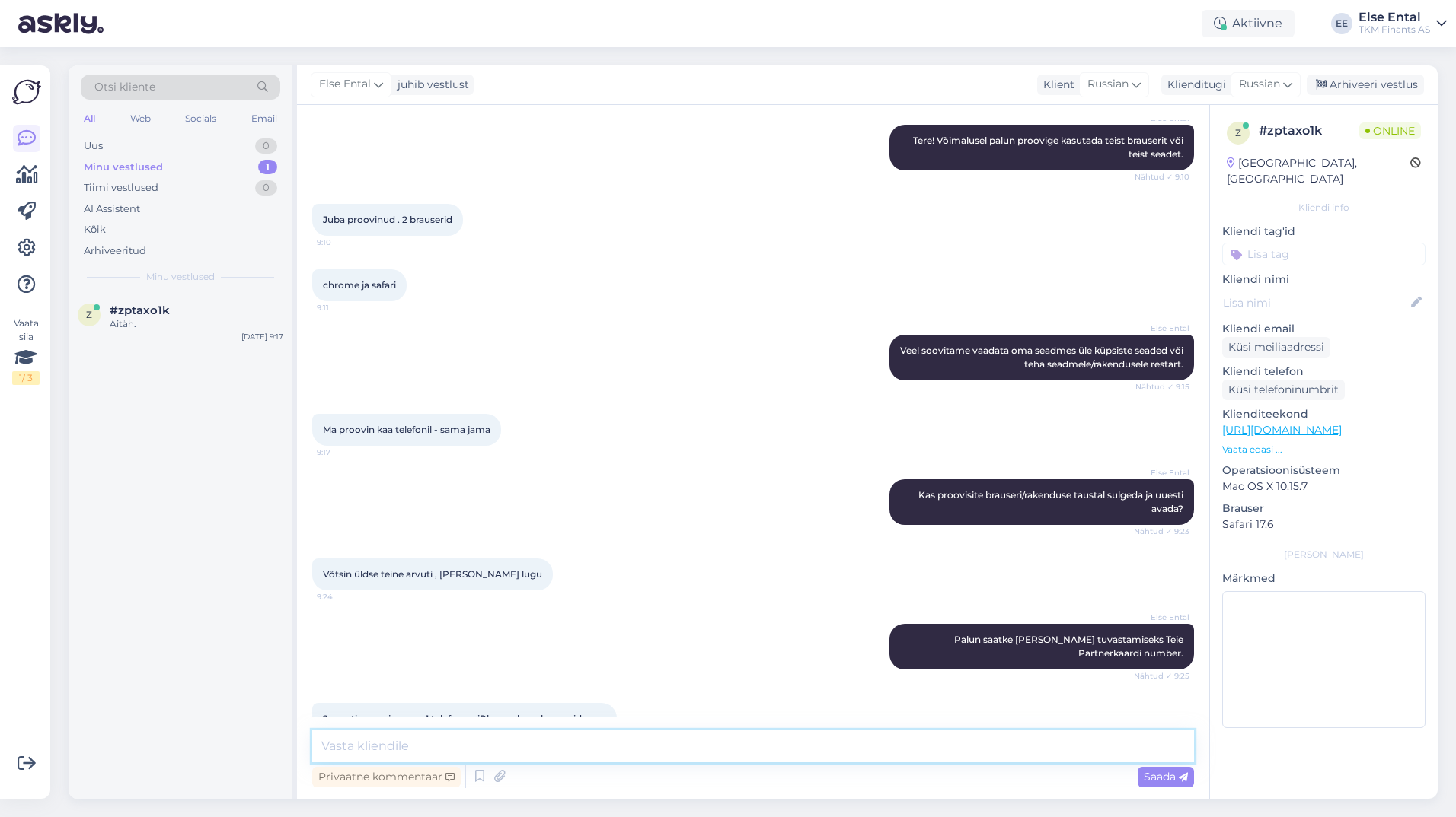
scroll to position [484, 0]
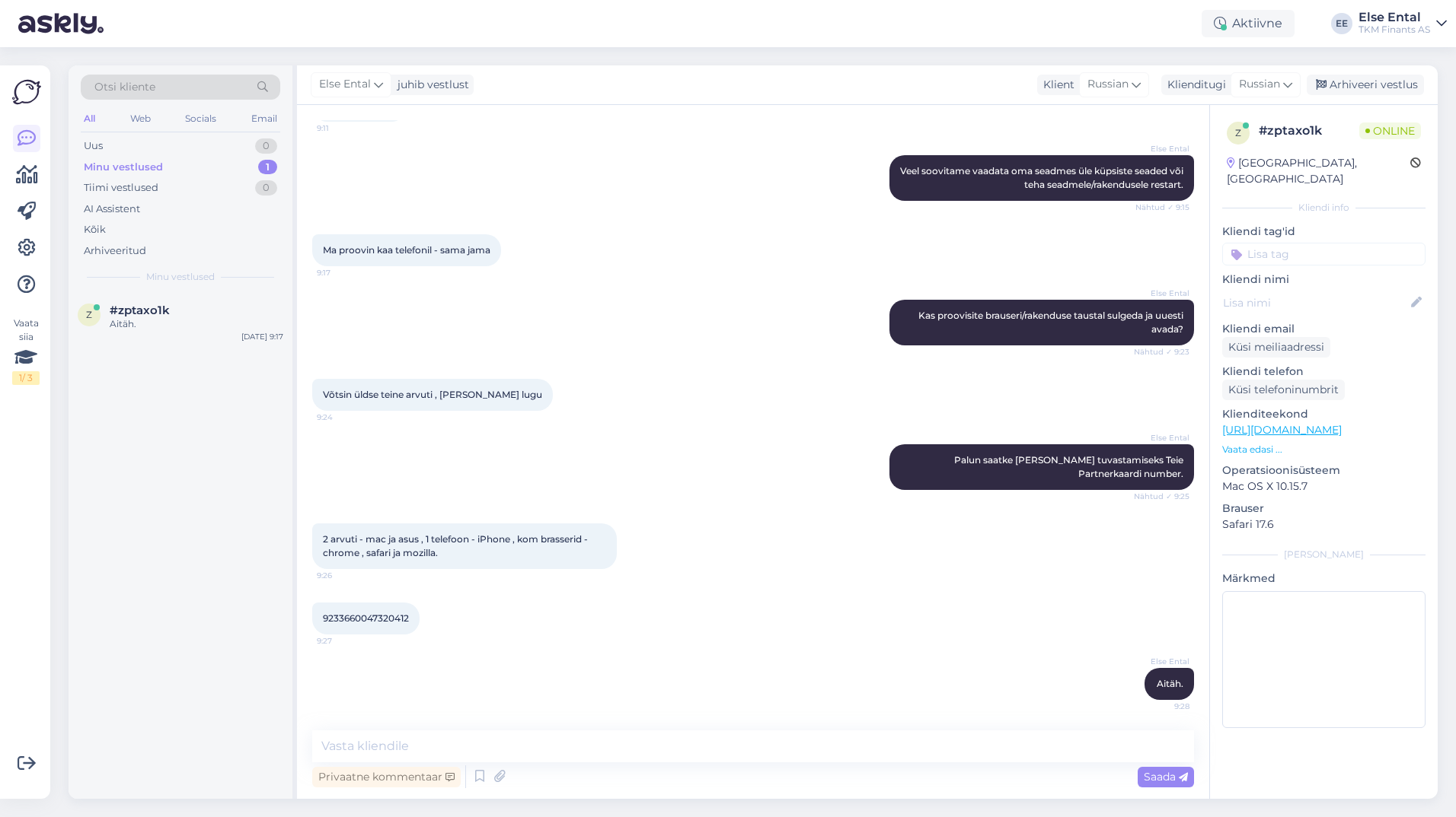
drag, startPoint x: 368, startPoint y: 628, endPoint x: 367, endPoint y: 617, distance: 11.0
click at [368, 627] on div "9233660047320412 9:27" at bounding box center [365, 619] width 107 height 32
click at [365, 615] on span "9233660047320412" at bounding box center [366, 618] width 86 height 12
copy div "9233660047320412 9:27"
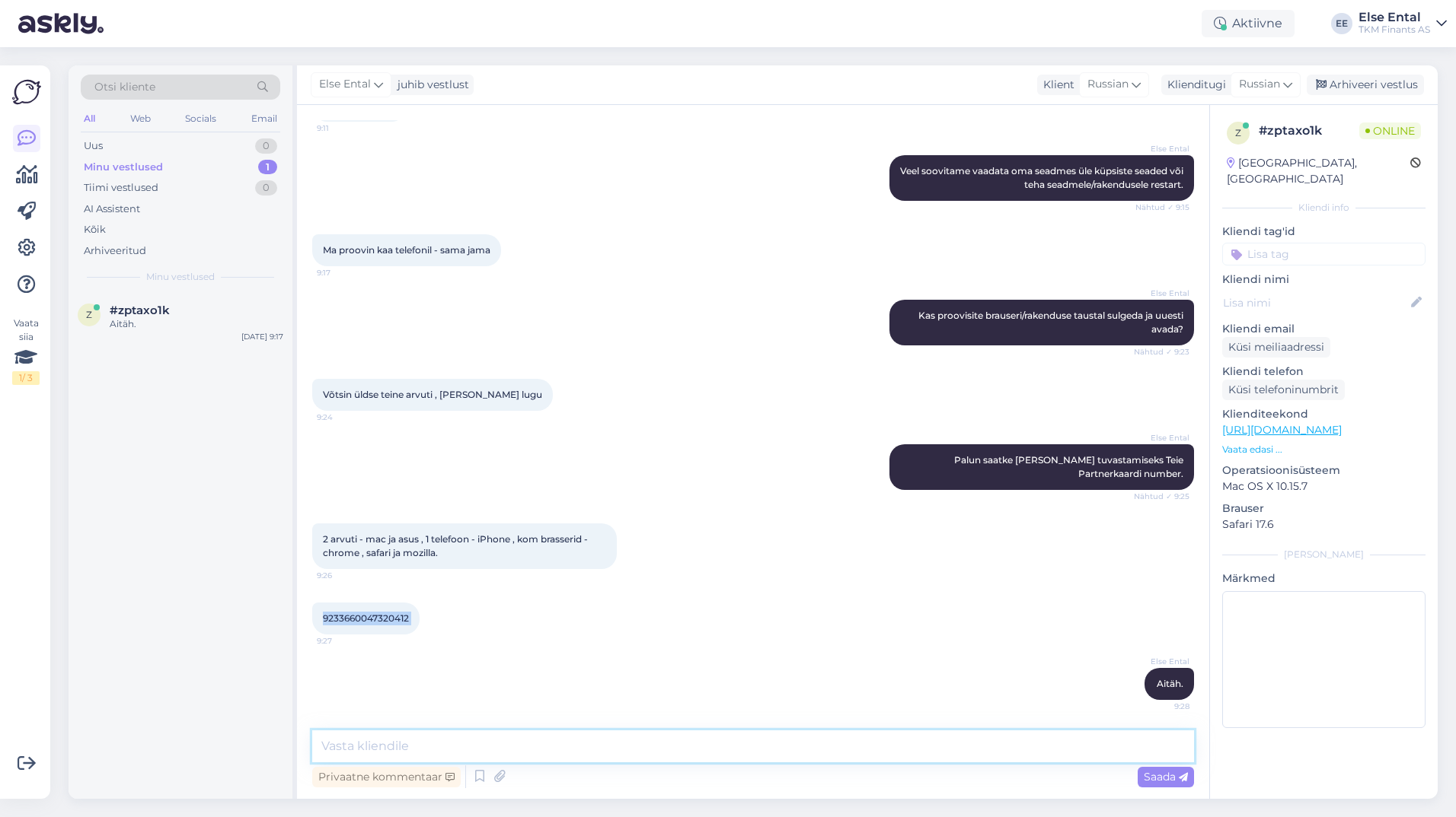
click at [378, 744] on textarea at bounding box center [753, 746] width 882 height 32
click at [741, 746] on textarea "Proovime tuvastada probleemi ja anname Teile teada, kui" at bounding box center [753, 746] width 882 height 32
click at [739, 746] on textarea "Proovime tuvastada probleemi ja anname Teile teada, kui" at bounding box center [753, 746] width 882 height 32
click at [758, 744] on textarea "Proovime tuvastada probleemi ja anname Teile teada, kui oleme" at bounding box center [753, 746] width 882 height 32
click at [832, 750] on textarea "Proovime tuvastada probleemi ja anname Teile teada, kui oleme" at bounding box center [753, 746] width 882 height 32
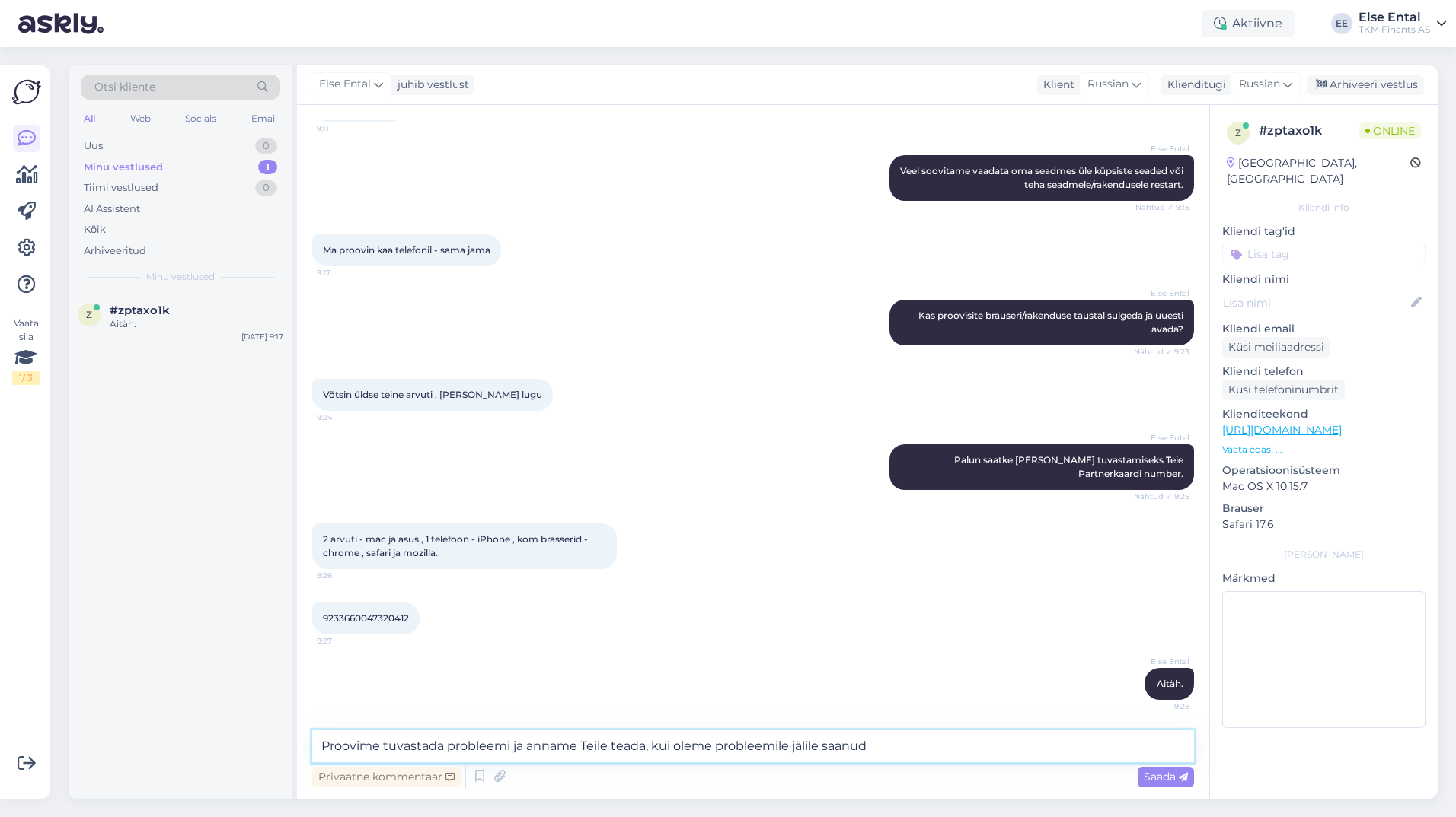
type textarea "Proovime tuvastada probleemi ja anname Teile teada, kui oleme probleemile jälil…"
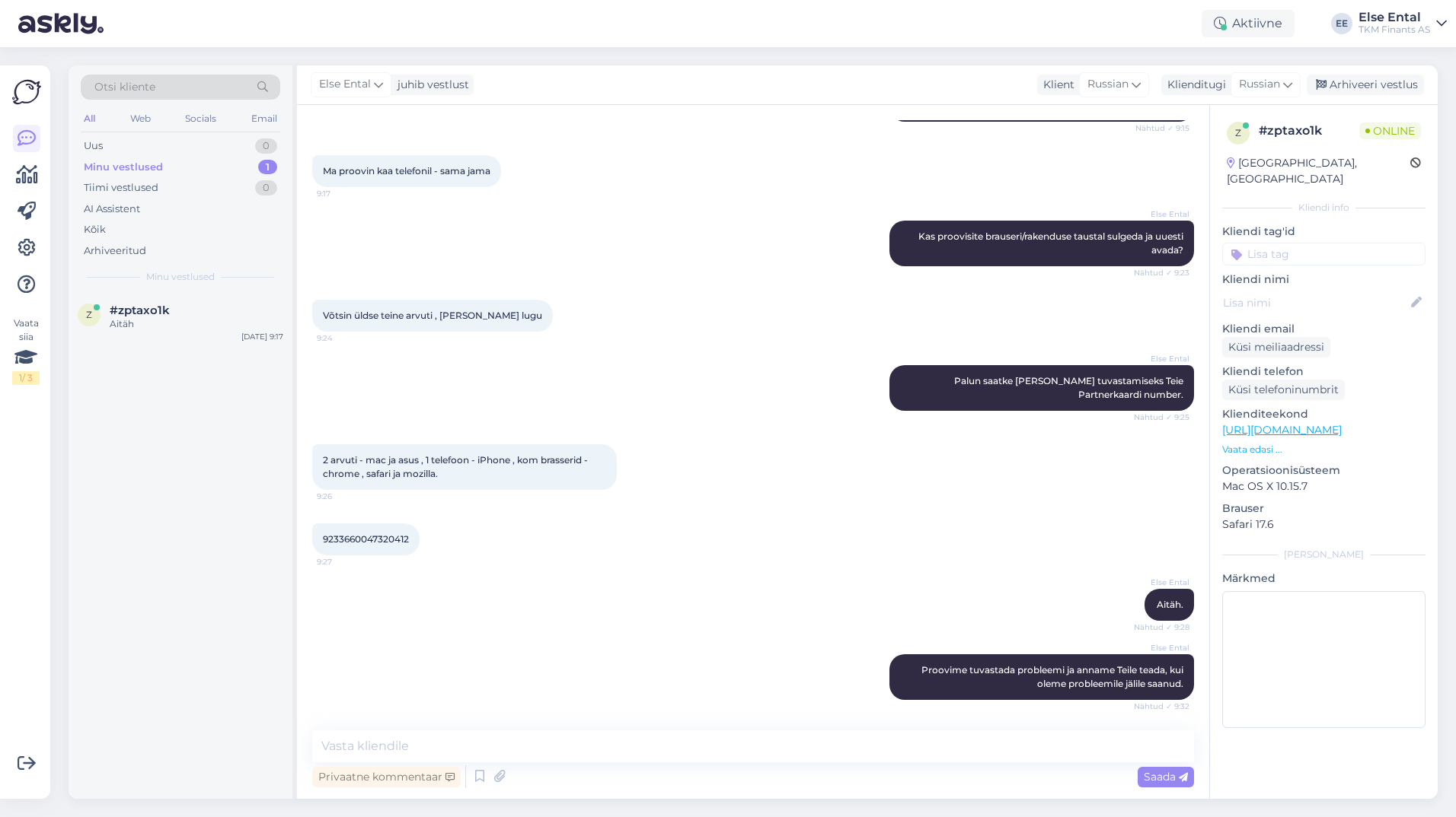
scroll to position [0, 0]
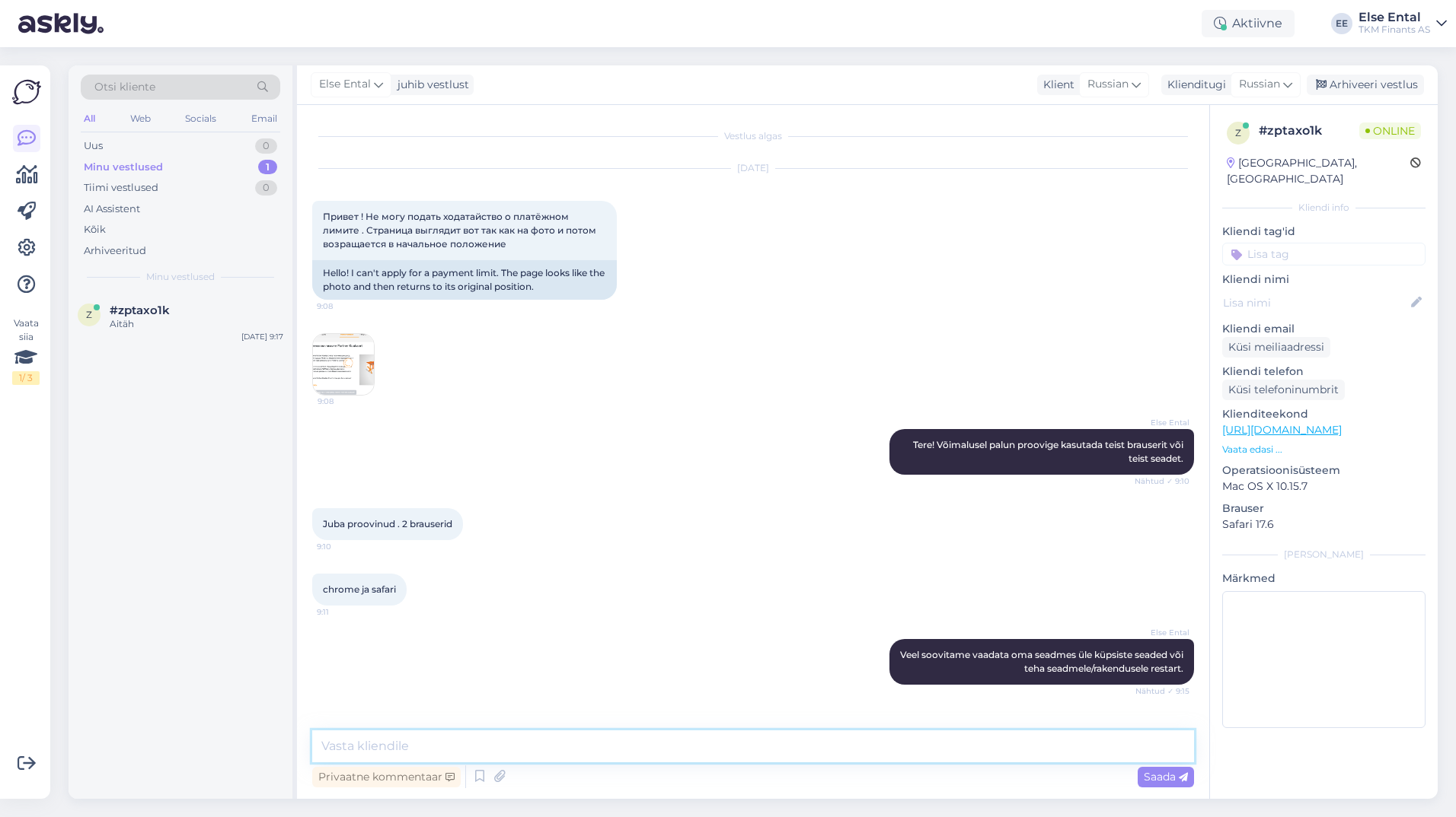
click at [562, 758] on textarea at bounding box center [753, 746] width 882 height 32
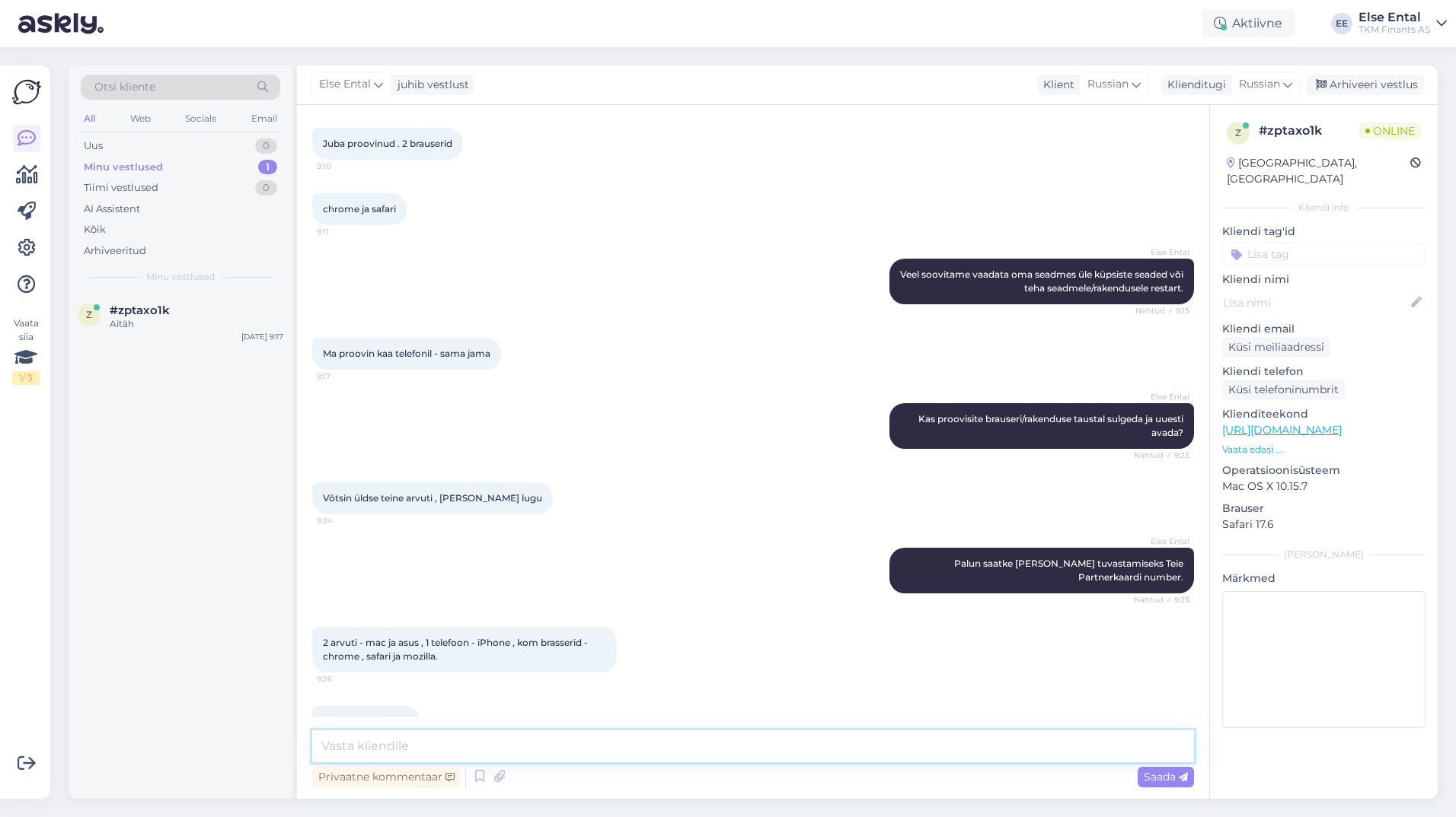
scroll to position [629, 0]
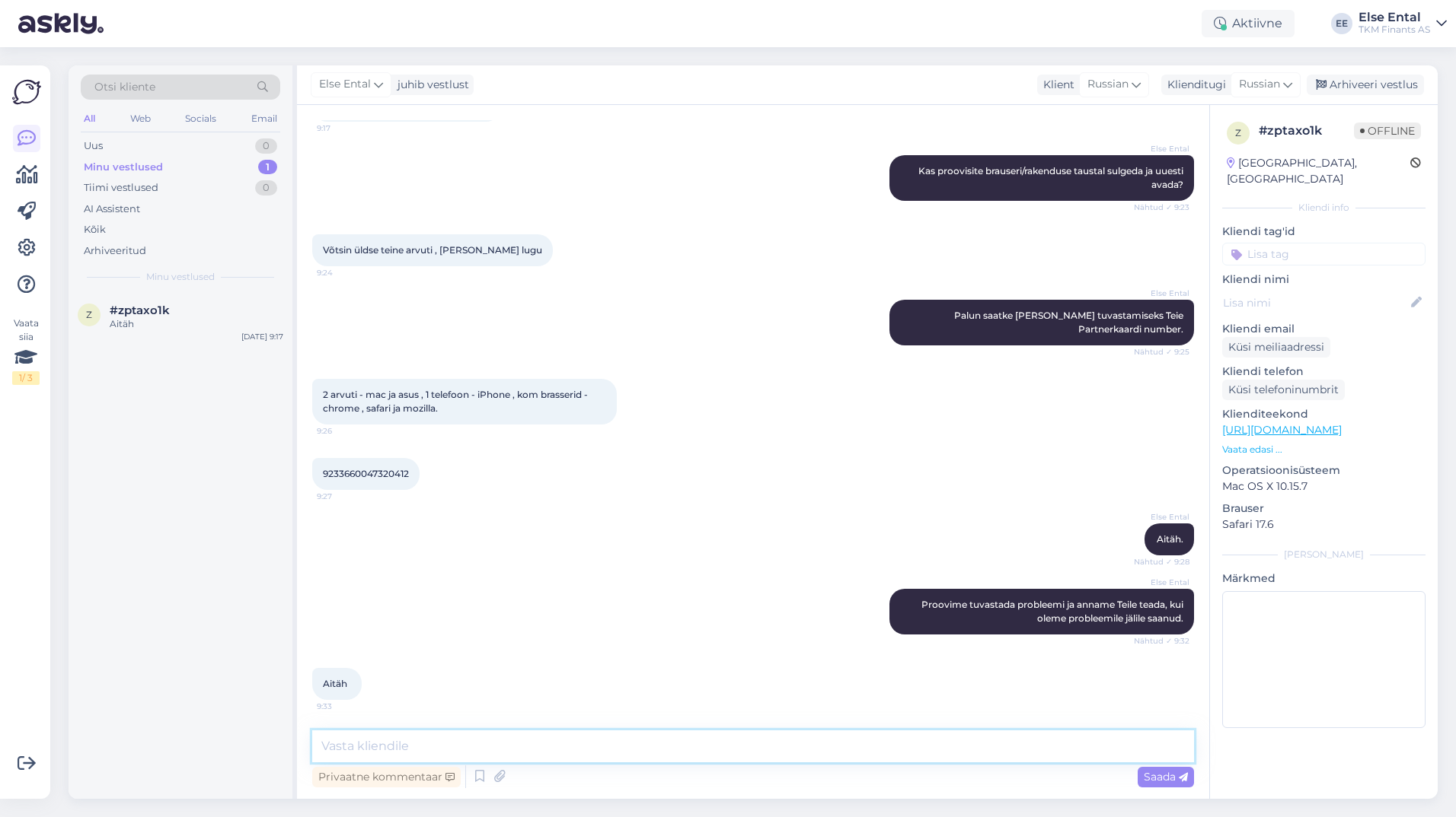
click at [420, 747] on textarea at bounding box center [753, 746] width 882 height 32
click at [420, 747] on textarea at bounding box center [753, 746] width 882 height 32
click at [420, 748] on textarea at bounding box center [753, 746] width 882 height 32
click at [419, 745] on textarea "Kahjuks esineb meie süsteemis hetkel tehniline tõrge" at bounding box center [753, 746] width 882 height 32
click at [513, 743] on textarea "Kahjuks esineb meie süsteemis hetkel tehniline tõrge" at bounding box center [753, 746] width 882 height 32
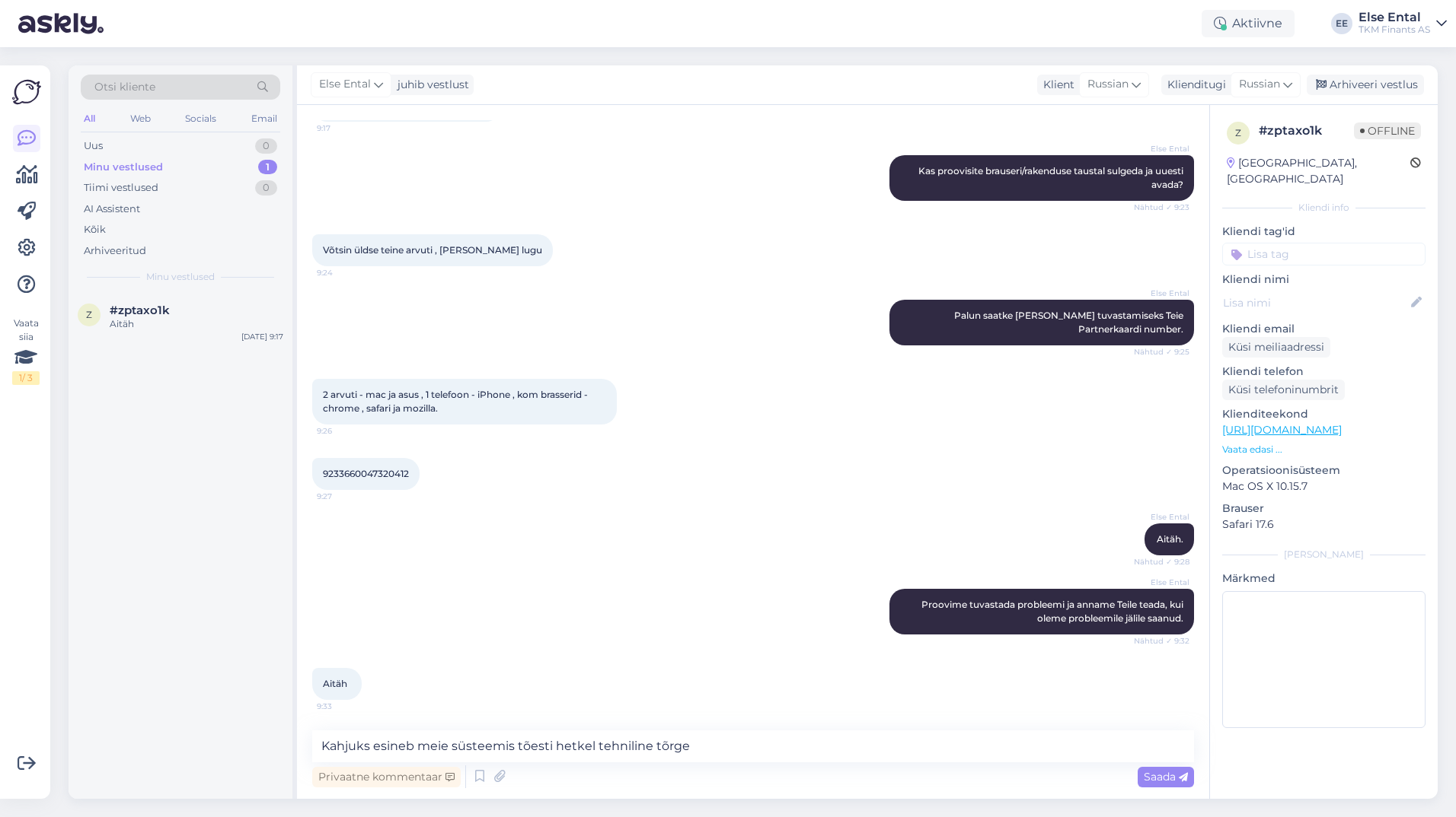
click at [684, 719] on div "Vestlus algas [DATE] Привет ! Не могу подать ходатайство о платёжном лимите . С…" at bounding box center [753, 451] width 912 height 694
click at [686, 749] on textarea "Kahjuks esineb meie süsteemis tõesti hetkel tehniline tõrge" at bounding box center [753, 746] width 882 height 32
click at [708, 749] on textarea "Kahjuks esineb meie süsteemis tõesti hetkel tehniline tõrge." at bounding box center [753, 746] width 882 height 32
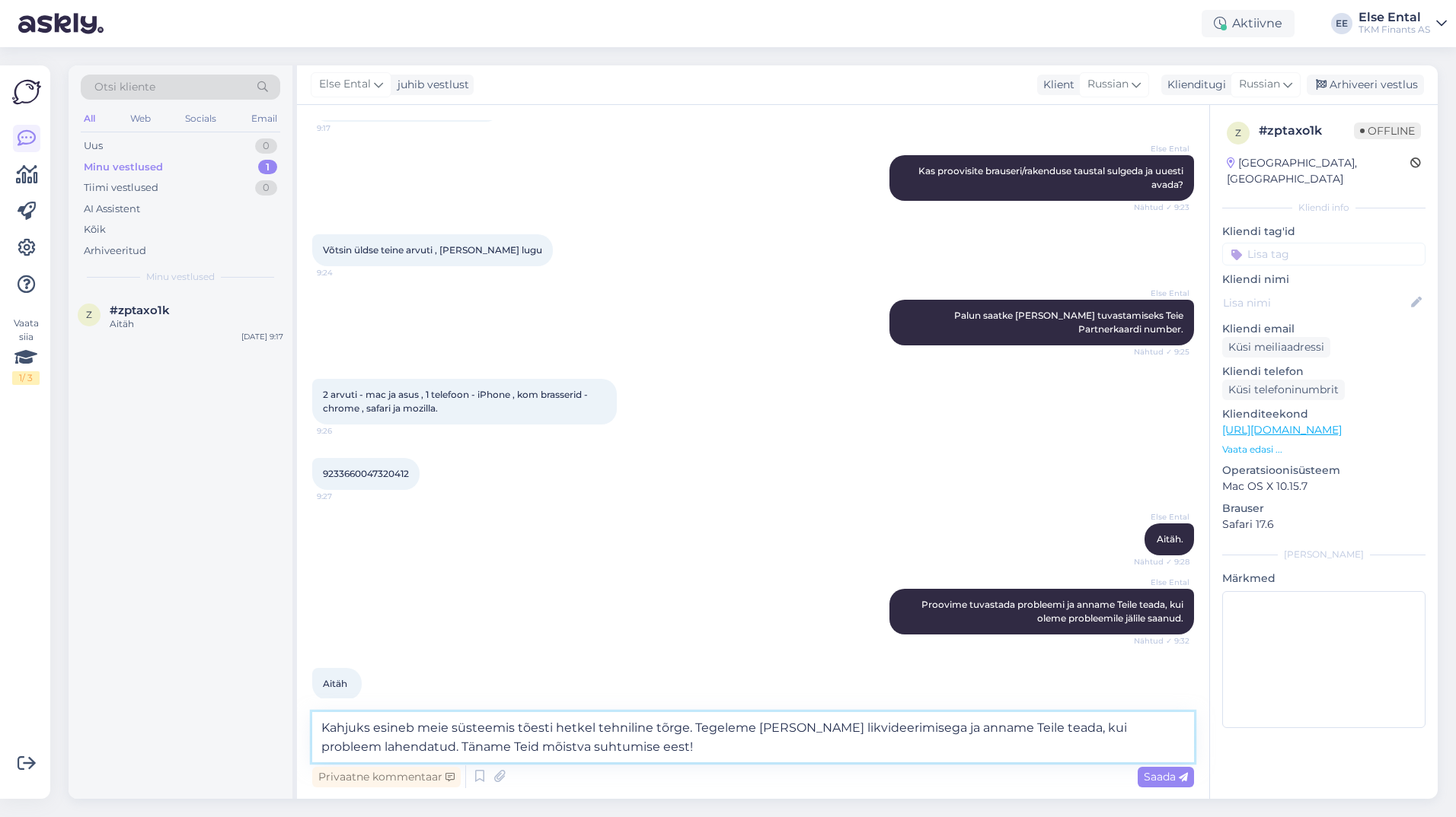
click at [399, 747] on textarea "Kahjuks esineb meie süsteemis tõesti hetkel tehniline tõrge. Tegeleme [PERSON_N…" at bounding box center [753, 737] width 882 height 50
click at [882, 752] on textarea "Kahjuks esineb meie süsteemis tõesti hetkel tehniline tõrge. Tegeleme [PERSON_N…" at bounding box center [753, 737] width 882 height 50
click at [1136, 734] on textarea "Kahjuks esineb meie süsteemis tõesti hetkel tehniline tõrge. Tegeleme [PERSON_N…" at bounding box center [753, 737] width 882 height 50
click at [631, 748] on textarea "Kahjuks esineb meie süsteemis tõesti hetkel tehniline tõrge. Tegeleme [PERSON_N…" at bounding box center [753, 737] width 882 height 50
click at [907, 749] on textarea "Kahjuks esineb meie süsteemis tõesti hetkel tehniline tõrge. Tegeleme [PERSON_N…" at bounding box center [753, 737] width 882 height 50
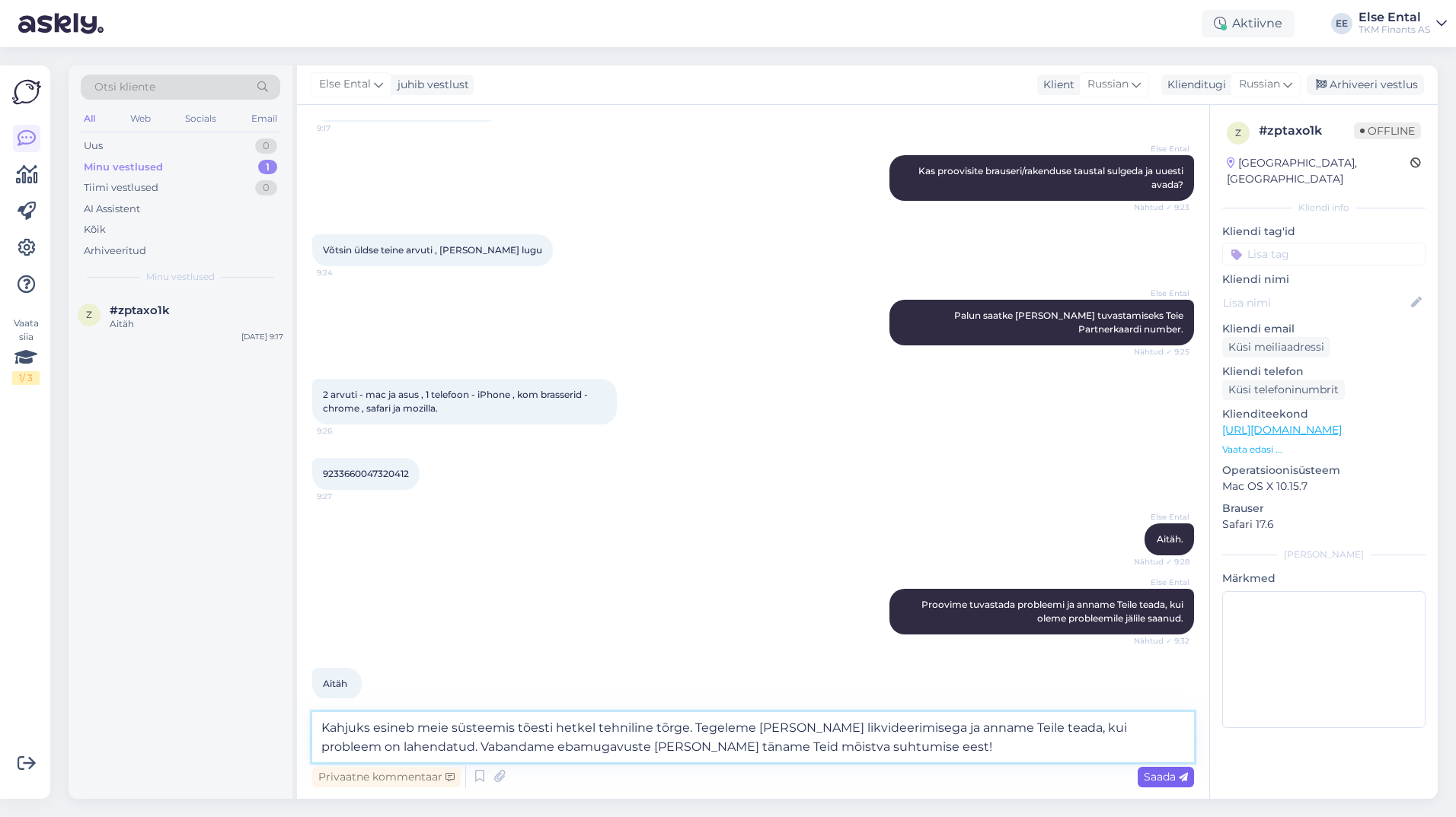
type textarea "Kahjuks esineb meie süsteemis tõesti hetkel tehniline tõrge. Tegeleme [PERSON_N…"
click at [1166, 777] on span "Saada" at bounding box center [1165, 777] width 45 height 14
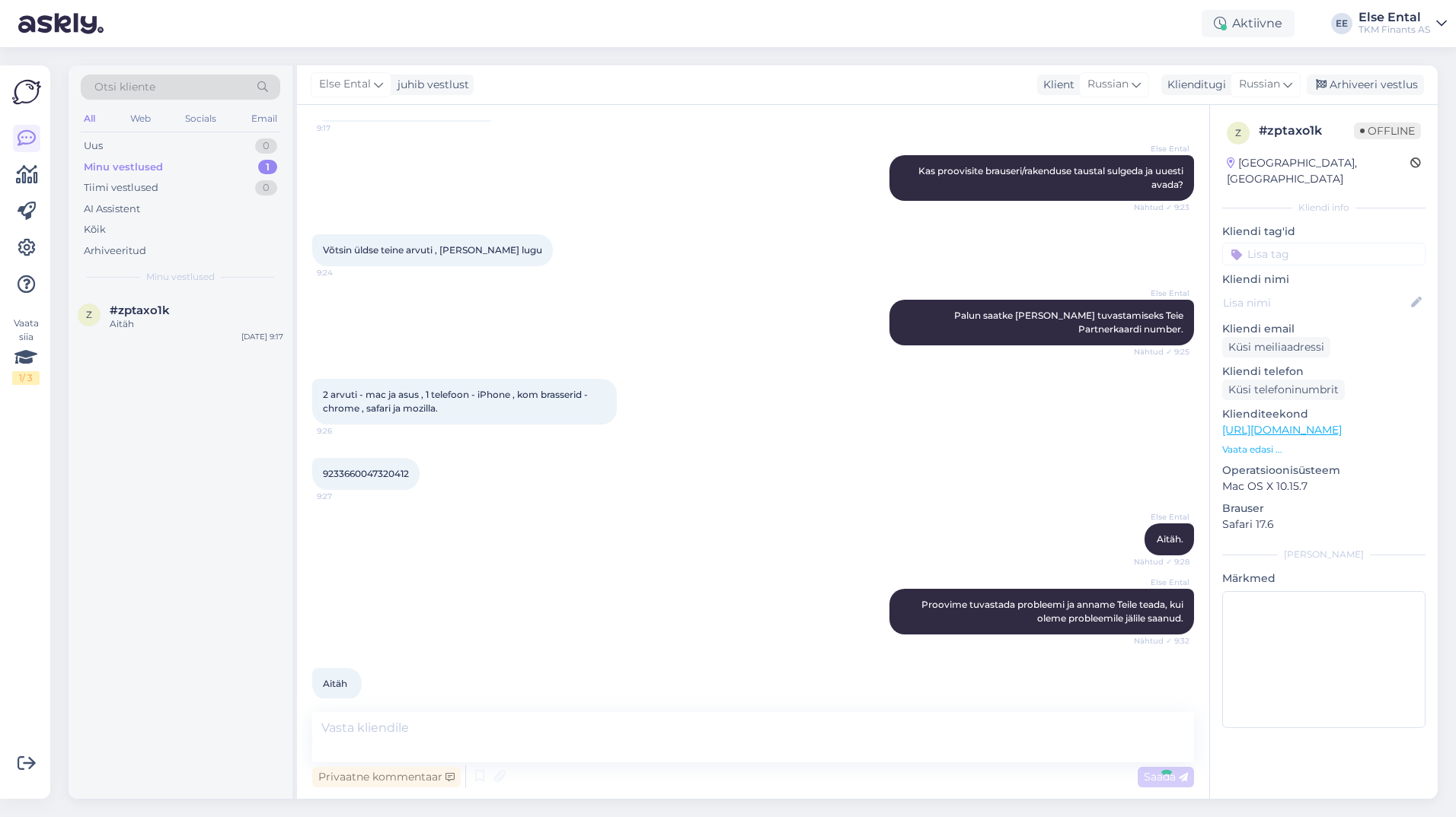
scroll to position [735, 0]
